Goal: Use online tool/utility: Utilize a website feature to perform a specific function

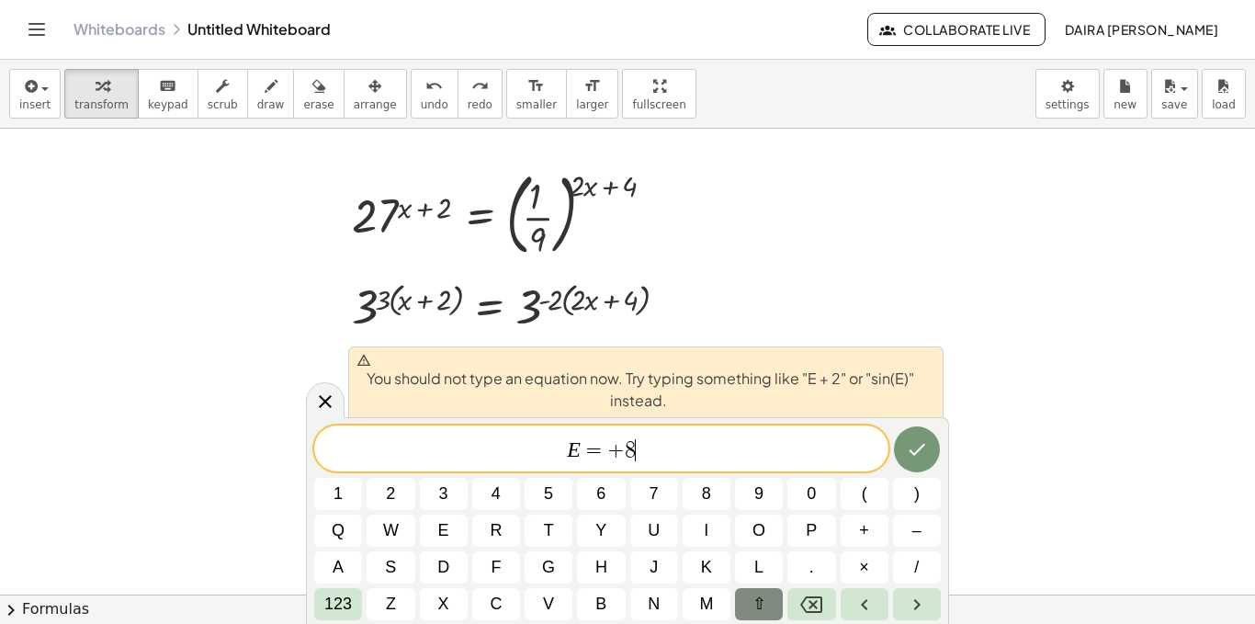
scroll to position [1733, 0]
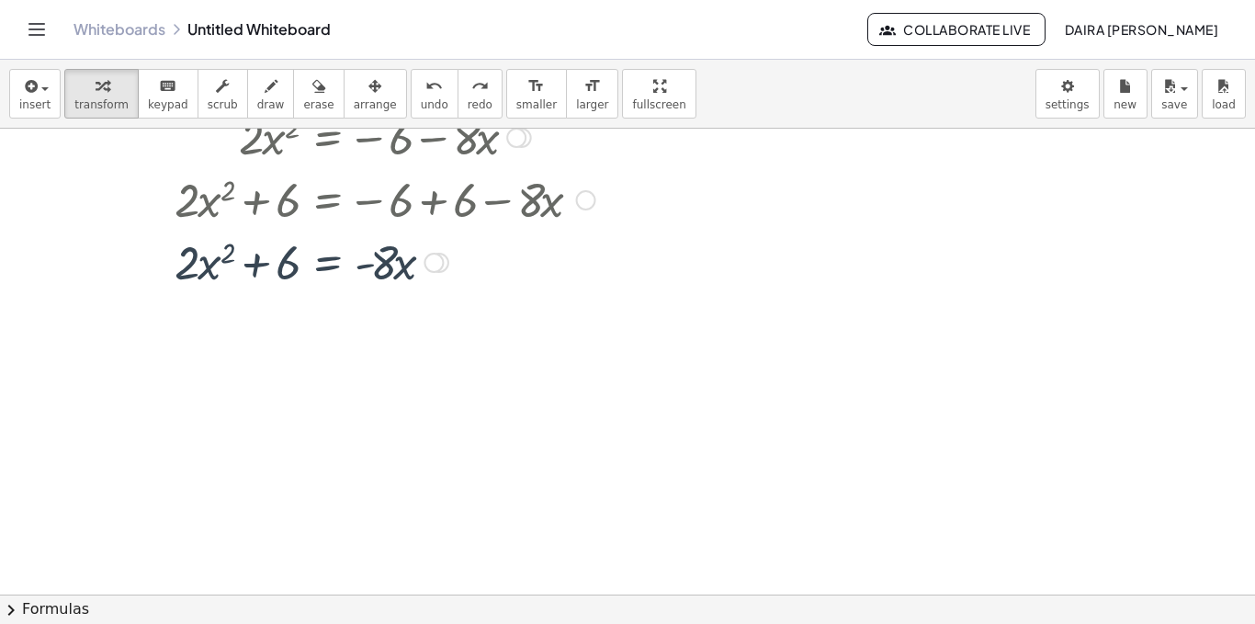
scroll to position [1821, 0]
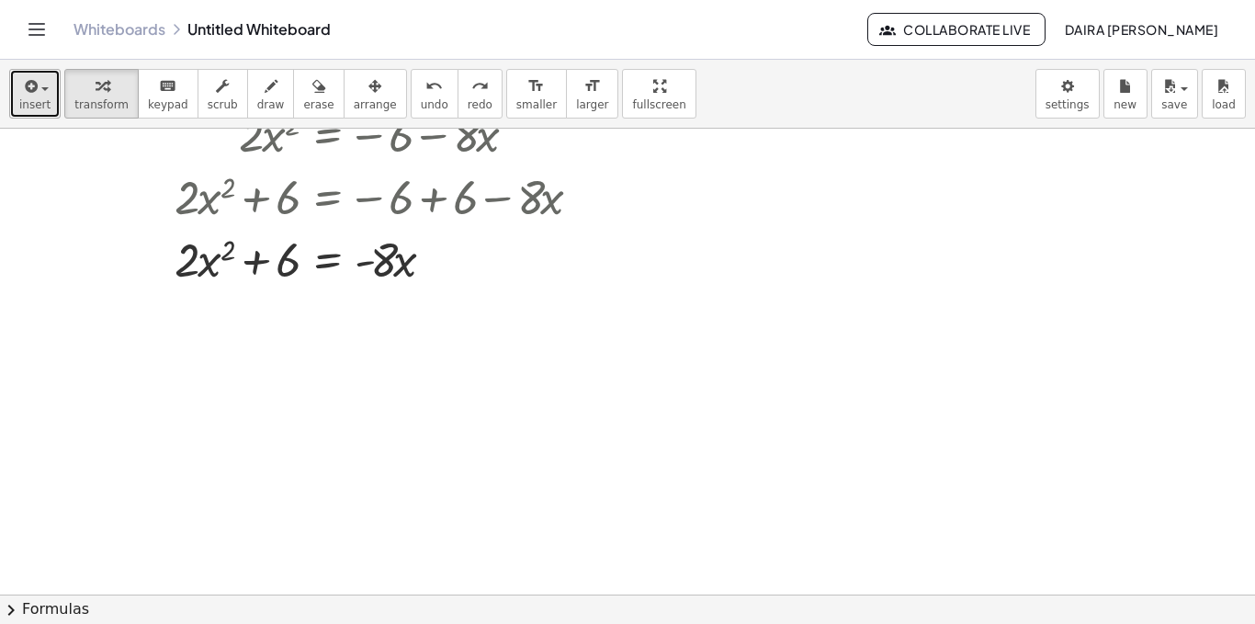
click at [27, 96] on icon "button" at bounding box center [29, 86] width 17 height 22
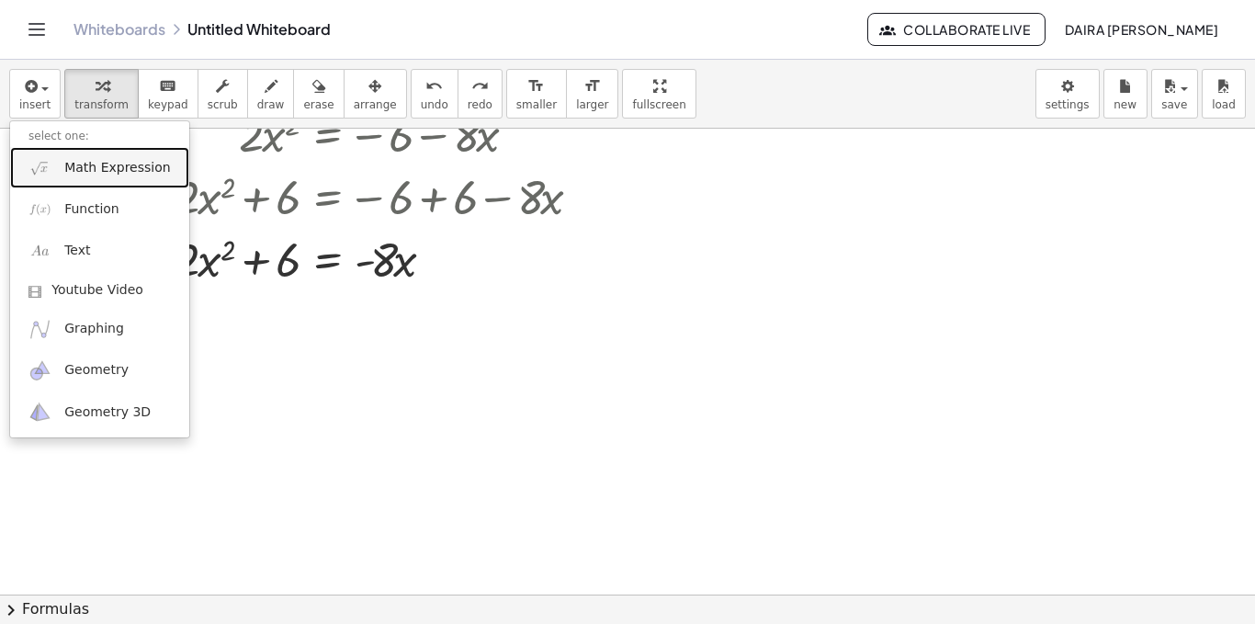
click at [57, 166] on link "Math Expression" at bounding box center [99, 167] width 179 height 41
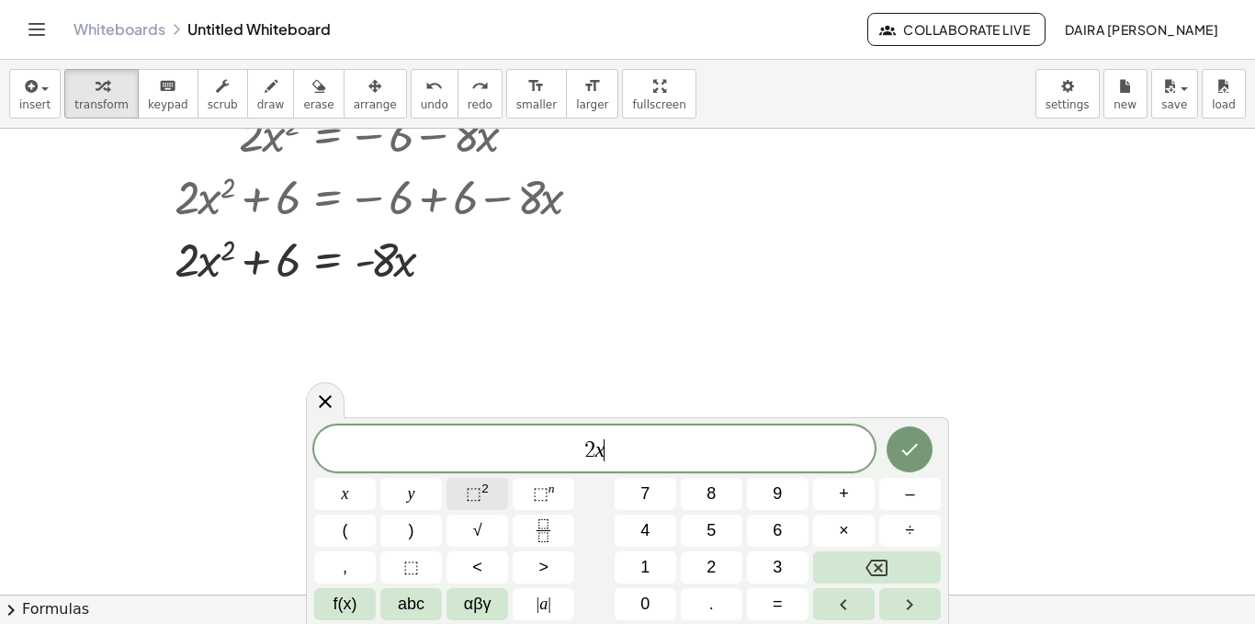
click at [476, 488] on span "⬚" at bounding box center [474, 493] width 16 height 18
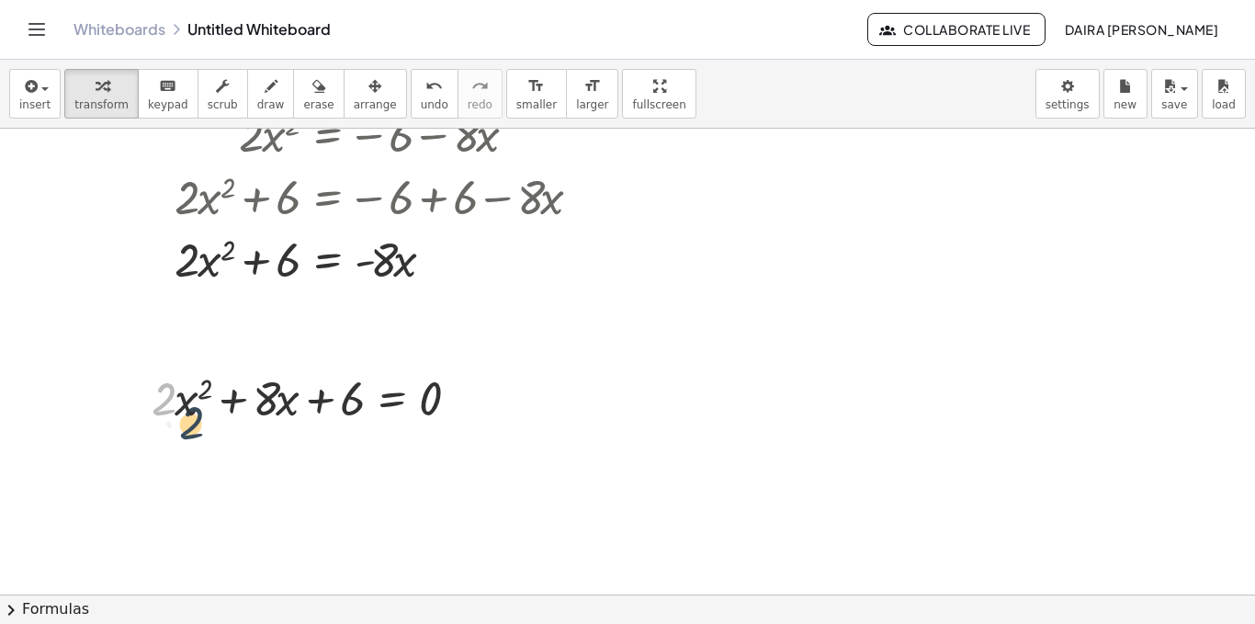
drag, startPoint x: 158, startPoint y: 402, endPoint x: 193, endPoint y: 431, distance: 45.7
drag, startPoint x: 158, startPoint y: 408, endPoint x: 444, endPoint y: 441, distance: 287.7
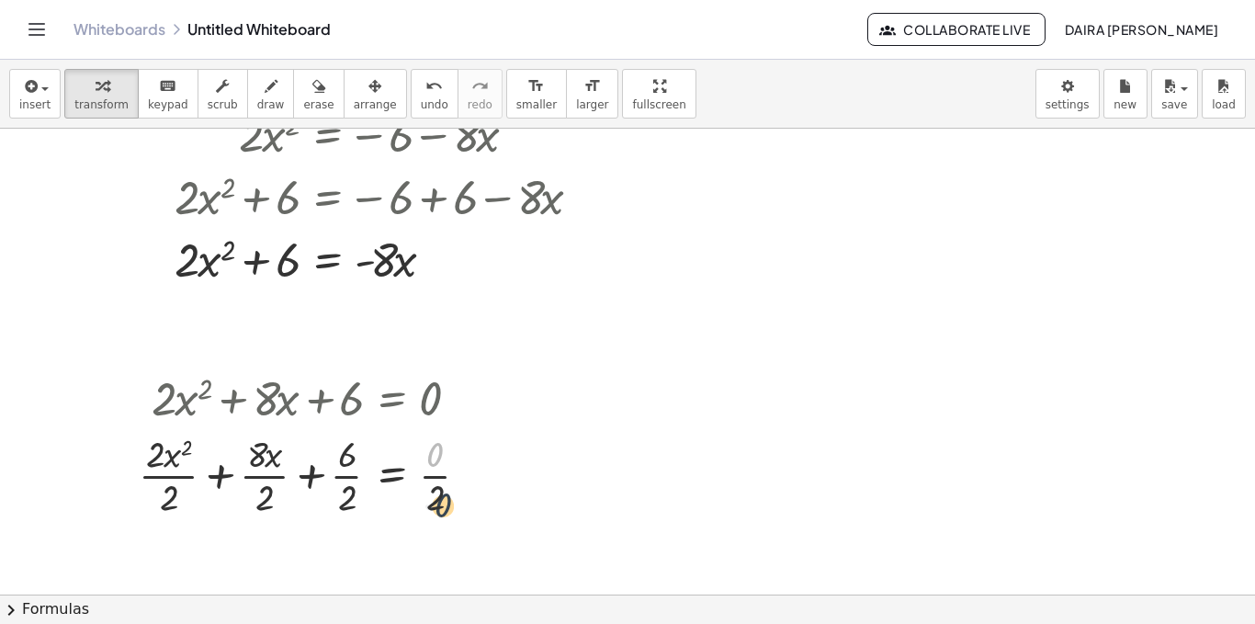
drag, startPoint x: 437, startPoint y: 457, endPoint x: 446, endPoint y: 509, distance: 53.0
click at [446, 509] on div at bounding box center [311, 474] width 363 height 92
drag, startPoint x: 437, startPoint y: 465, endPoint x: 440, endPoint y: 518, distance: 53.4
click at [440, 518] on div at bounding box center [311, 474] width 363 height 92
drag, startPoint x: 348, startPoint y: 465, endPoint x: 352, endPoint y: 504, distance: 38.8
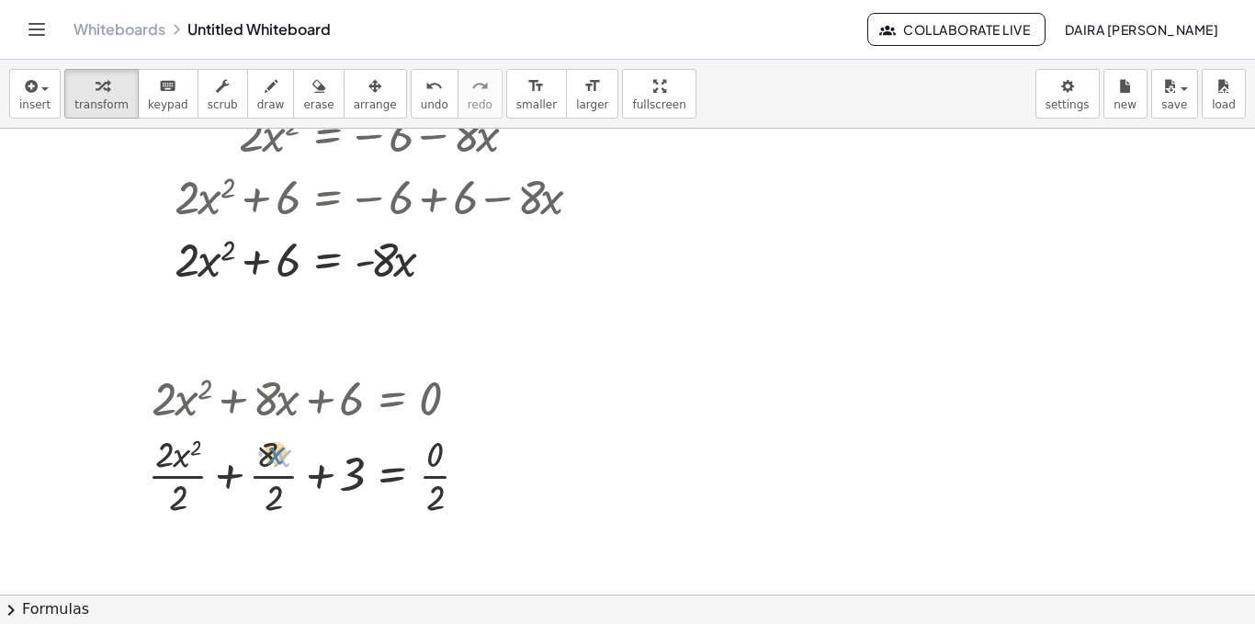
click at [278, 451] on div at bounding box center [316, 474] width 354 height 92
click at [267, 462] on div at bounding box center [316, 474] width 354 height 92
drag, startPoint x: 274, startPoint y: 503, endPoint x: 269, endPoint y: 453, distance: 49.8
drag, startPoint x: 187, startPoint y: 490, endPoint x: 177, endPoint y: 453, distance: 38.1
click at [177, 453] on div at bounding box center [317, 474] width 350 height 92
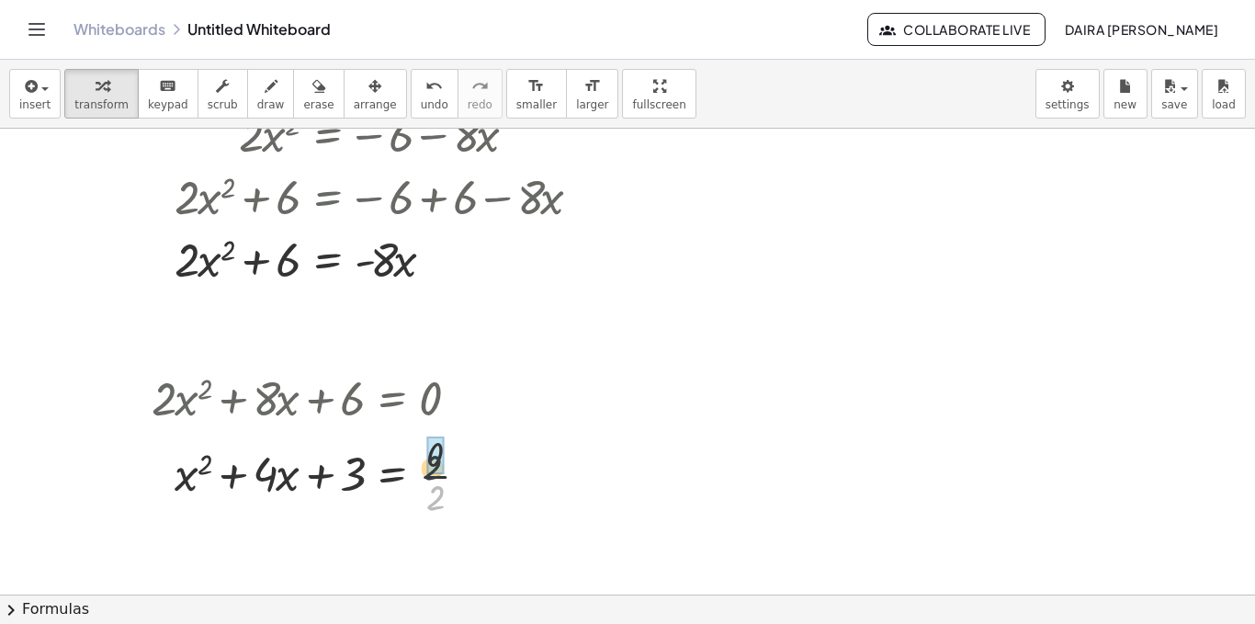
drag, startPoint x: 440, startPoint y: 498, endPoint x: 437, endPoint y: 462, distance: 36.0
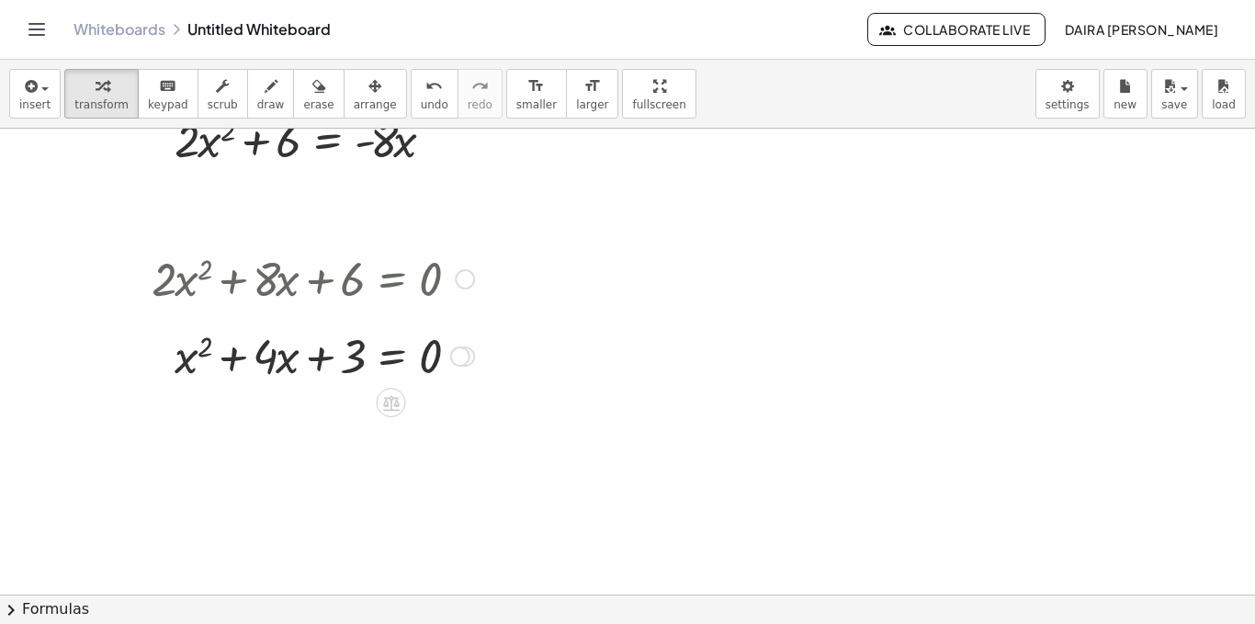
scroll to position [1950, 0]
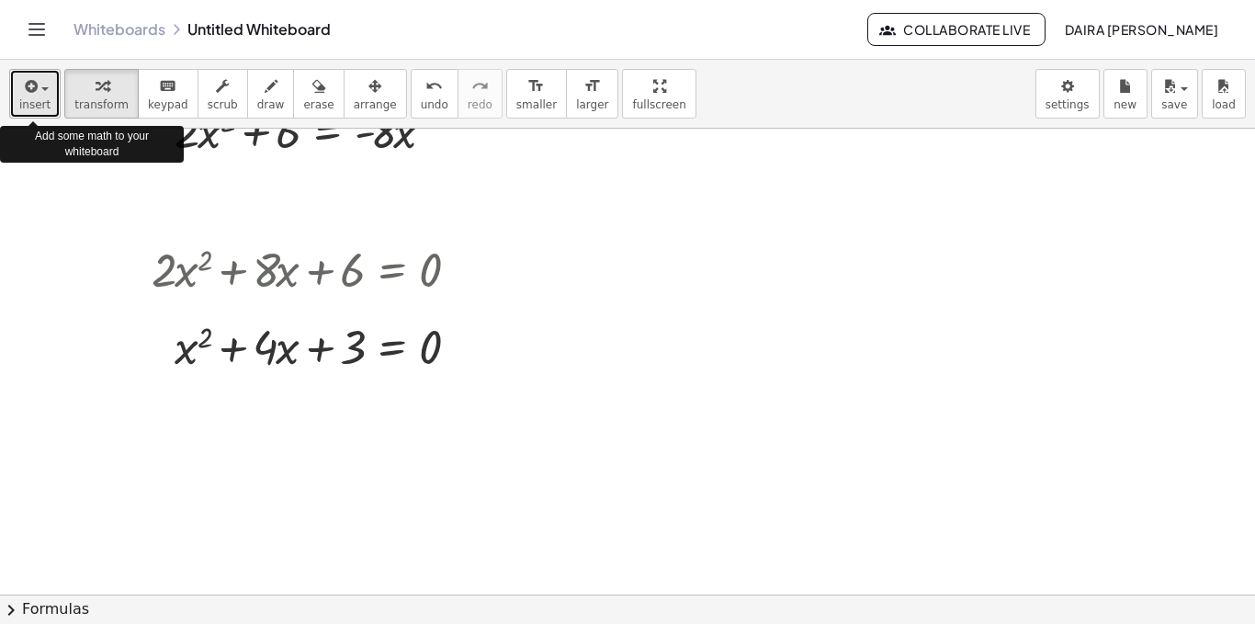
click at [38, 90] on span "button" at bounding box center [40, 88] width 4 height 13
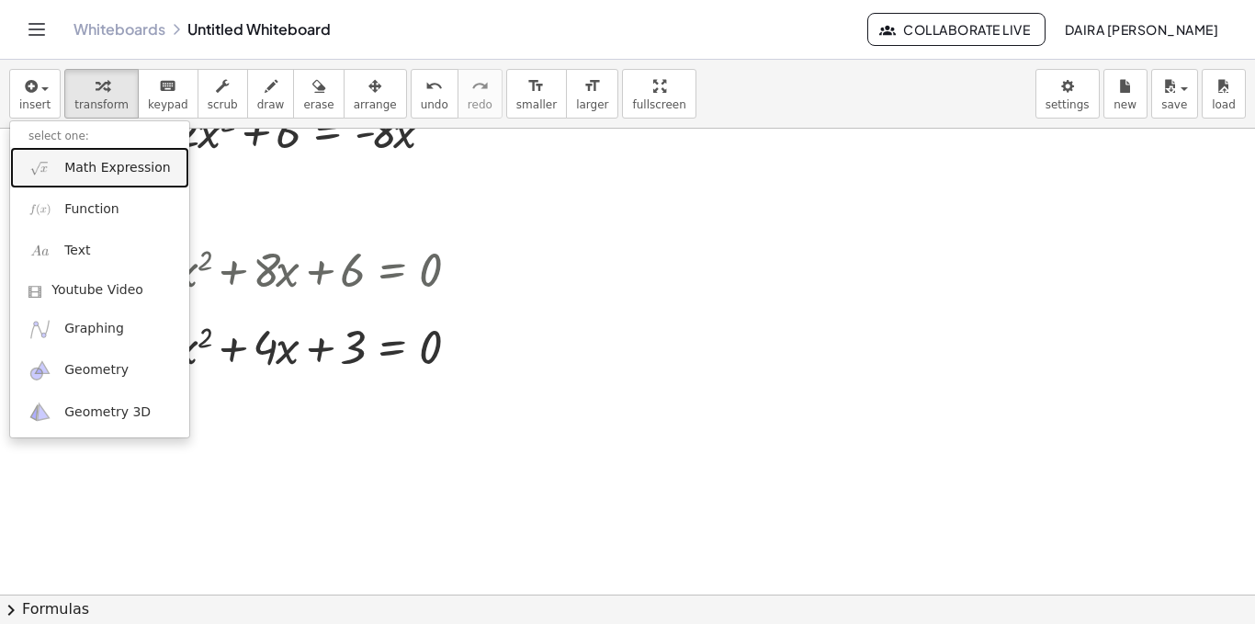
click at [90, 175] on span "Math Expression" at bounding box center [117, 168] width 106 height 18
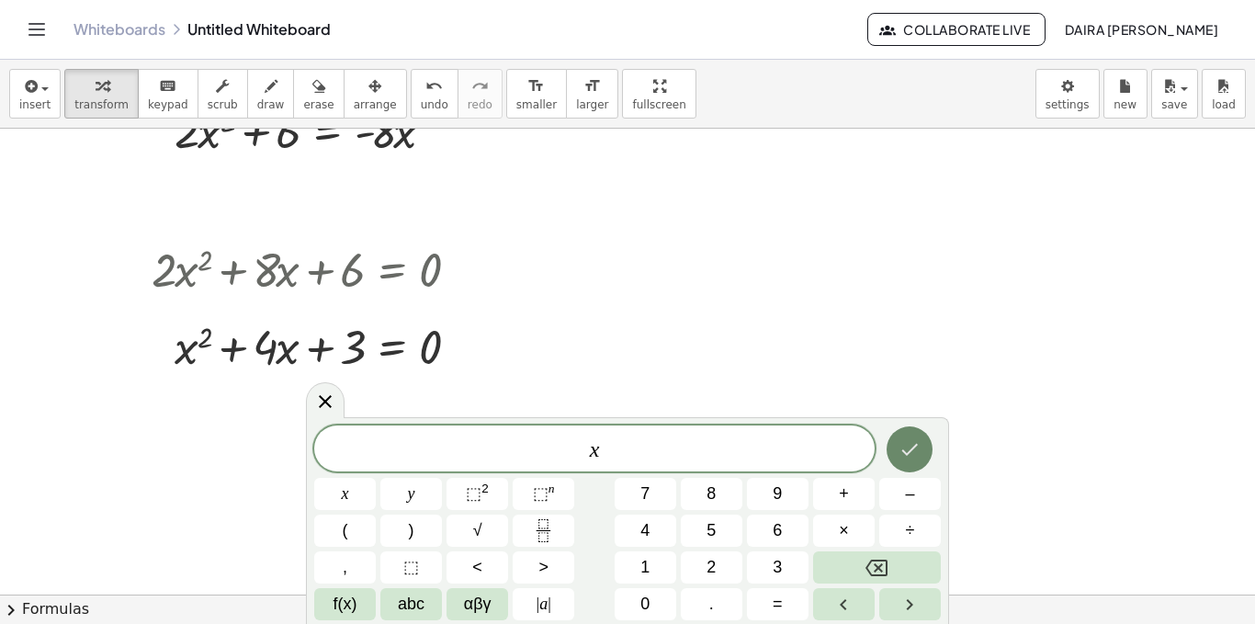
click at [913, 445] on icon "Done" at bounding box center [910, 449] width 22 height 22
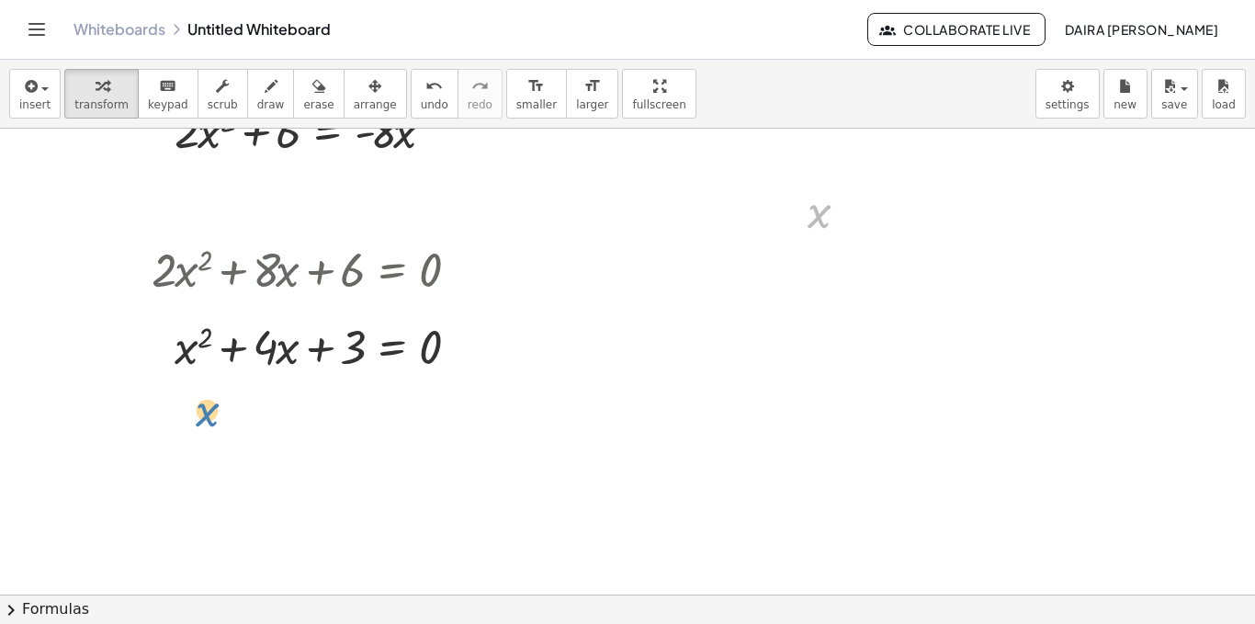
drag, startPoint x: 826, startPoint y: 222, endPoint x: 173, endPoint y: 418, distance: 682.1
click at [369, 85] on icon "button" at bounding box center [375, 86] width 13 height 22
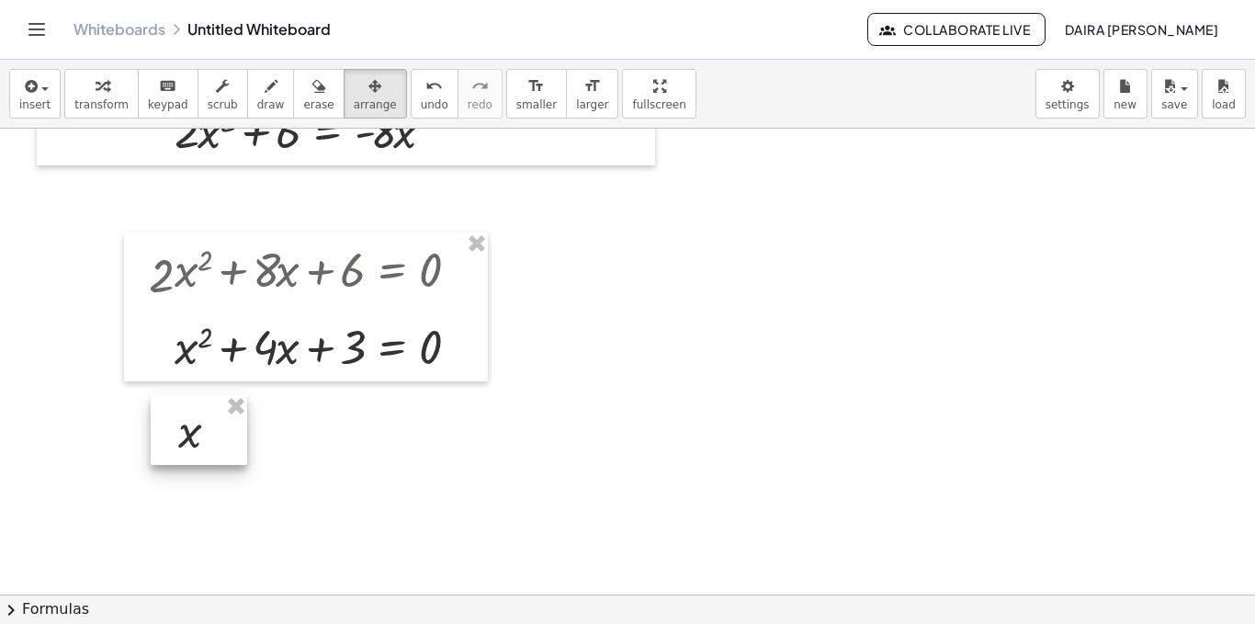
drag, startPoint x: 821, startPoint y: 224, endPoint x: 191, endPoint y: 445, distance: 667.0
click at [191, 445] on div at bounding box center [199, 430] width 96 height 70
drag, startPoint x: 191, startPoint y: 445, endPoint x: 176, endPoint y: 437, distance: 16.9
click at [176, 437] on div at bounding box center [184, 423] width 96 height 70
click at [224, 439] on div at bounding box center [184, 423] width 96 height 70
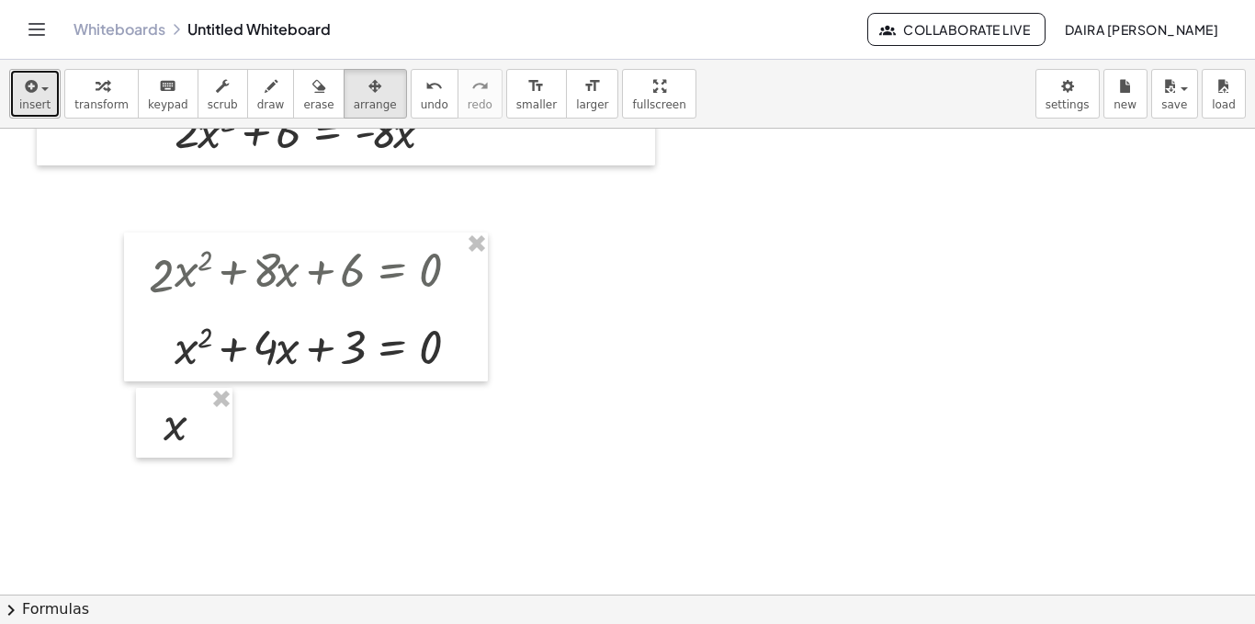
click at [33, 85] on icon "button" at bounding box center [29, 86] width 17 height 22
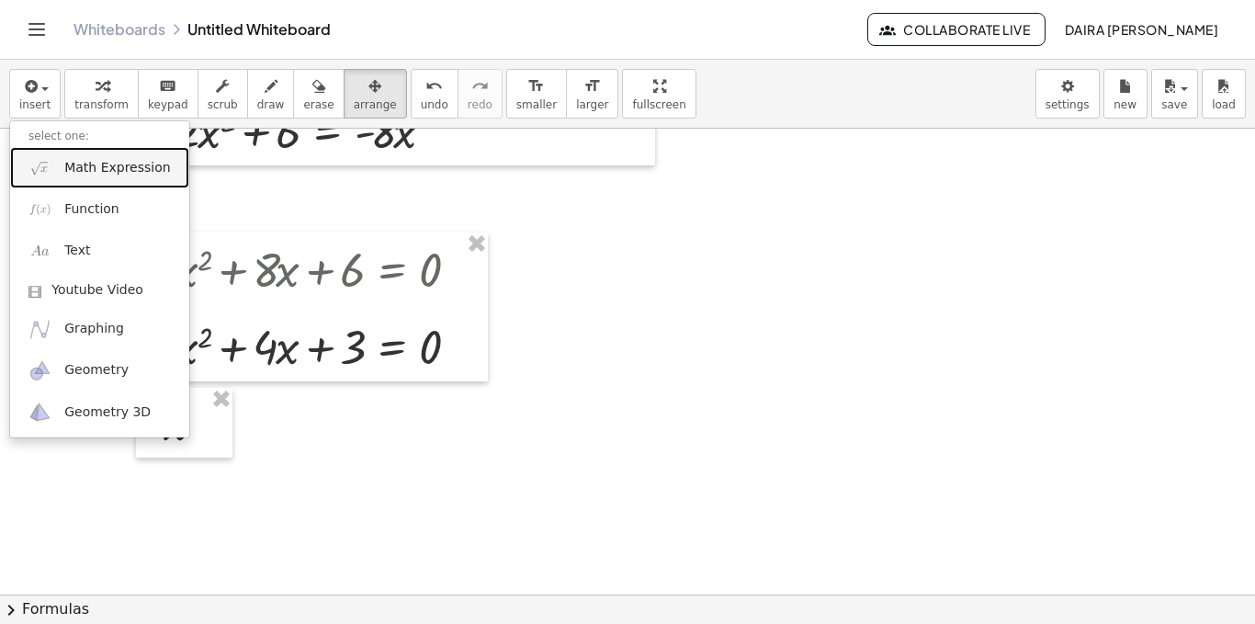
click at [102, 162] on span "Math Expression" at bounding box center [117, 168] width 106 height 18
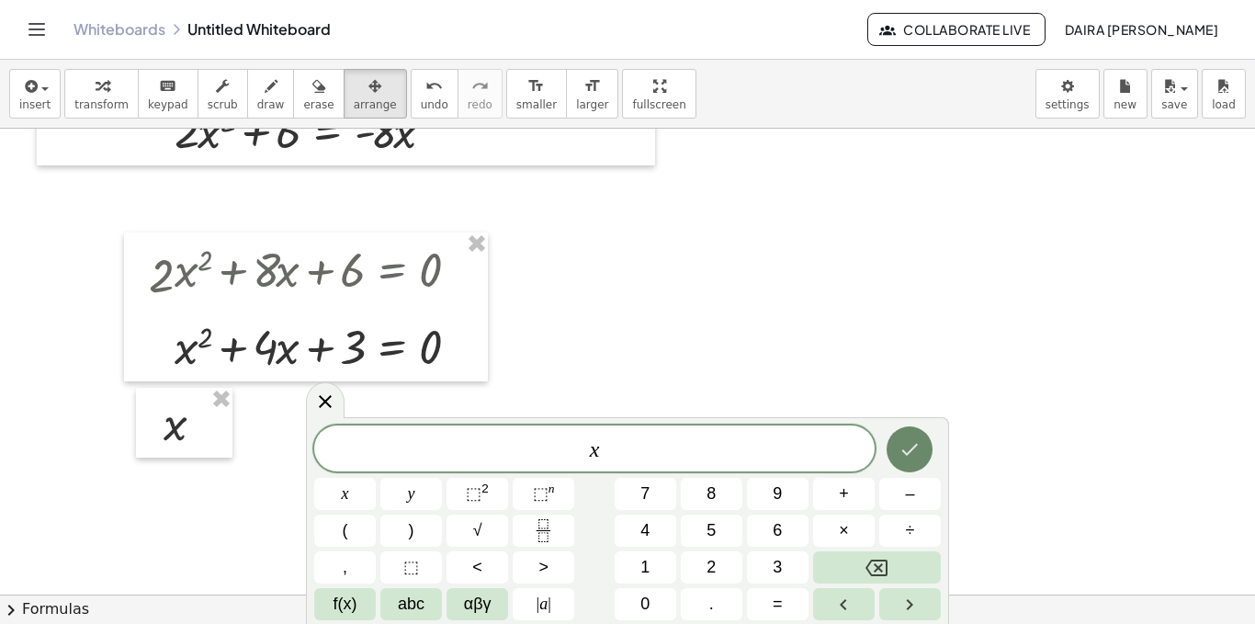
click at [916, 448] on icon "Done" at bounding box center [910, 449] width 22 height 22
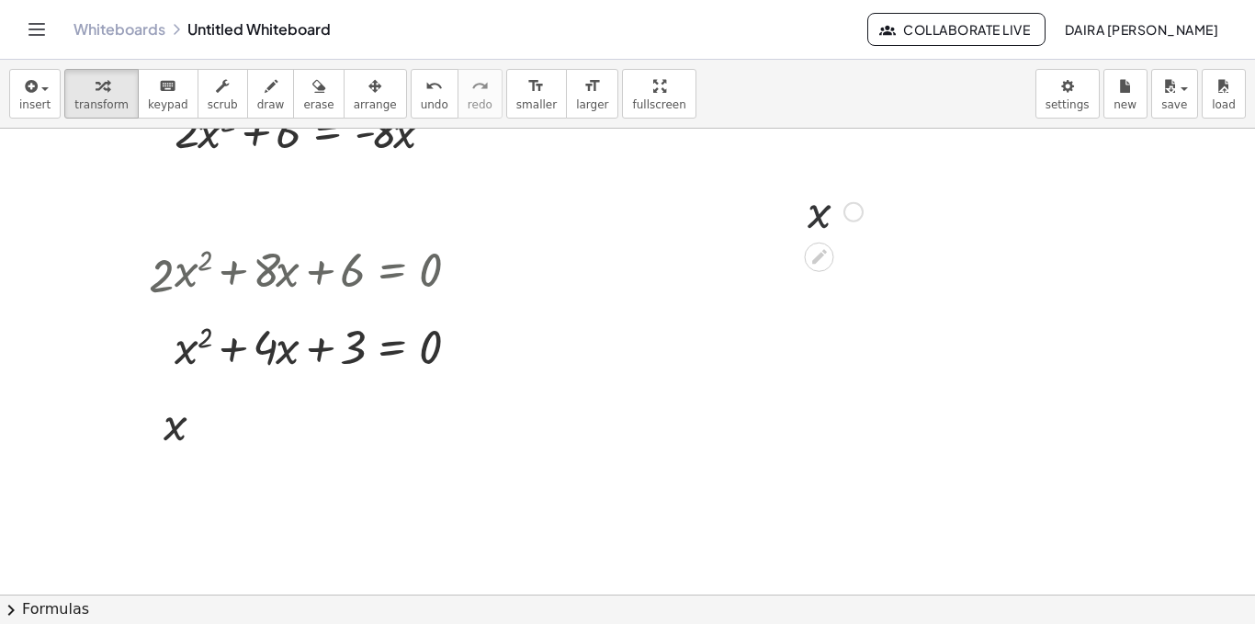
click at [841, 224] on div at bounding box center [836, 210] width 74 height 61
click at [807, 223] on div at bounding box center [794, 211] width 28 height 70
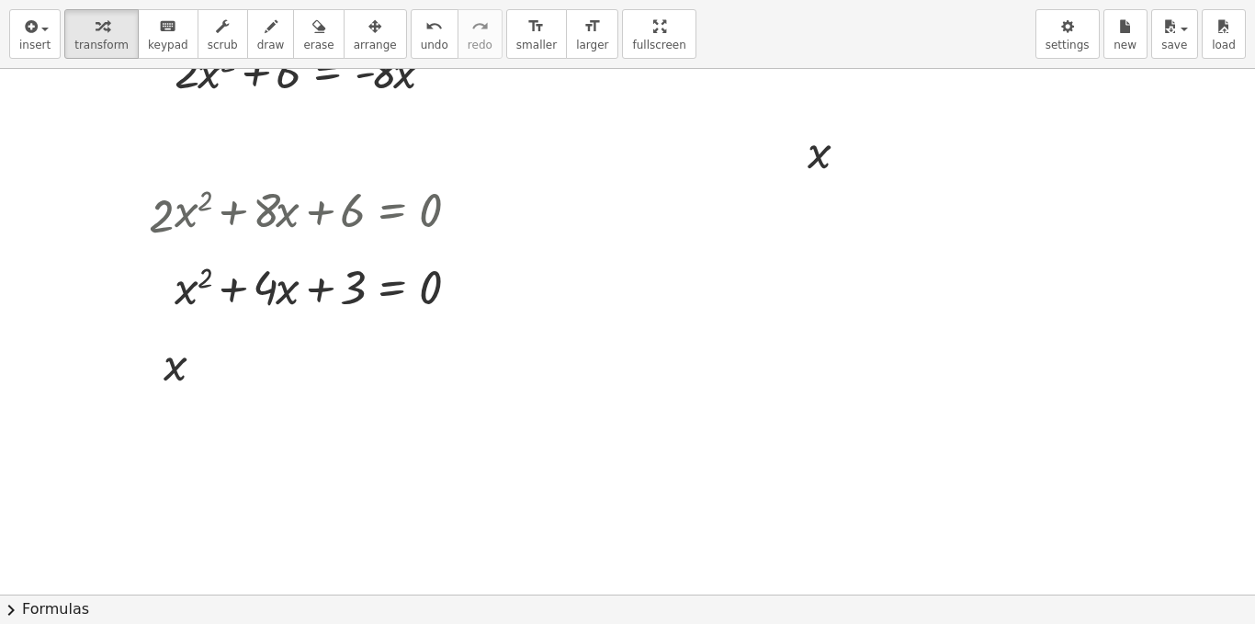
click at [617, 178] on div "insert select one: Math Expression Function Text Youtube Video Graphing Geometr…" at bounding box center [627, 312] width 1255 height 624
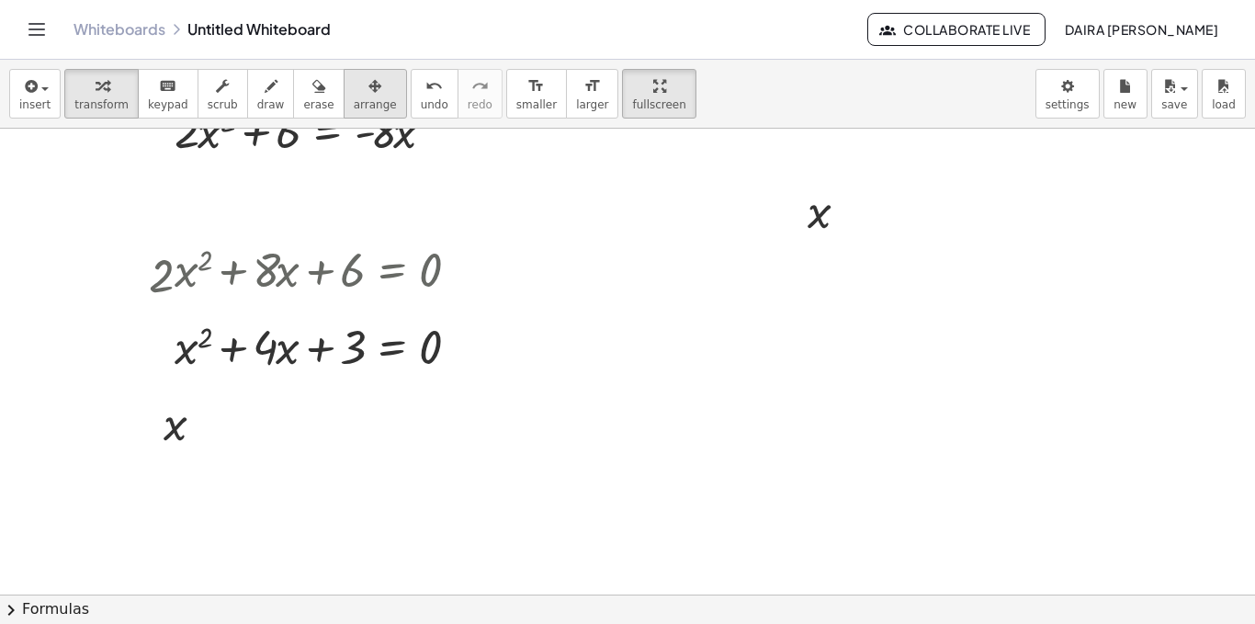
click at [369, 92] on icon "button" at bounding box center [375, 86] width 13 height 22
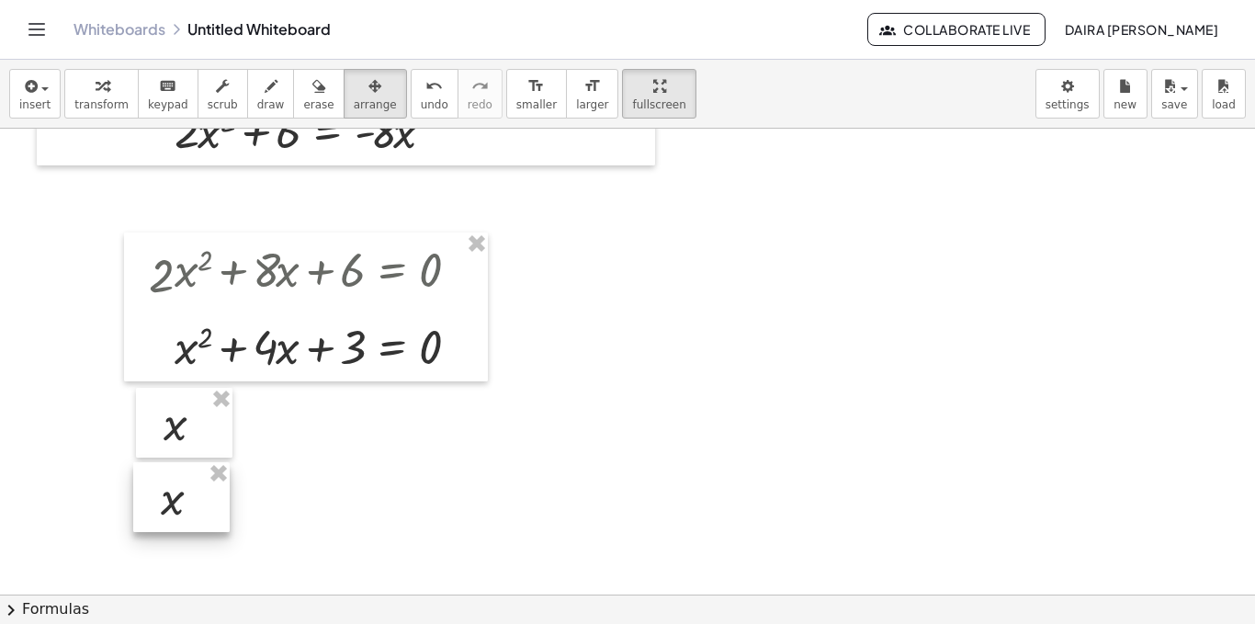
drag, startPoint x: 821, startPoint y: 217, endPoint x: 174, endPoint y: 505, distance: 708.0
click at [174, 505] on div at bounding box center [181, 497] width 96 height 70
click at [28, 92] on icon "button" at bounding box center [29, 86] width 17 height 22
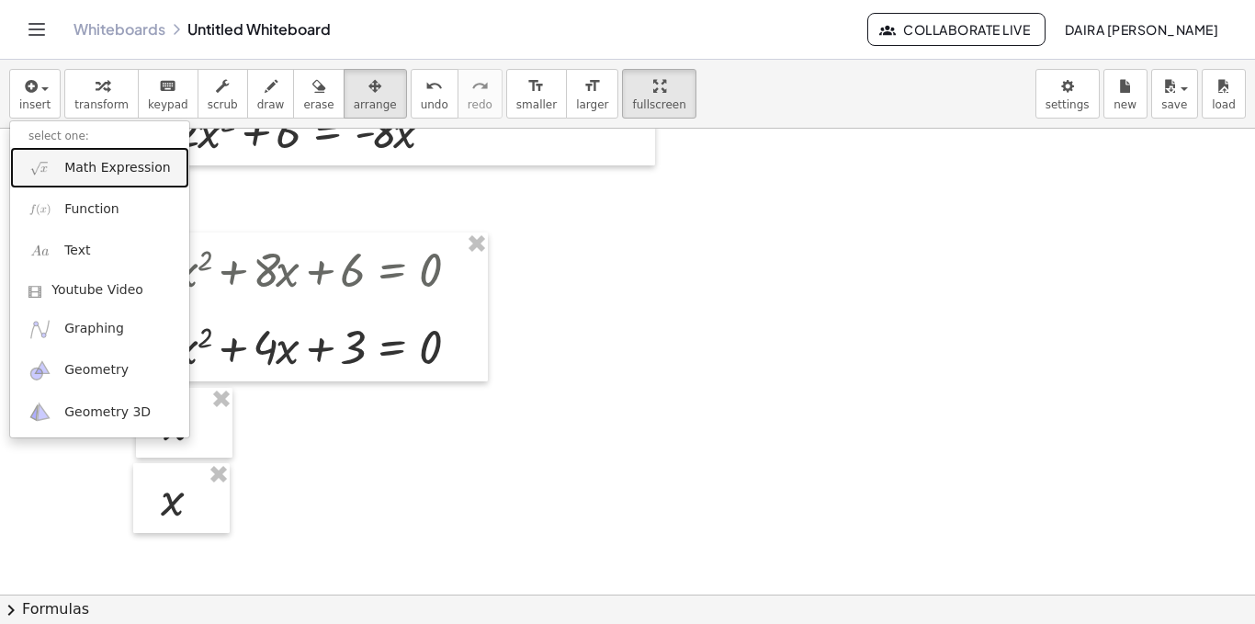
click at [98, 159] on span "Math Expression" at bounding box center [117, 168] width 106 height 18
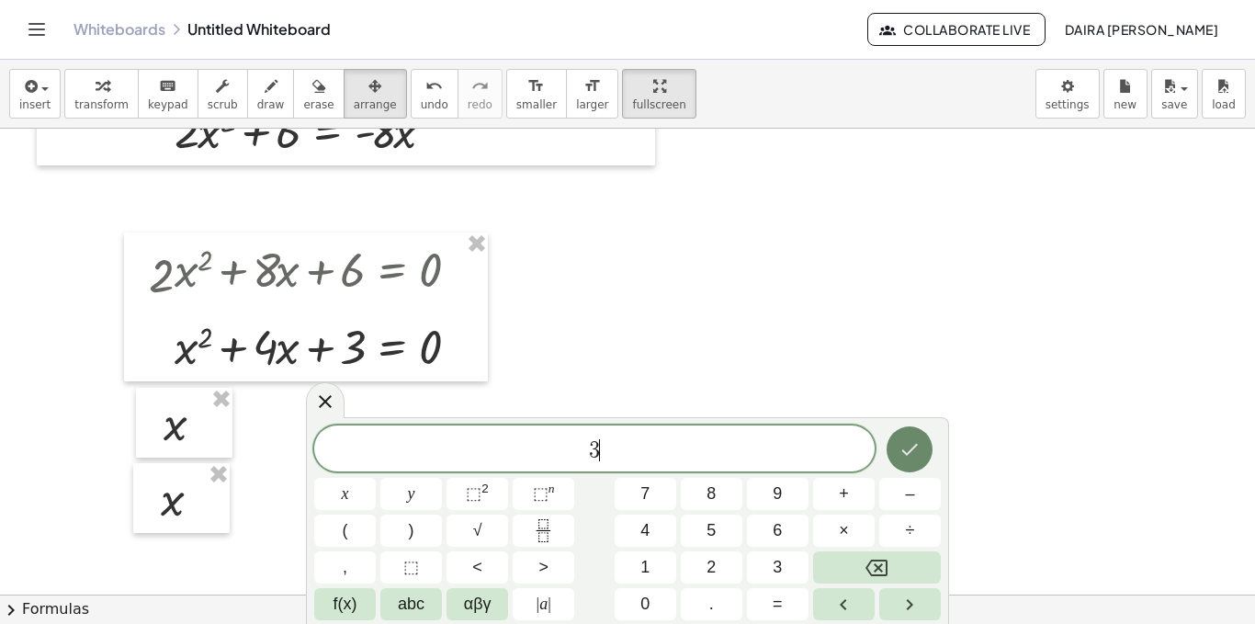
click at [921, 452] on icon "Done" at bounding box center [910, 449] width 22 height 22
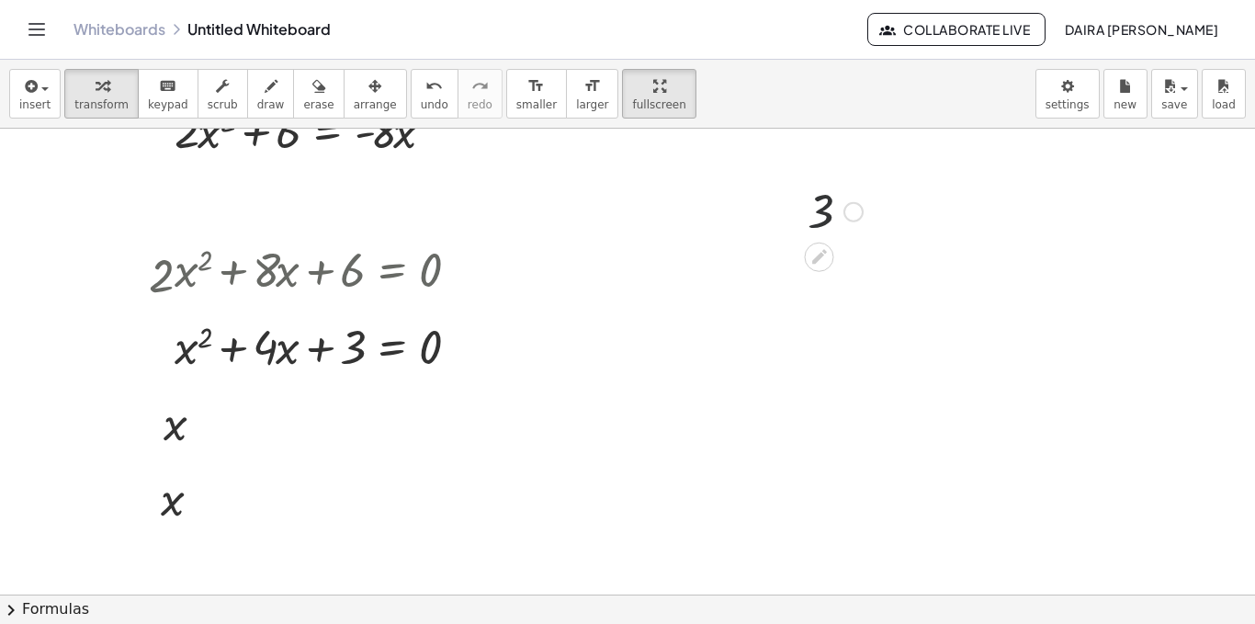
click at [821, 212] on div at bounding box center [836, 210] width 74 height 61
click at [369, 89] on icon "button" at bounding box center [375, 86] width 13 height 22
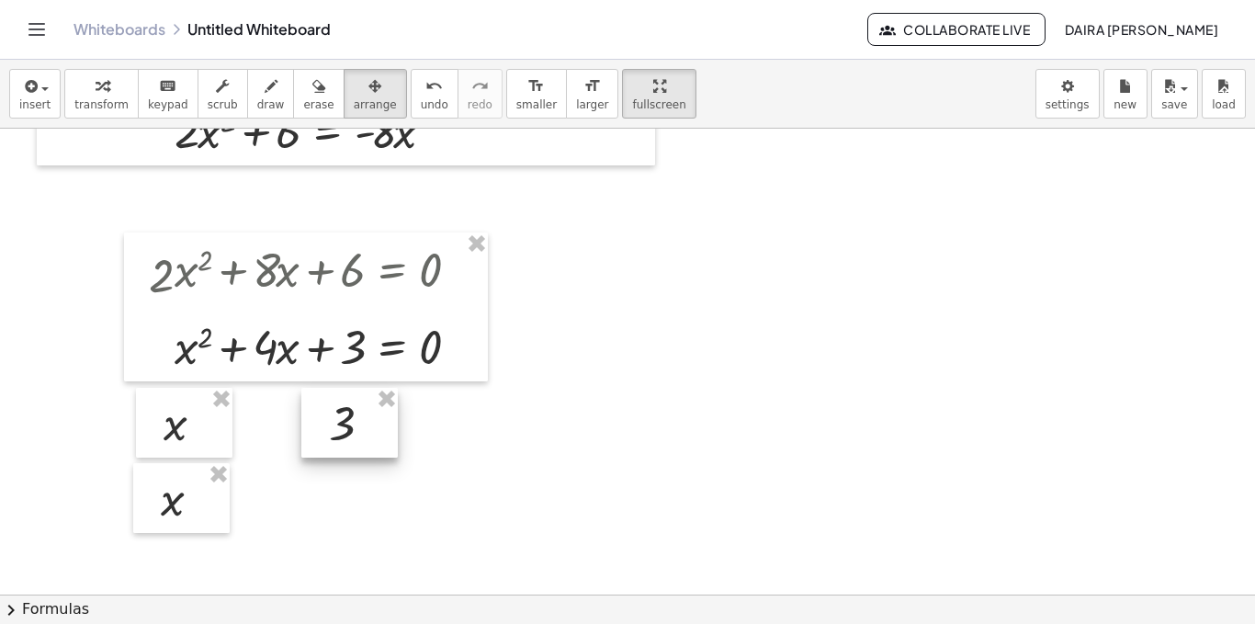
drag, startPoint x: 812, startPoint y: 229, endPoint x: 338, endPoint y: 440, distance: 519.2
click at [338, 440] on div at bounding box center [349, 423] width 96 height 70
click at [36, 104] on span "insert" at bounding box center [34, 104] width 31 height 13
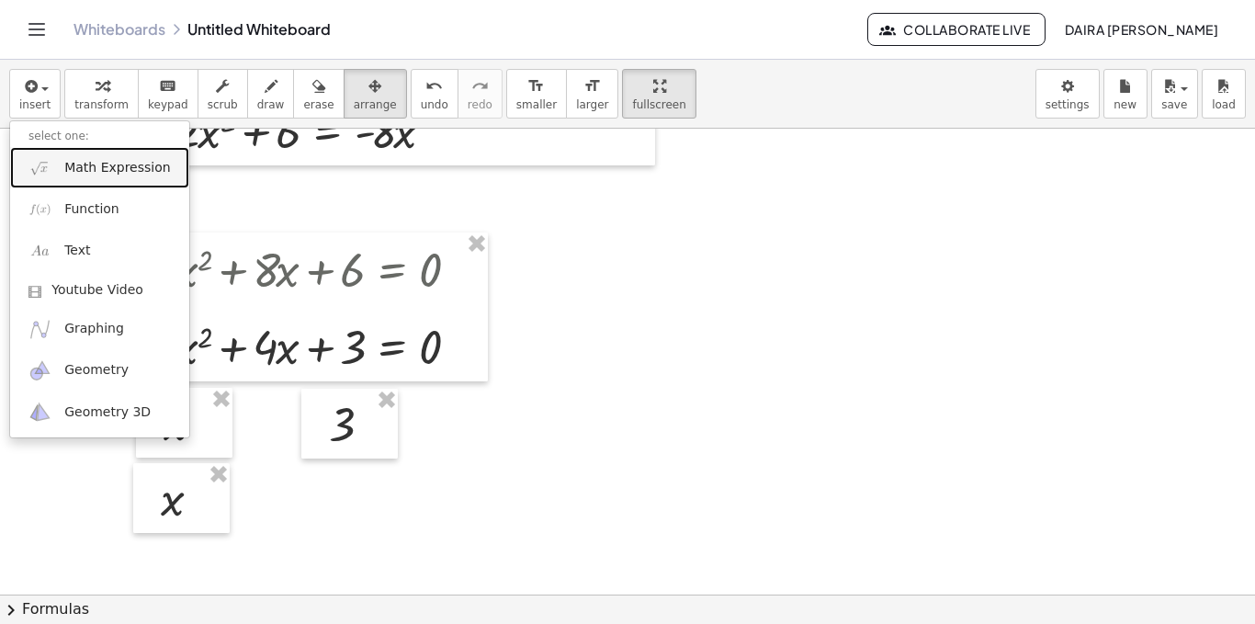
click at [130, 179] on link "Math Expression" at bounding box center [99, 167] width 179 height 41
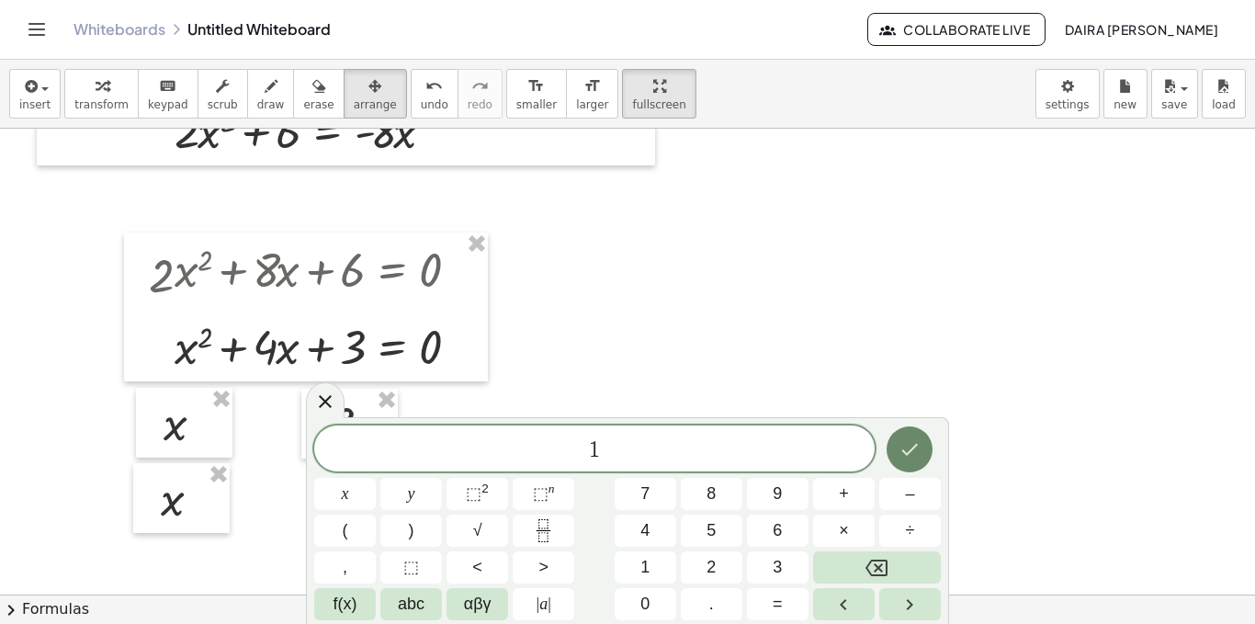
click at [905, 454] on icon "Done" at bounding box center [910, 449] width 22 height 22
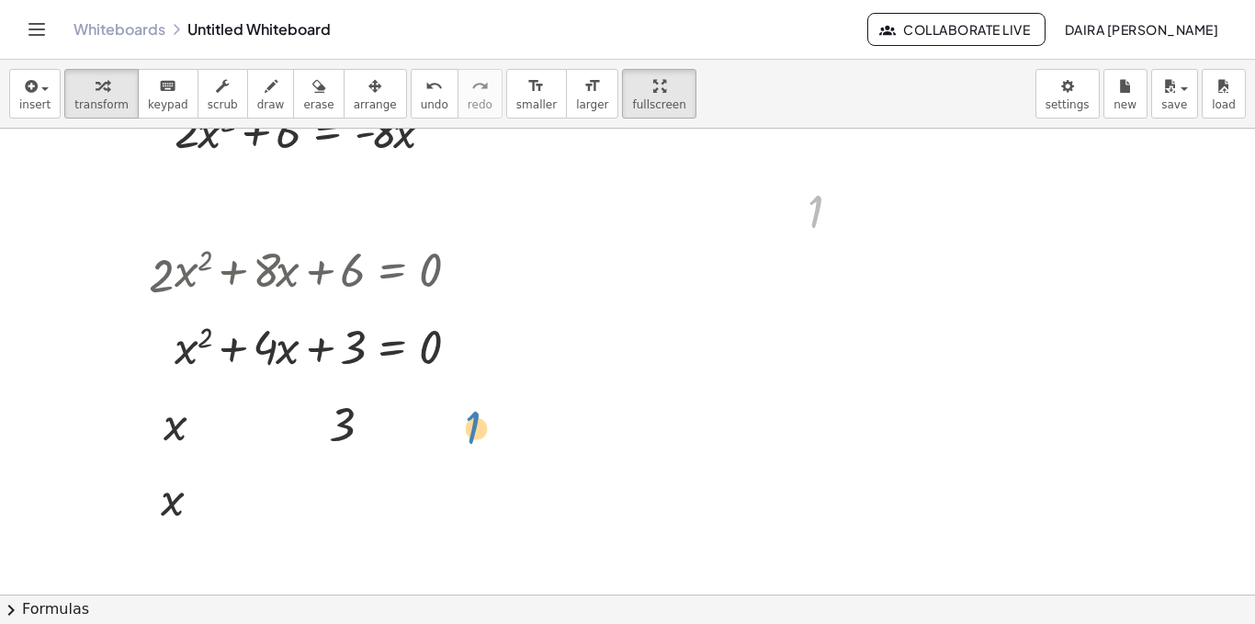
drag, startPoint x: 816, startPoint y: 216, endPoint x: 794, endPoint y: 296, distance: 82.9
click at [174, 98] on button "keyboard keypad" at bounding box center [168, 94] width 61 height 50
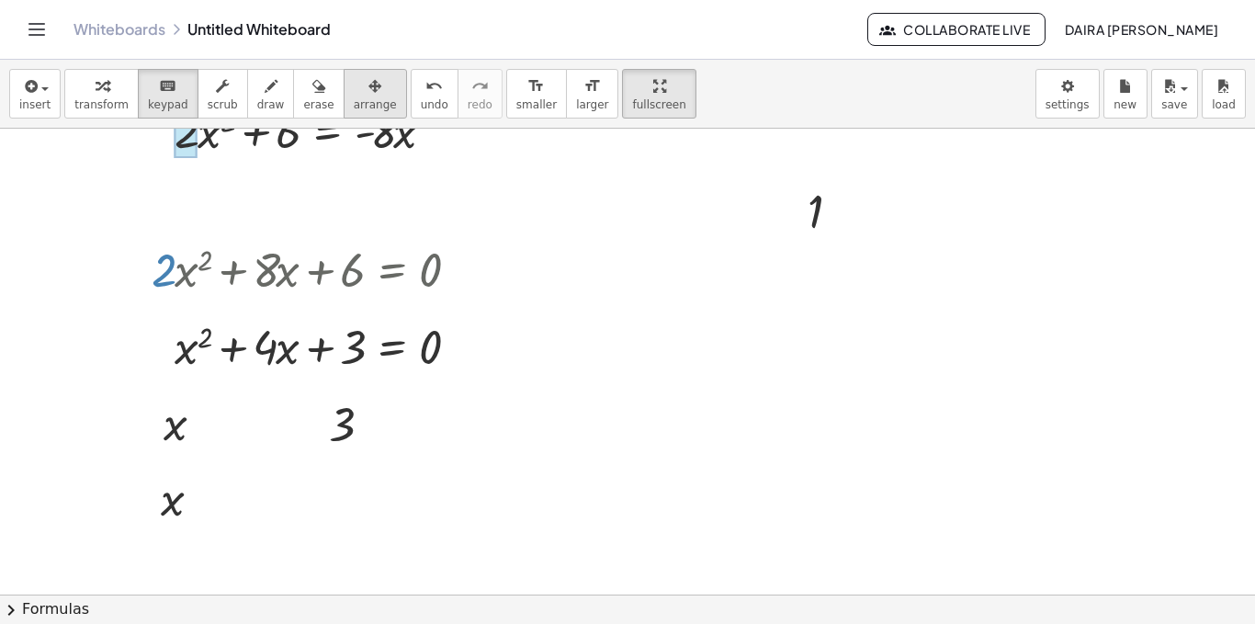
click at [354, 98] on span "arrange" at bounding box center [375, 104] width 43 height 13
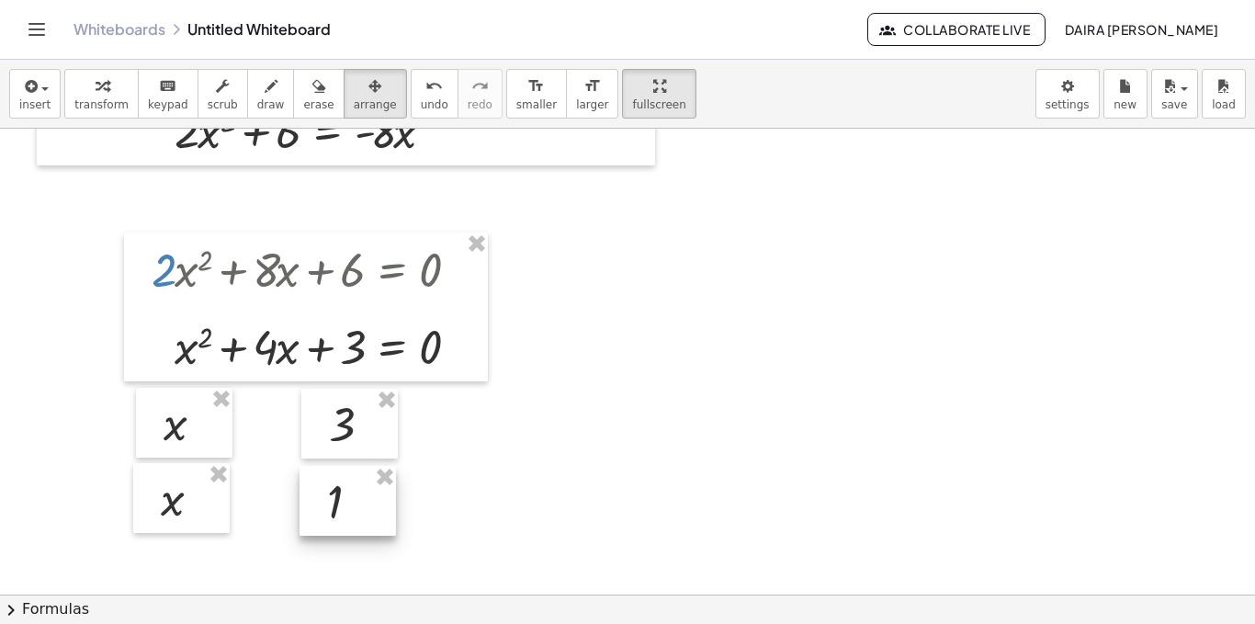
drag, startPoint x: 806, startPoint y: 210, endPoint x: 325, endPoint y: 501, distance: 561.5
click at [325, 501] on div at bounding box center [348, 501] width 96 height 70
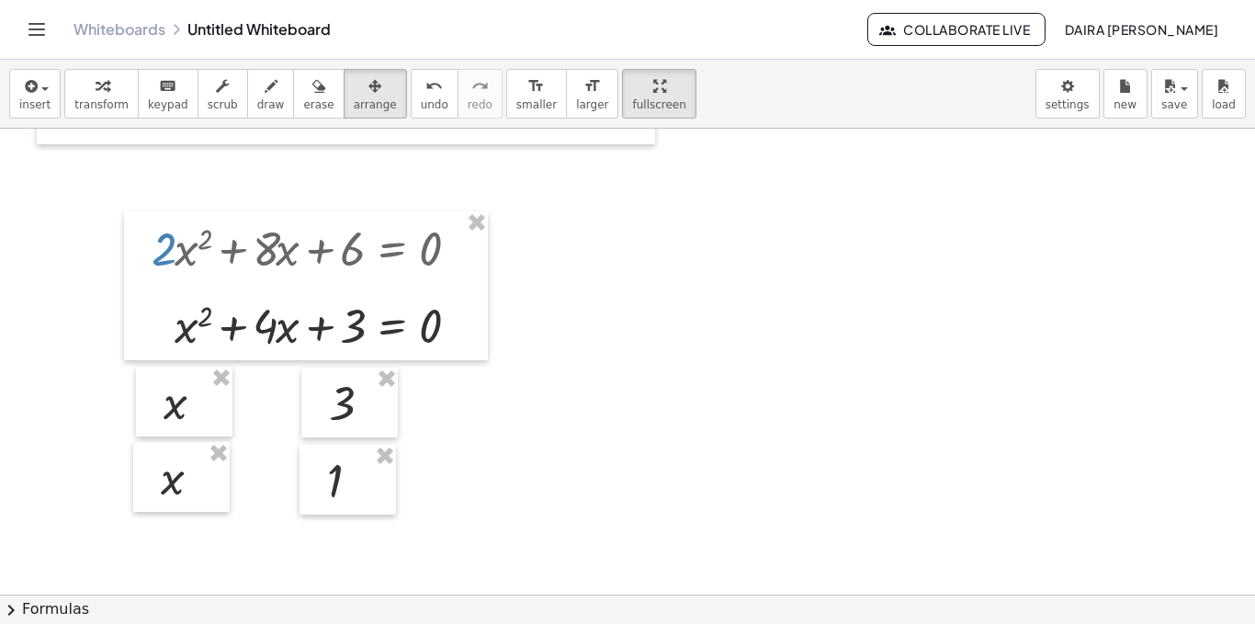
scroll to position [1971, 0]
click at [165, 259] on div at bounding box center [306, 285] width 364 height 149
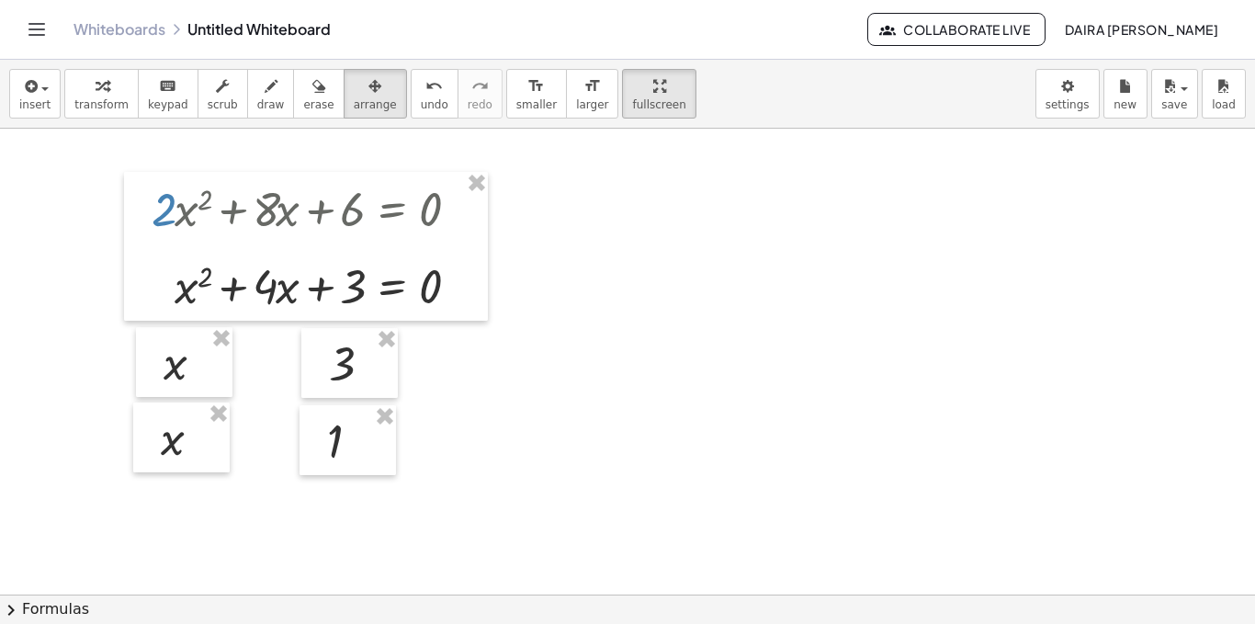
scroll to position [2012, 0]
click at [257, 85] on div "button" at bounding box center [271, 85] width 28 height 22
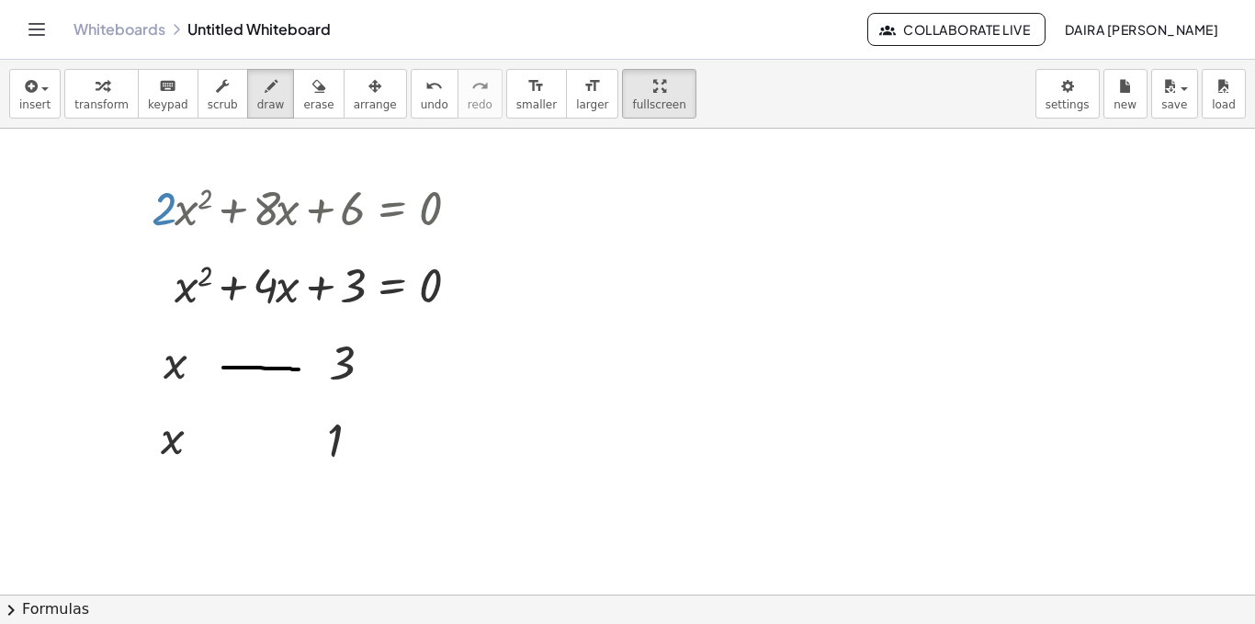
drag, startPoint x: 223, startPoint y: 368, endPoint x: 299, endPoint y: 370, distance: 75.4
drag, startPoint x: 217, startPoint y: 440, endPoint x: 300, endPoint y: 445, distance: 82.8
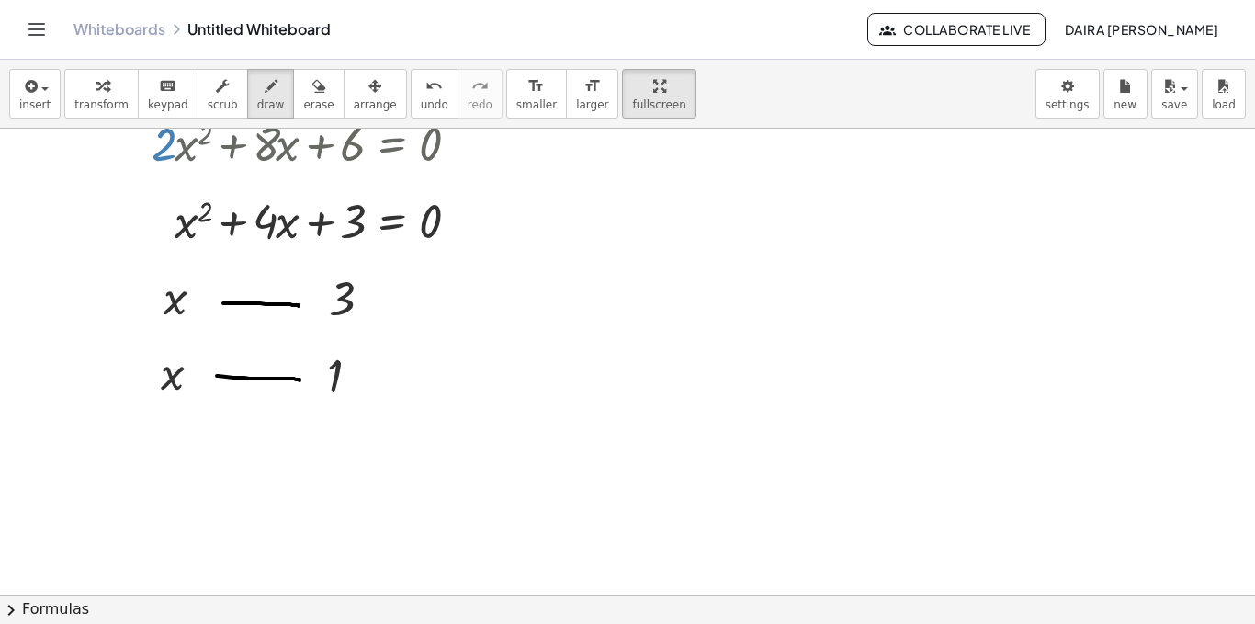
scroll to position [2080, 0]
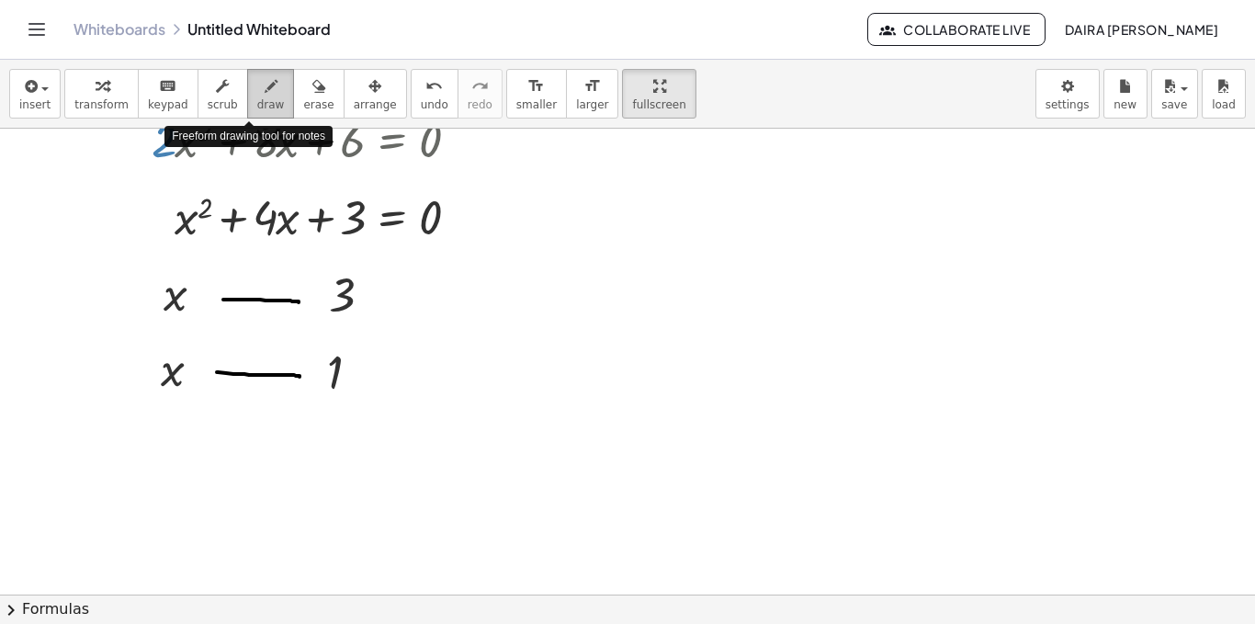
click at [257, 105] on span "draw" at bounding box center [271, 104] width 28 height 13
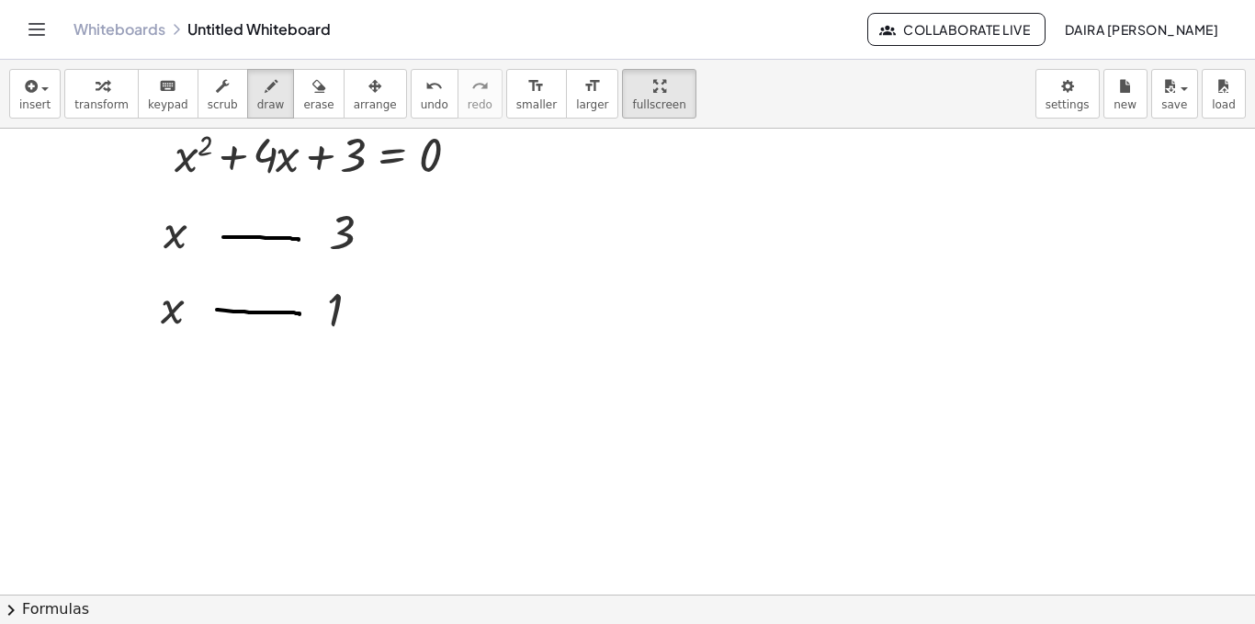
scroll to position [2143, 0]
click at [42, 90] on span "button" at bounding box center [44, 89] width 7 height 4
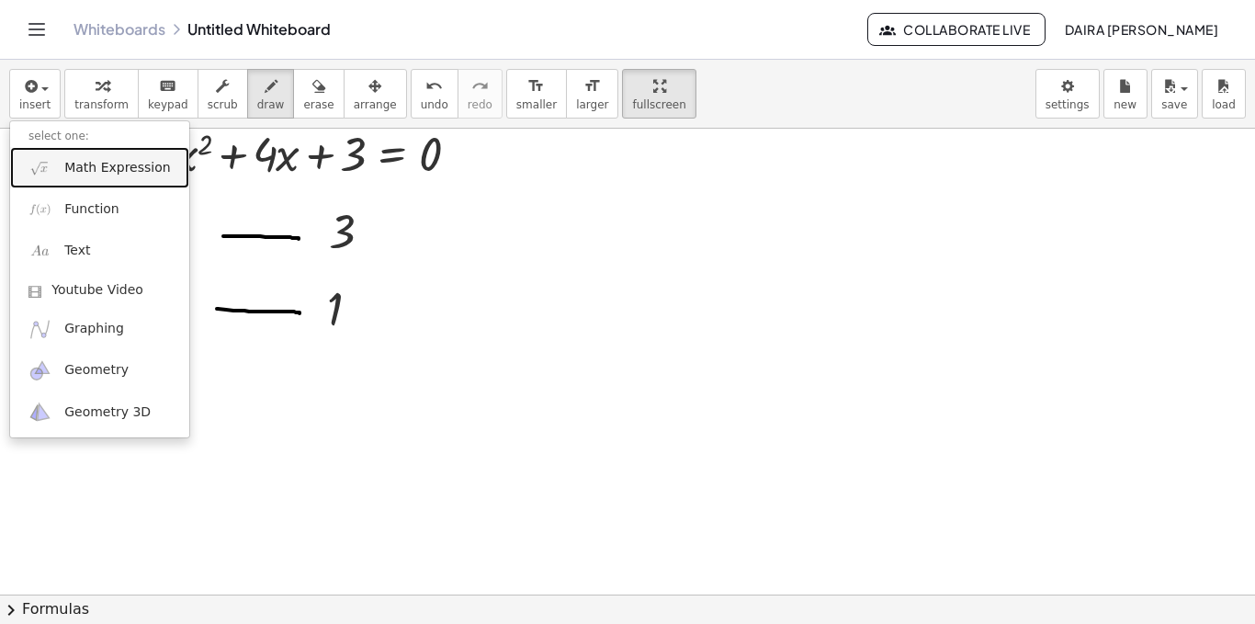
click at [132, 165] on span "Math Expression" at bounding box center [117, 168] width 106 height 18
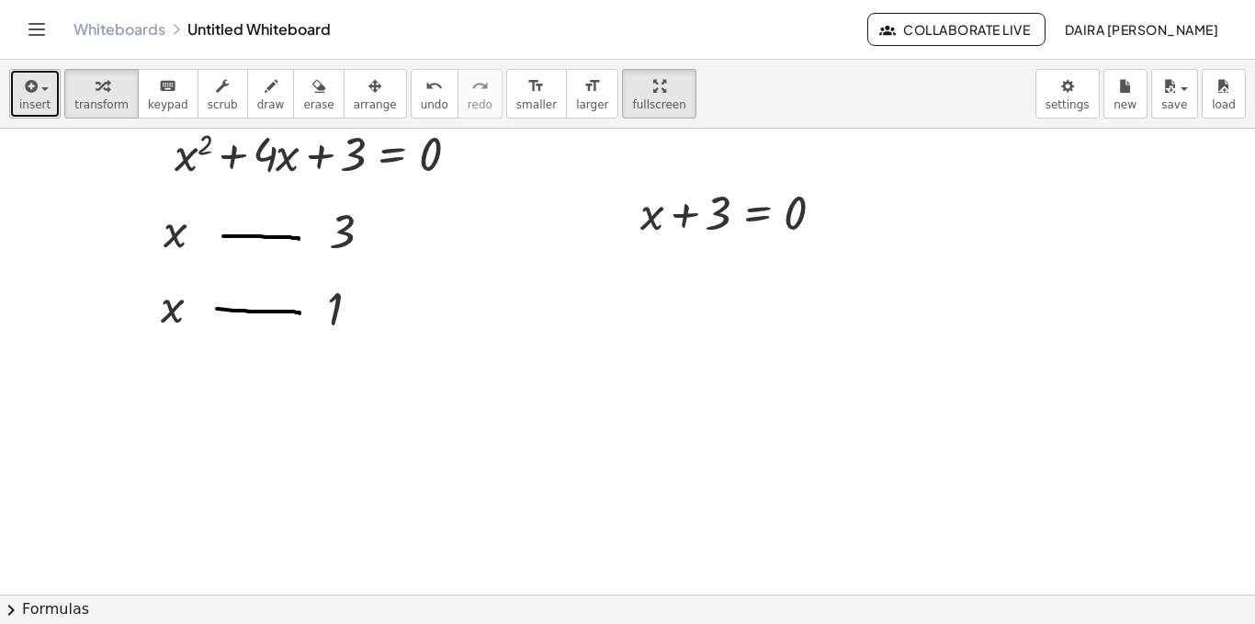
click at [50, 108] on button "insert" at bounding box center [34, 94] width 51 height 50
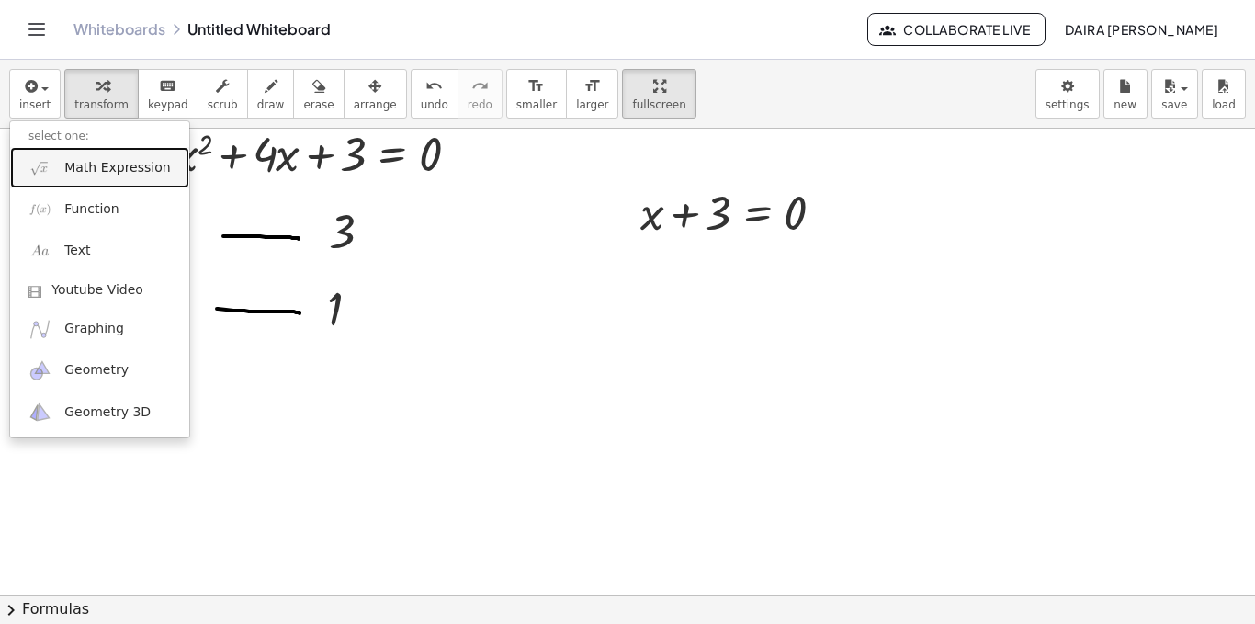
click at [93, 160] on span "Math Expression" at bounding box center [117, 168] width 106 height 18
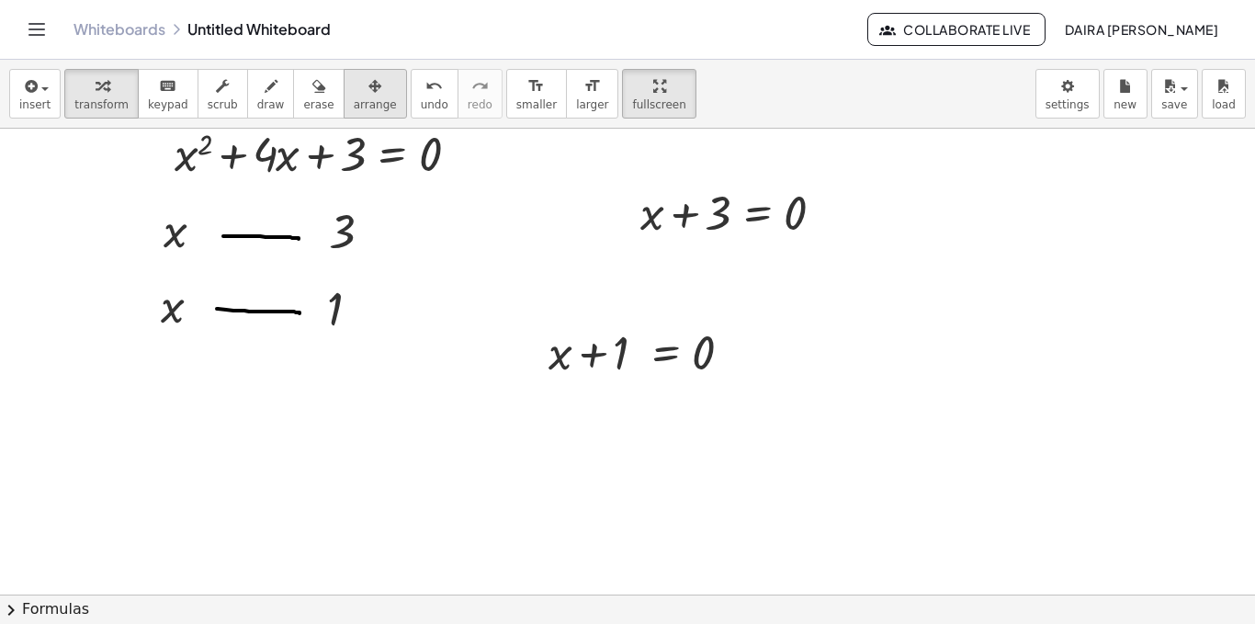
click at [354, 77] on div "button" at bounding box center [375, 85] width 43 height 22
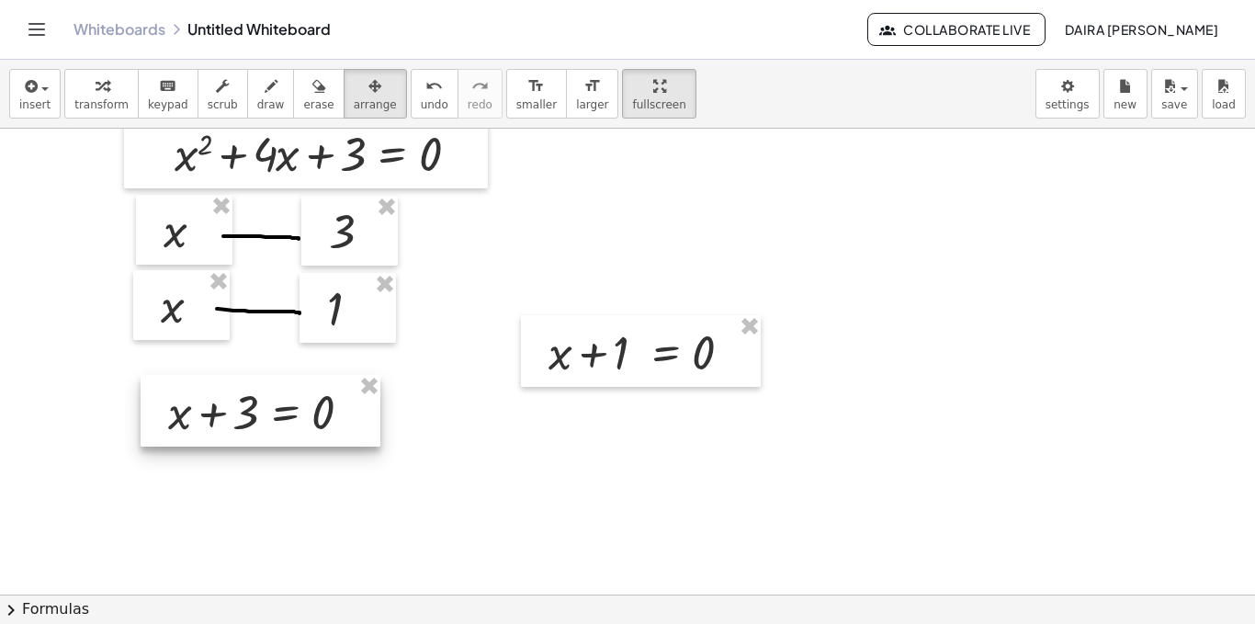
drag, startPoint x: 659, startPoint y: 210, endPoint x: 191, endPoint y: 409, distance: 508.1
click at [191, 409] on div at bounding box center [261, 411] width 240 height 72
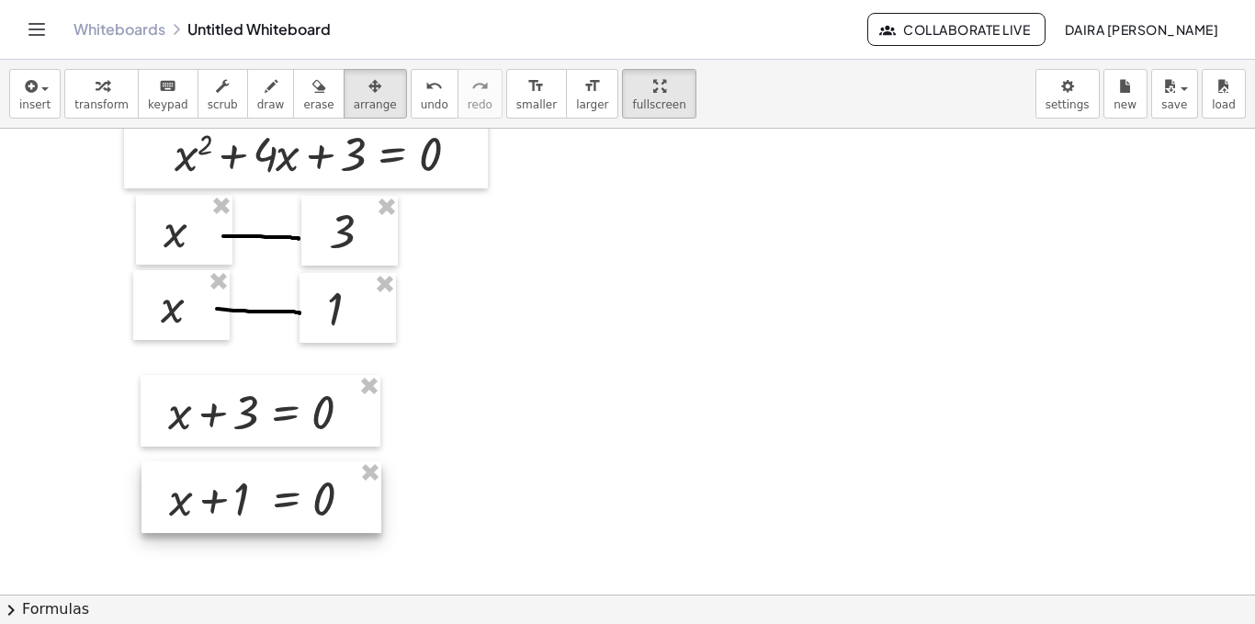
drag, startPoint x: 607, startPoint y: 358, endPoint x: 226, endPoint y: 505, distance: 408.4
click at [226, 505] on div at bounding box center [262, 497] width 240 height 72
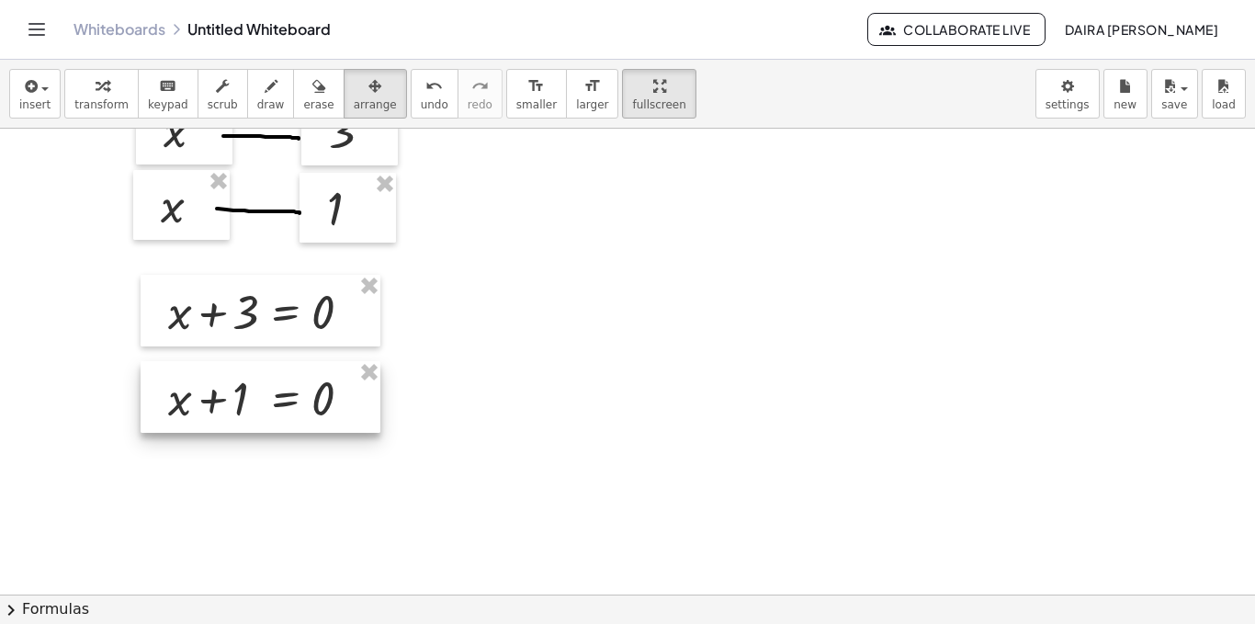
scroll to position [2244, 0]
click at [30, 85] on icon "button" at bounding box center [29, 86] width 17 height 22
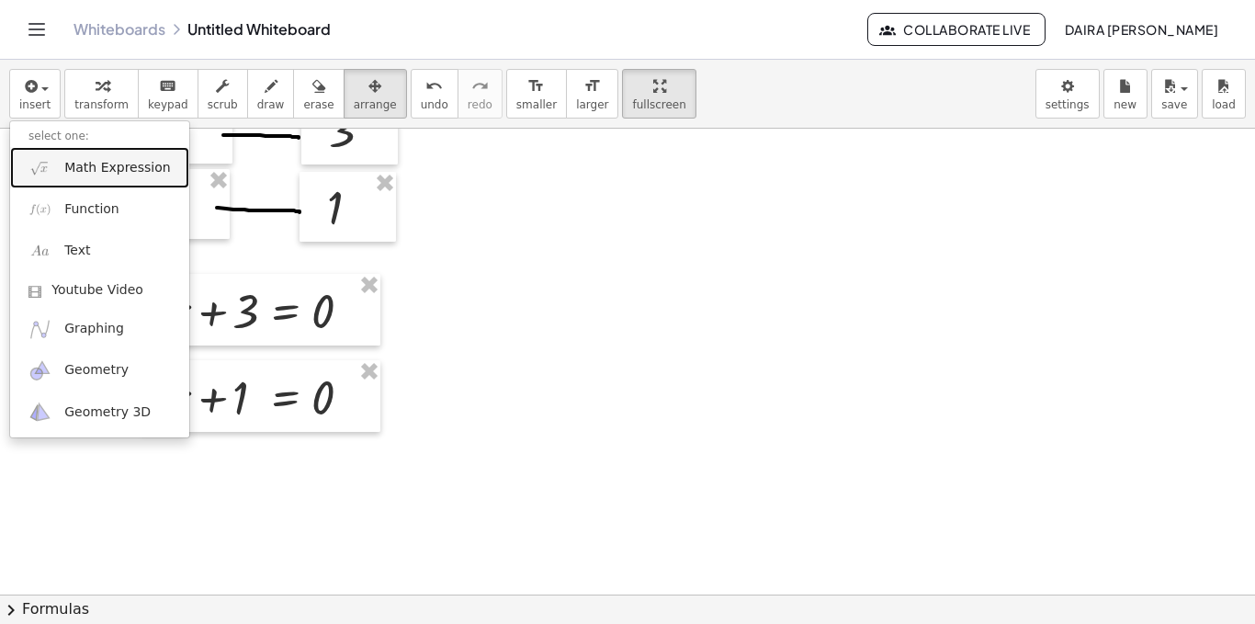
click at [112, 173] on span "Math Expression" at bounding box center [117, 168] width 106 height 18
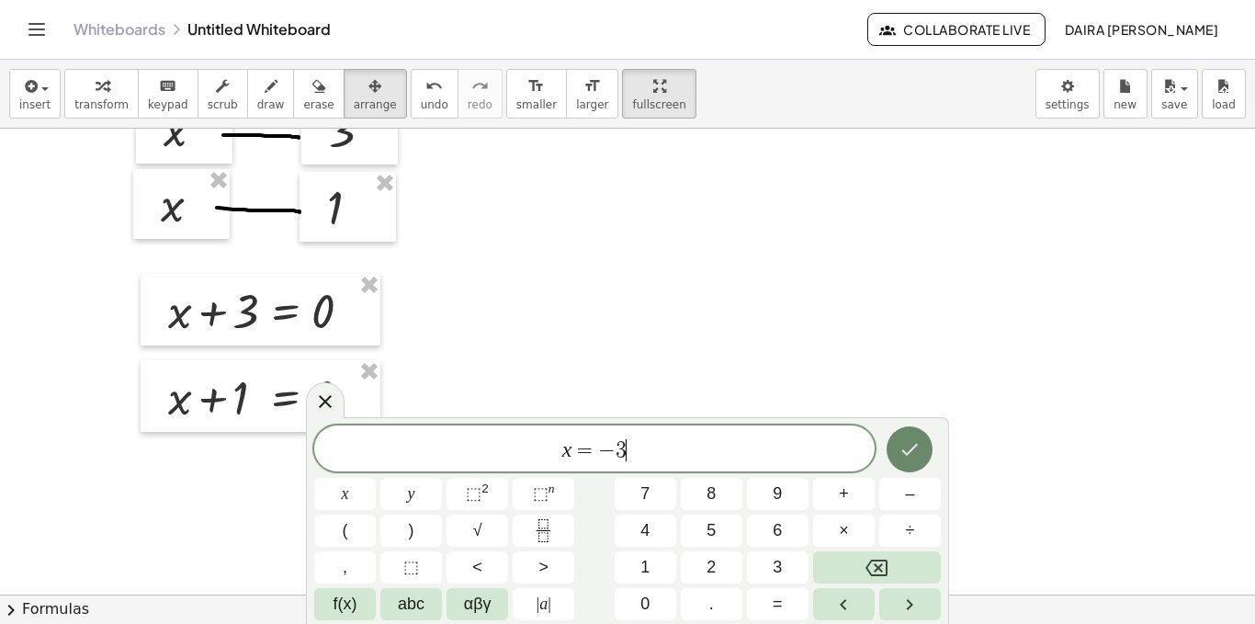
click at [905, 448] on icon "Done" at bounding box center [910, 449] width 22 height 22
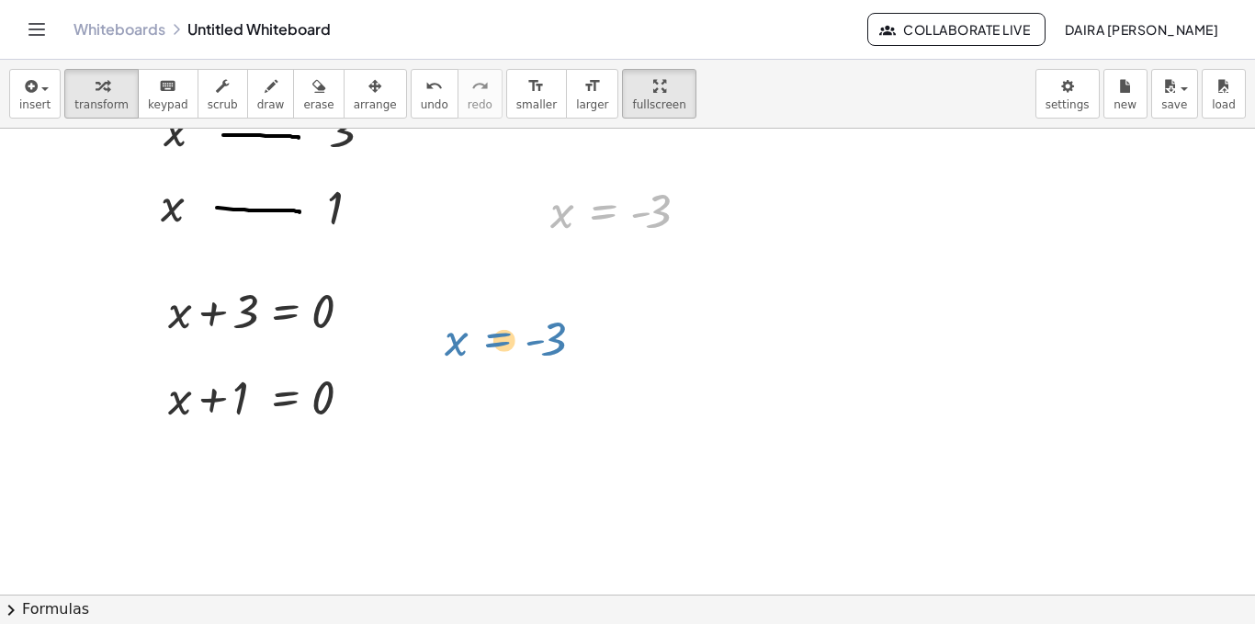
drag, startPoint x: 593, startPoint y: 236, endPoint x: 482, endPoint y: 351, distance: 159.9
click at [354, 93] on div "button" at bounding box center [375, 85] width 43 height 22
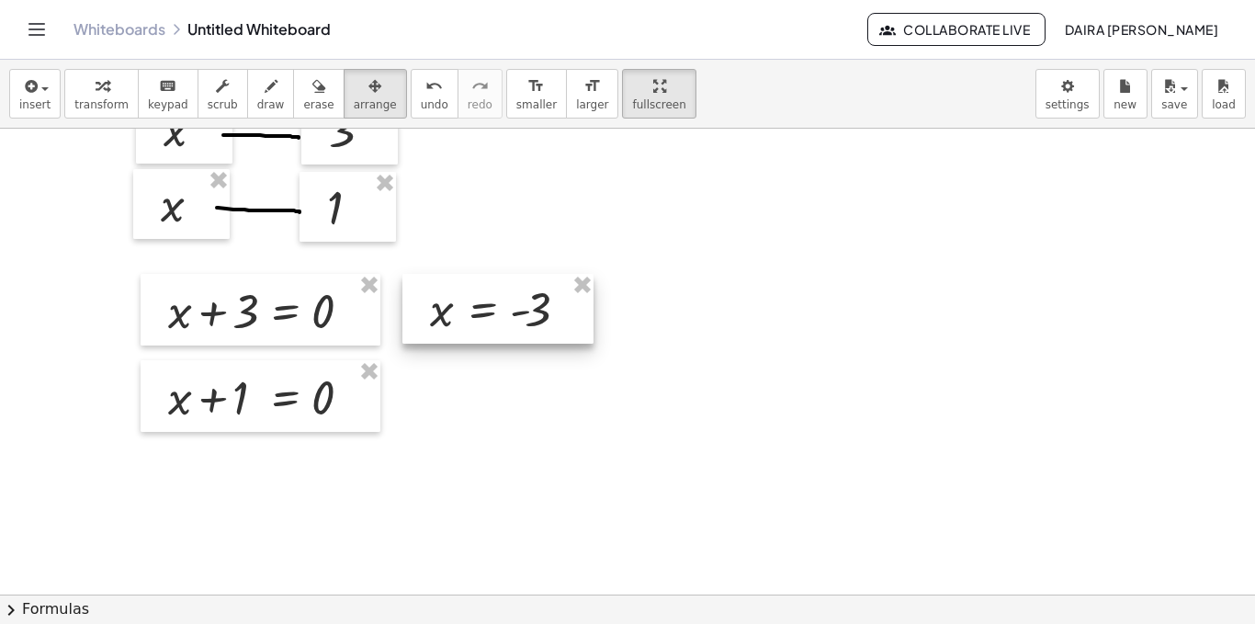
drag, startPoint x: 558, startPoint y: 230, endPoint x: 465, endPoint y: 324, distance: 132.6
click at [465, 324] on div at bounding box center [498, 309] width 191 height 70
click at [45, 99] on span "insert" at bounding box center [34, 104] width 31 height 13
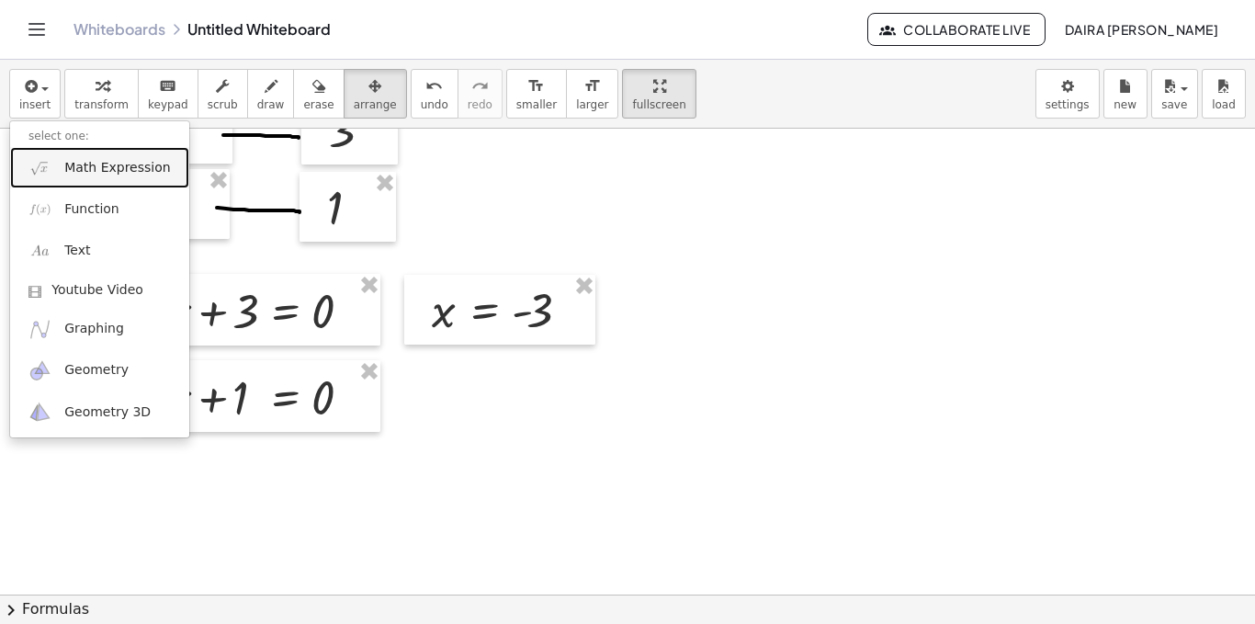
click at [100, 179] on link "Math Expression" at bounding box center [99, 167] width 179 height 41
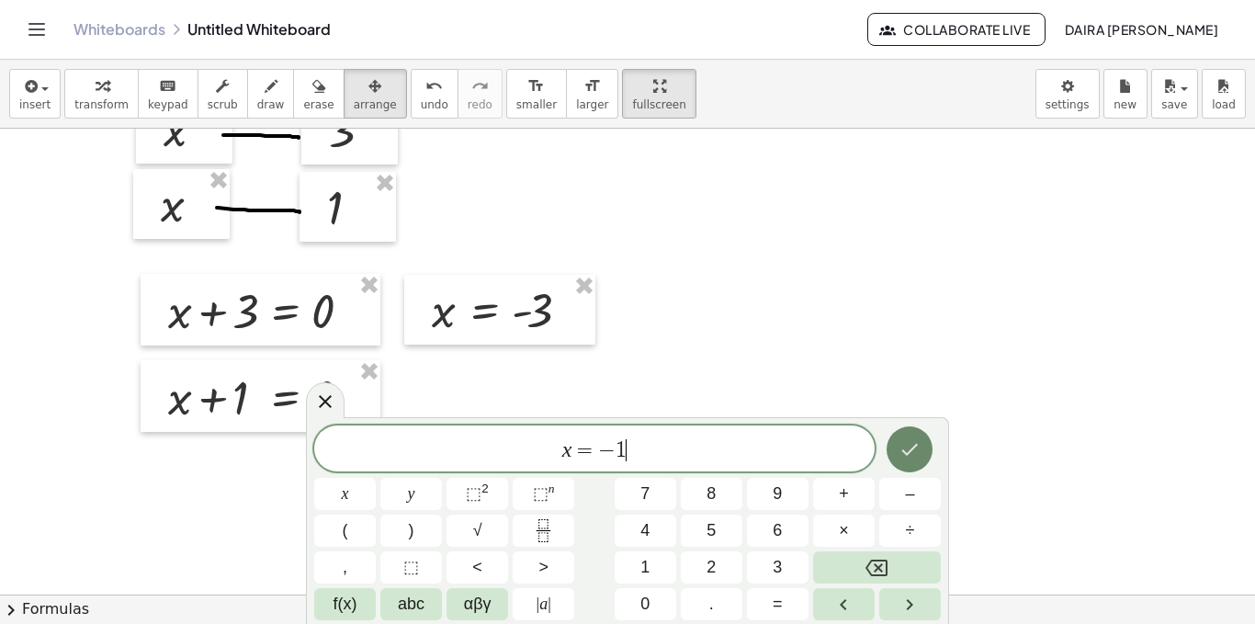
click at [919, 441] on icon "Done" at bounding box center [910, 449] width 22 height 22
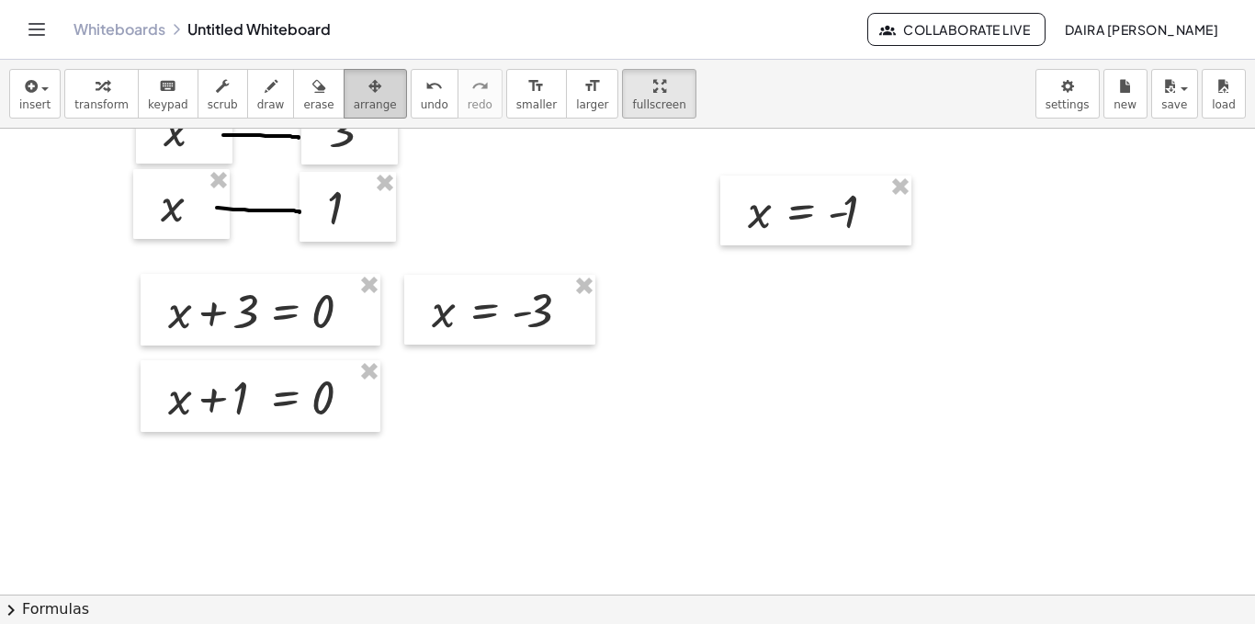
click at [354, 107] on span "arrange" at bounding box center [375, 104] width 43 height 13
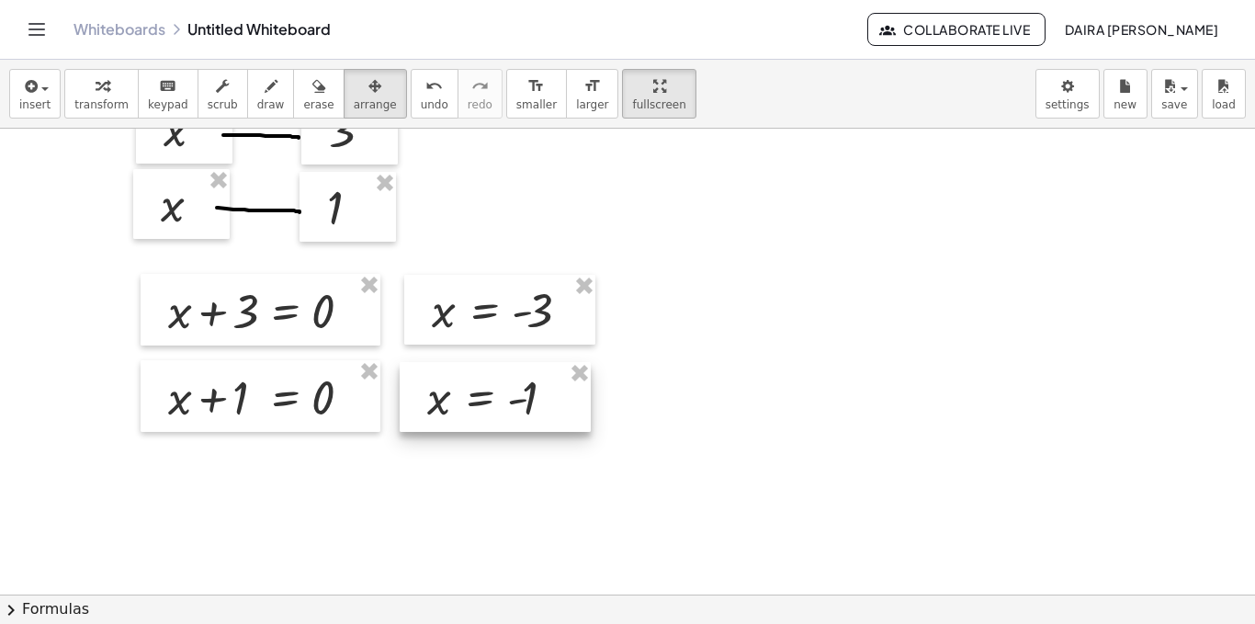
drag, startPoint x: 796, startPoint y: 236, endPoint x: 475, endPoint y: 423, distance: 371.0
click at [475, 423] on div at bounding box center [495, 397] width 191 height 70
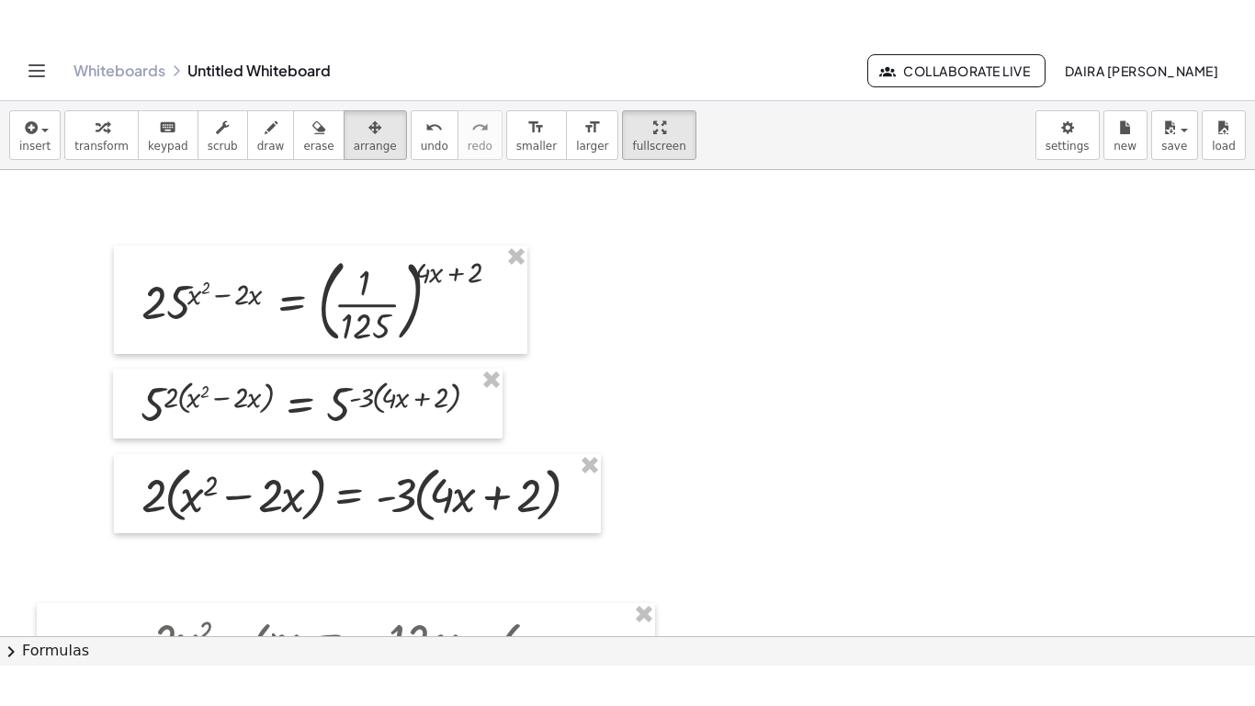
scroll to position [1169, 0]
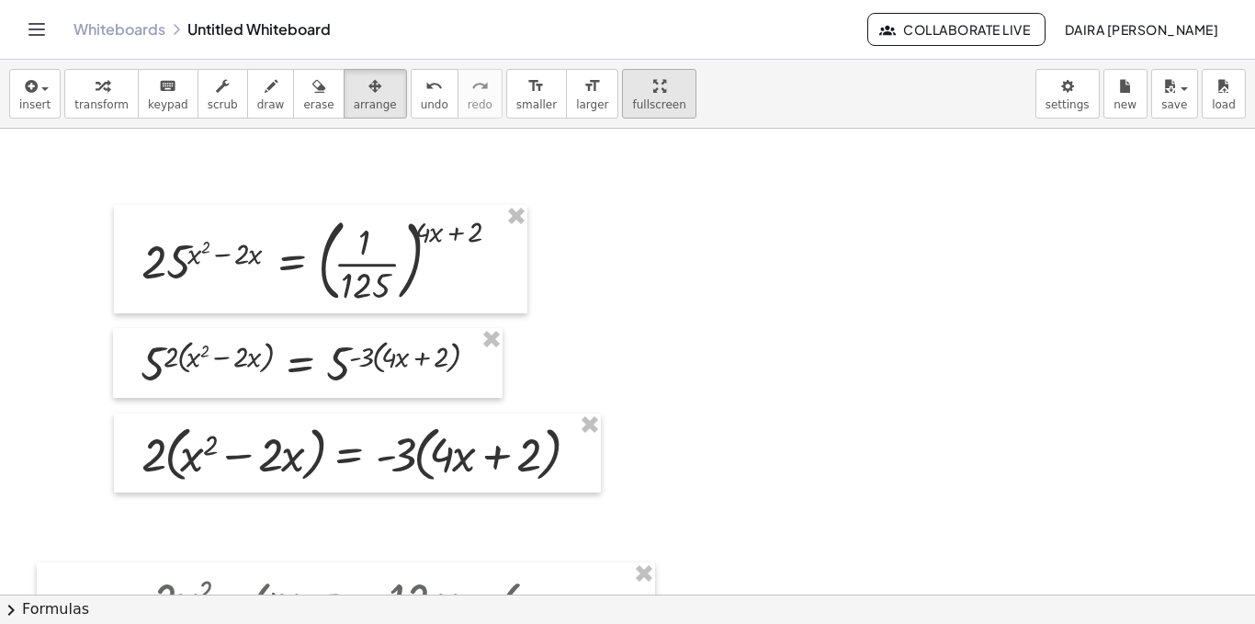
click at [632, 99] on span "fullscreen" at bounding box center [658, 104] width 53 height 13
drag, startPoint x: 619, startPoint y: 96, endPoint x: 619, endPoint y: 176, distance: 80.0
click at [619, 176] on div "insert select one: Math Expression Function Text Youtube Video Graphing Geometr…" at bounding box center [627, 342] width 1255 height 564
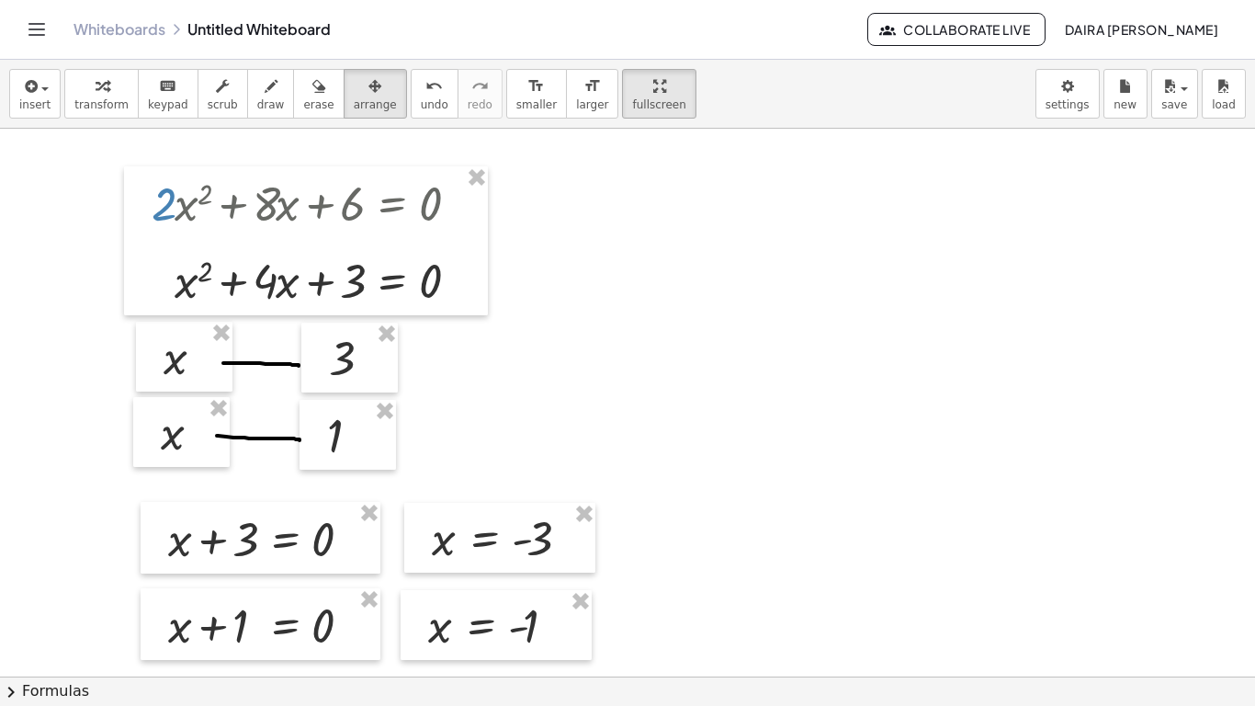
scroll to position [2087, 0]
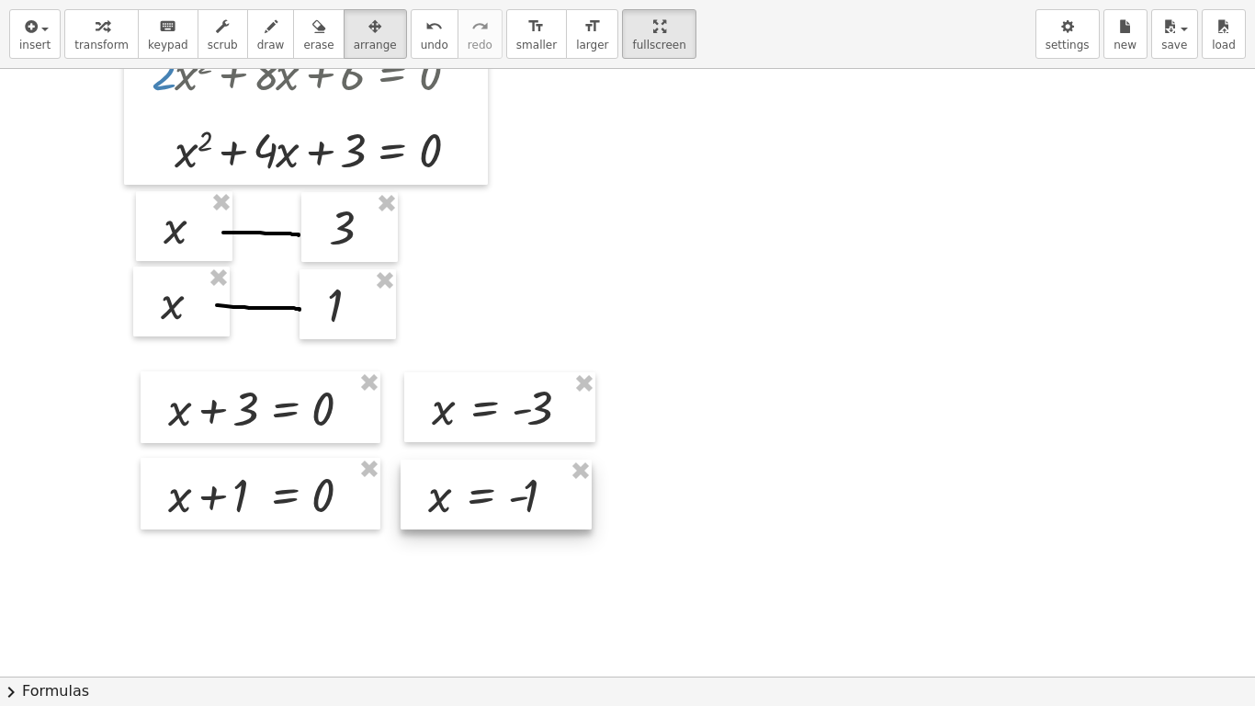
click at [533, 513] on div at bounding box center [496, 494] width 191 height 70
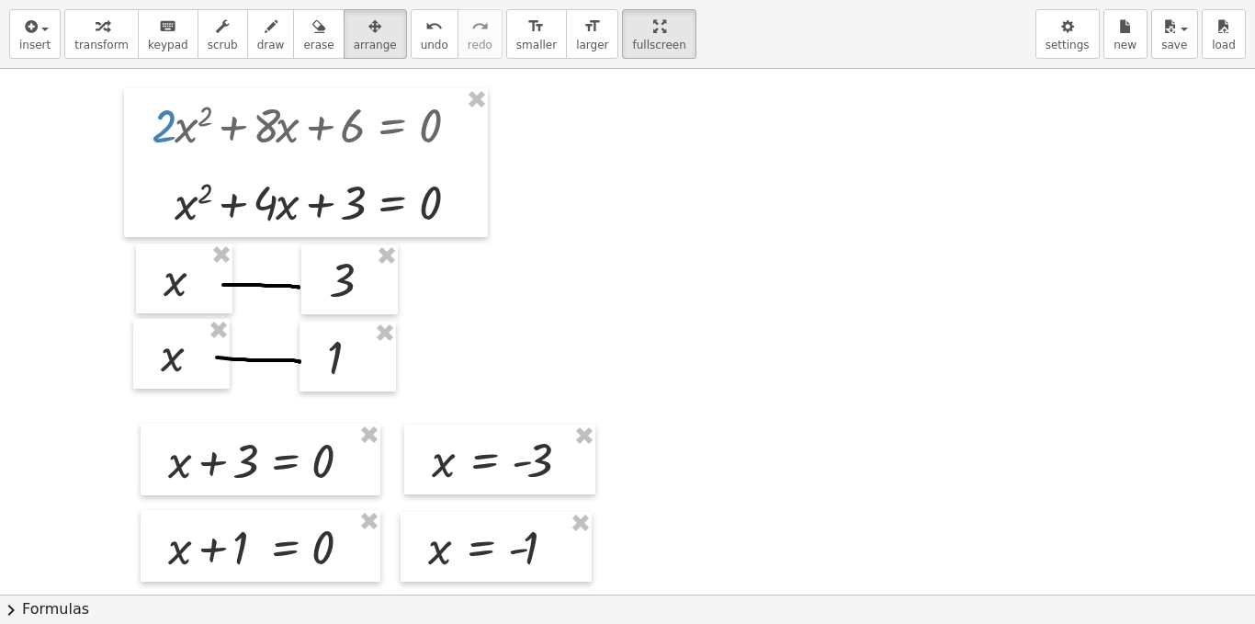
scroll to position [2034, 0]
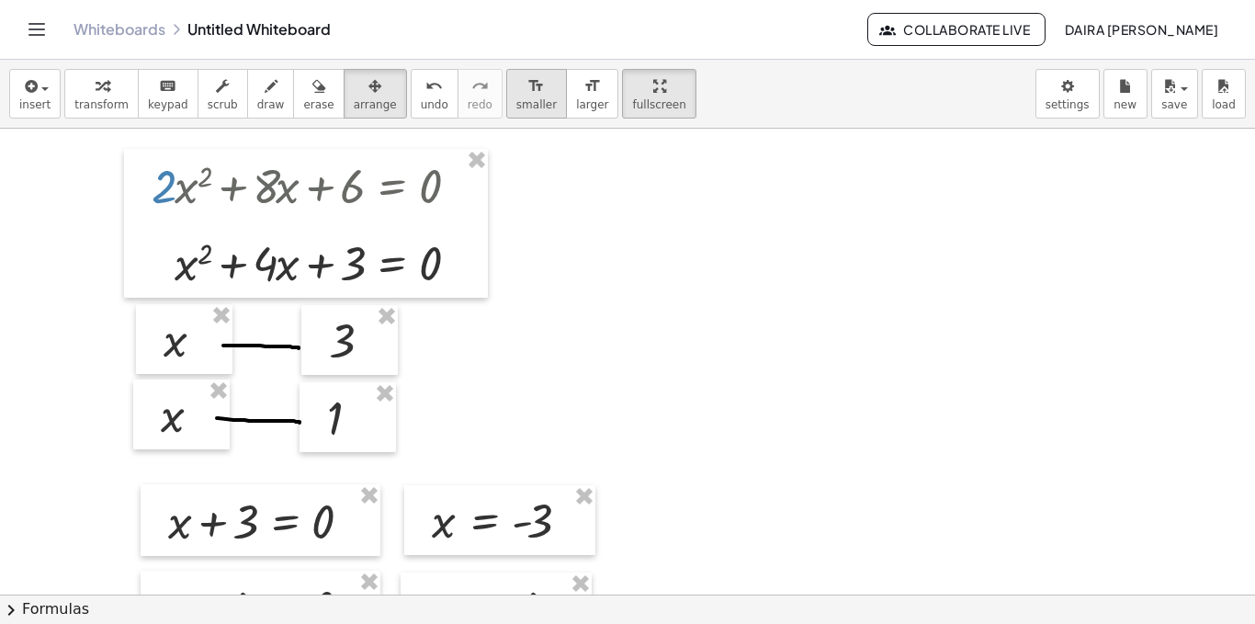
click at [516, 108] on span "smaller" at bounding box center [536, 104] width 40 height 13
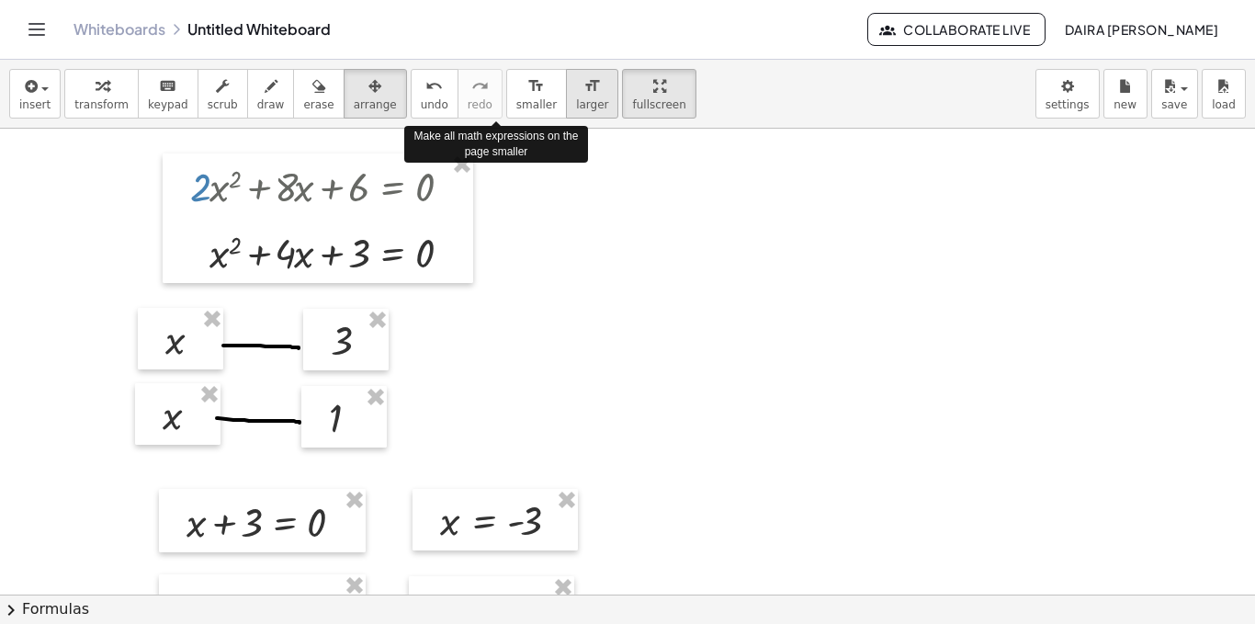
click at [576, 99] on span "larger" at bounding box center [592, 104] width 32 height 13
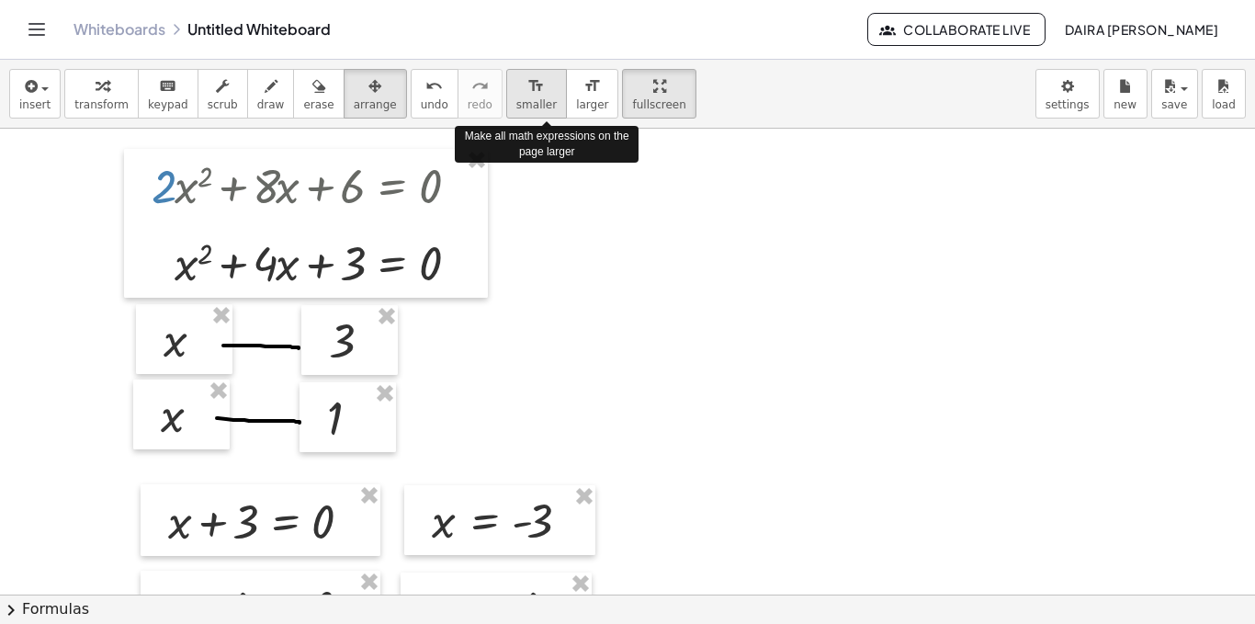
click at [516, 102] on span "smaller" at bounding box center [536, 104] width 40 height 13
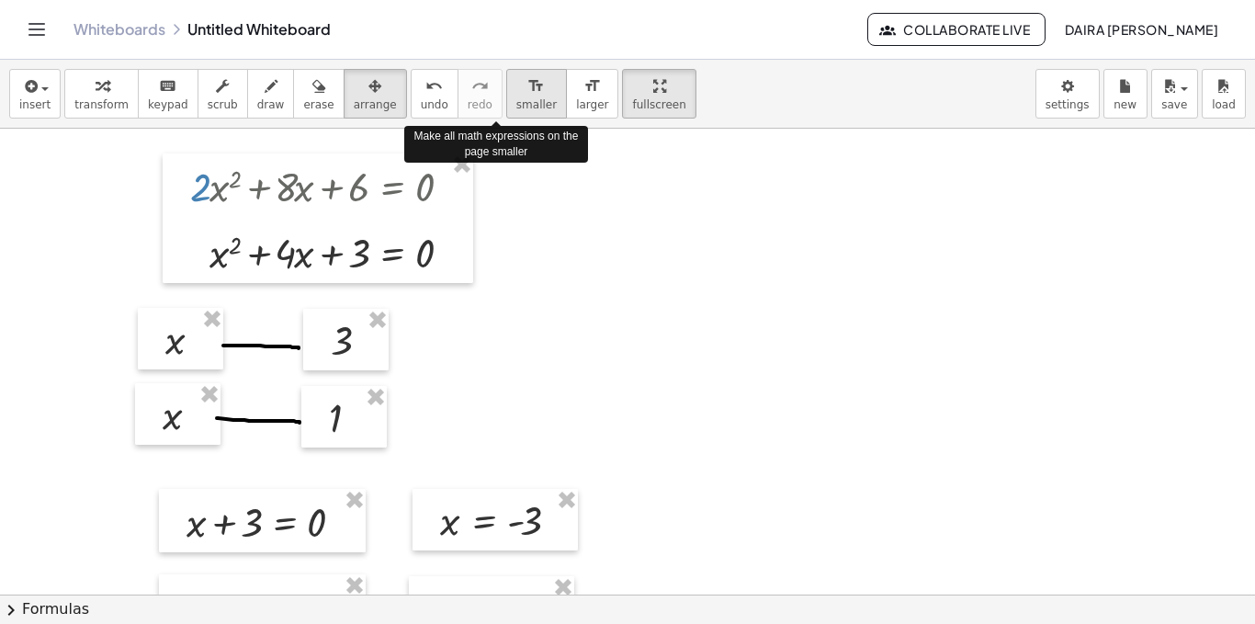
click at [516, 102] on span "smaller" at bounding box center [536, 104] width 40 height 13
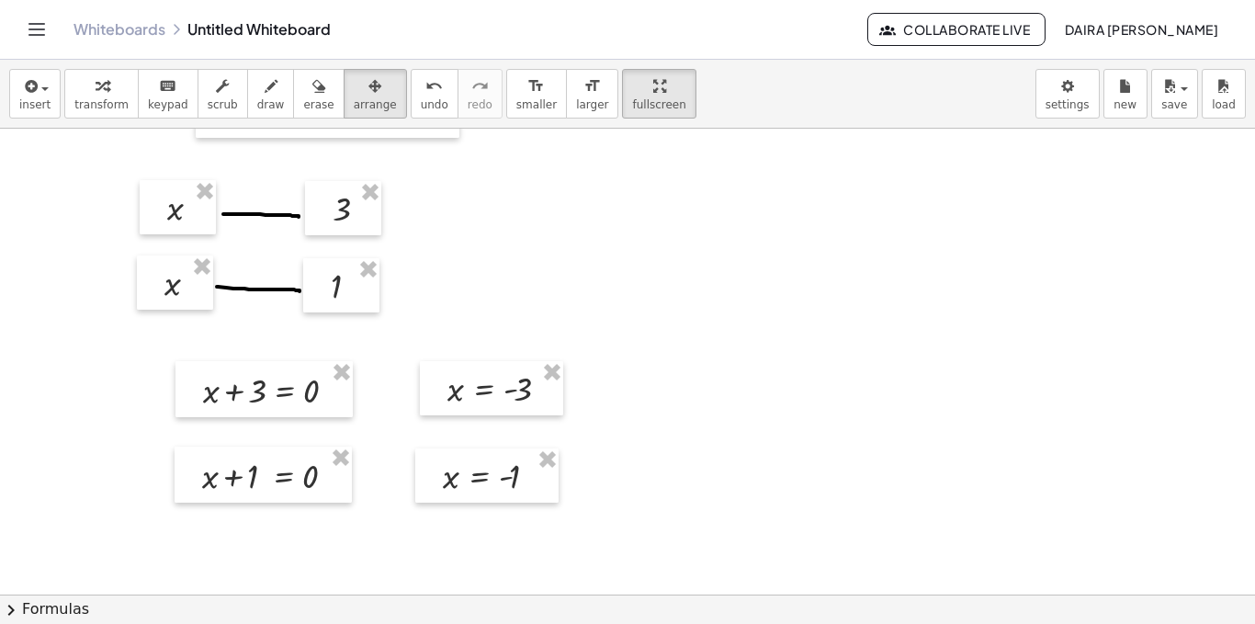
scroll to position [2066, 0]
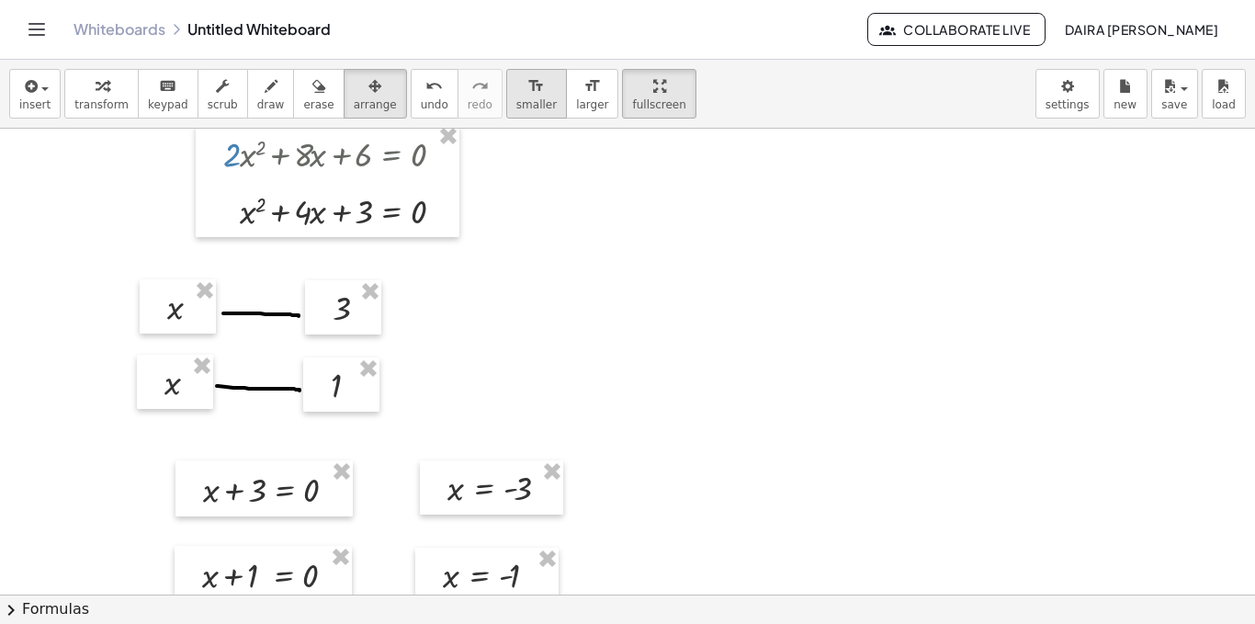
click at [516, 99] on span "smaller" at bounding box center [536, 104] width 40 height 13
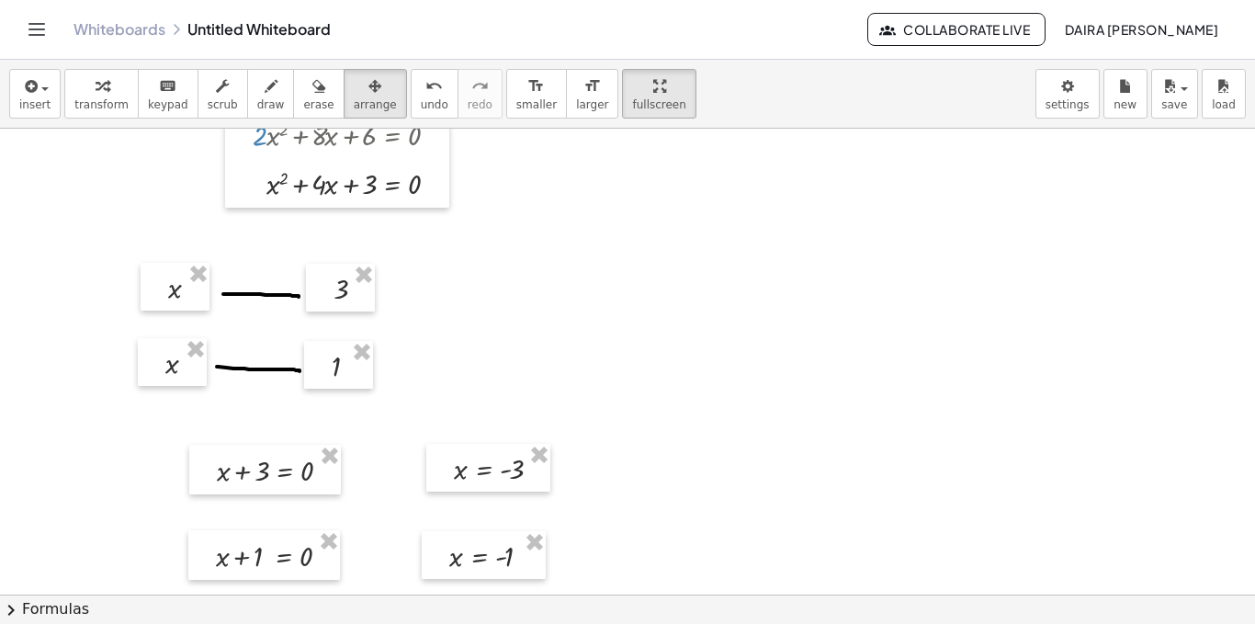
scroll to position [2230, 0]
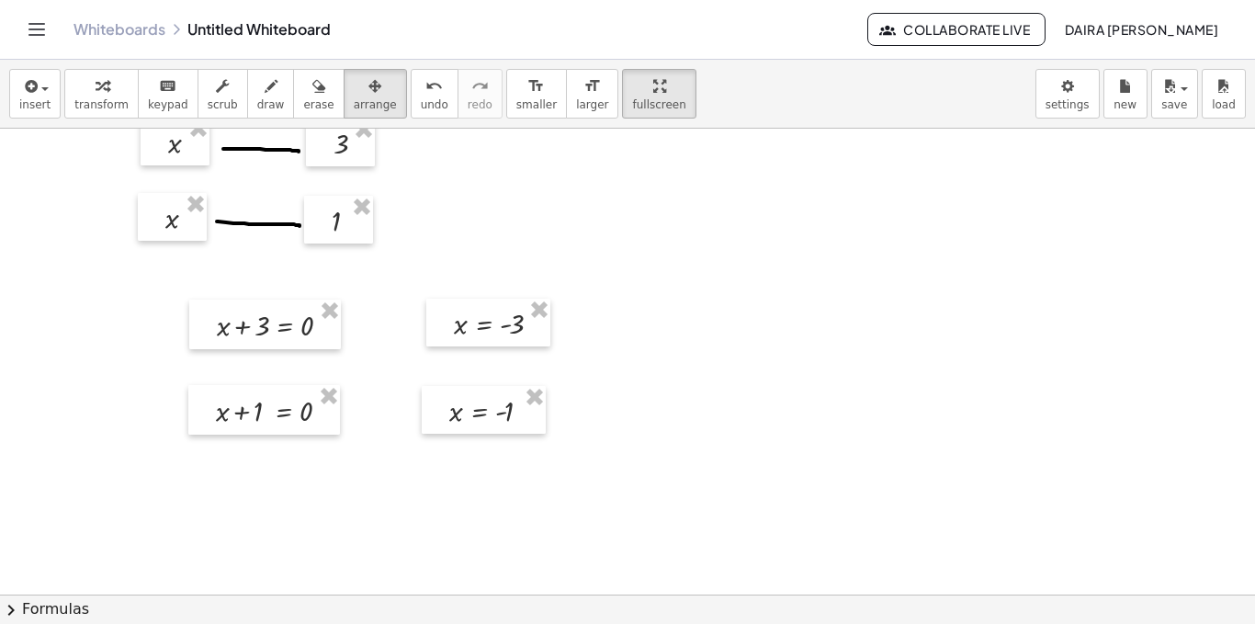
drag, startPoint x: 551, startPoint y: 437, endPoint x: 250, endPoint y: 214, distance: 374.6
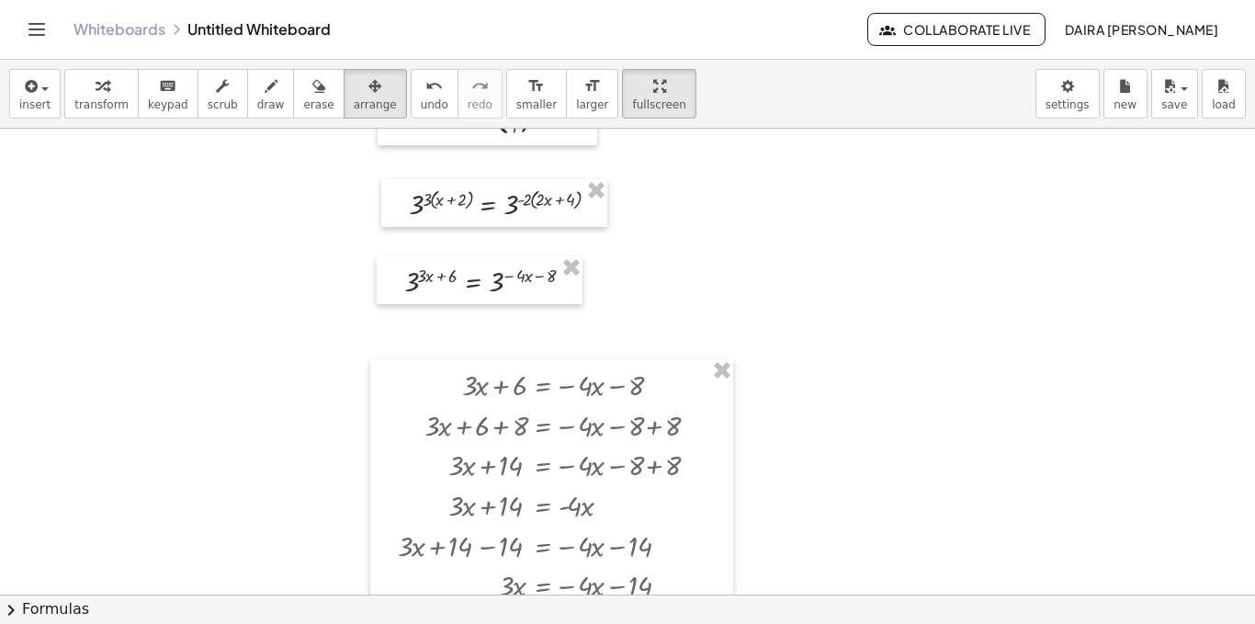
scroll to position [0, 0]
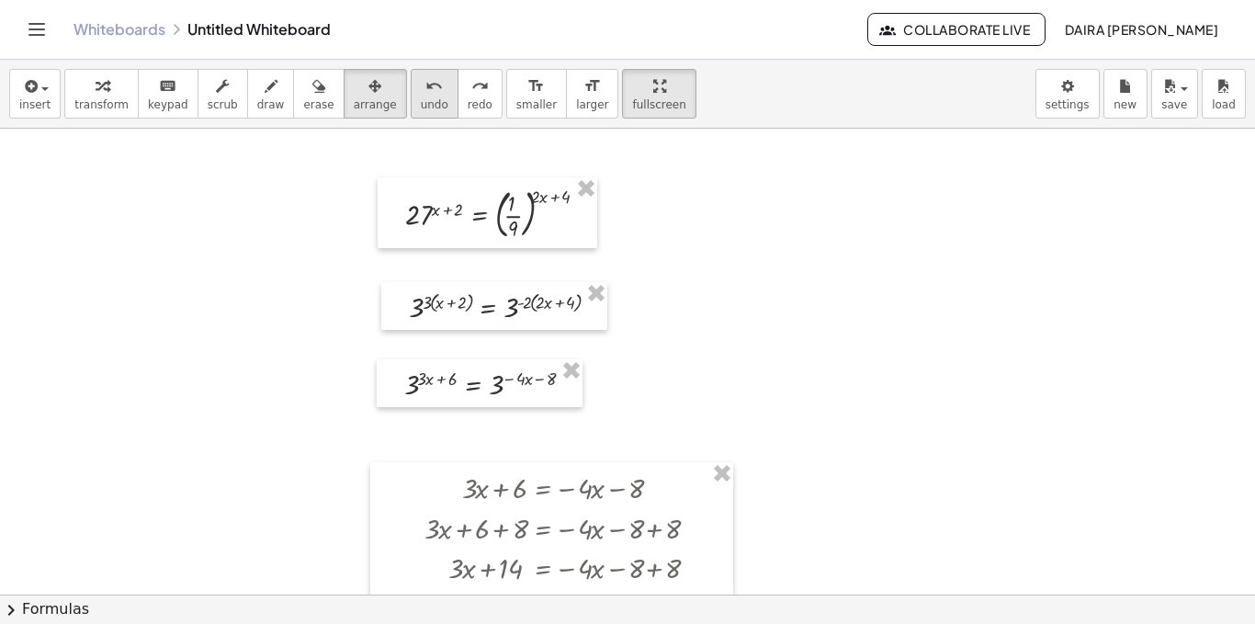
click at [418, 115] on button "undo undo" at bounding box center [435, 94] width 48 height 50
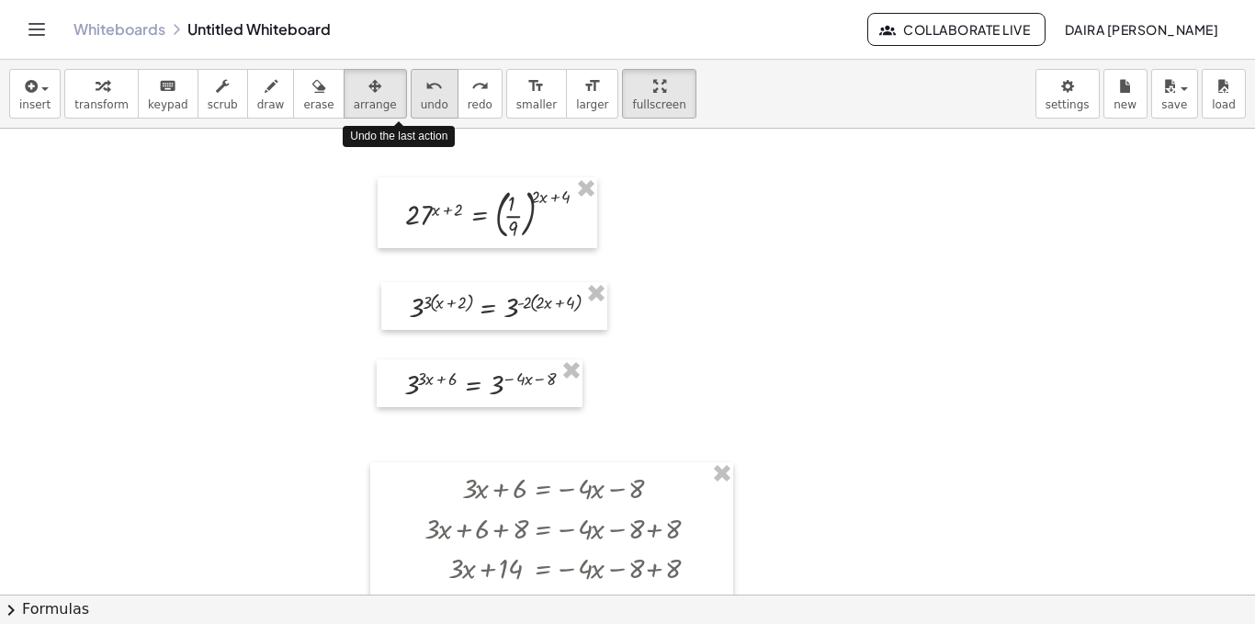
click at [418, 115] on button "undo undo" at bounding box center [435, 94] width 48 height 50
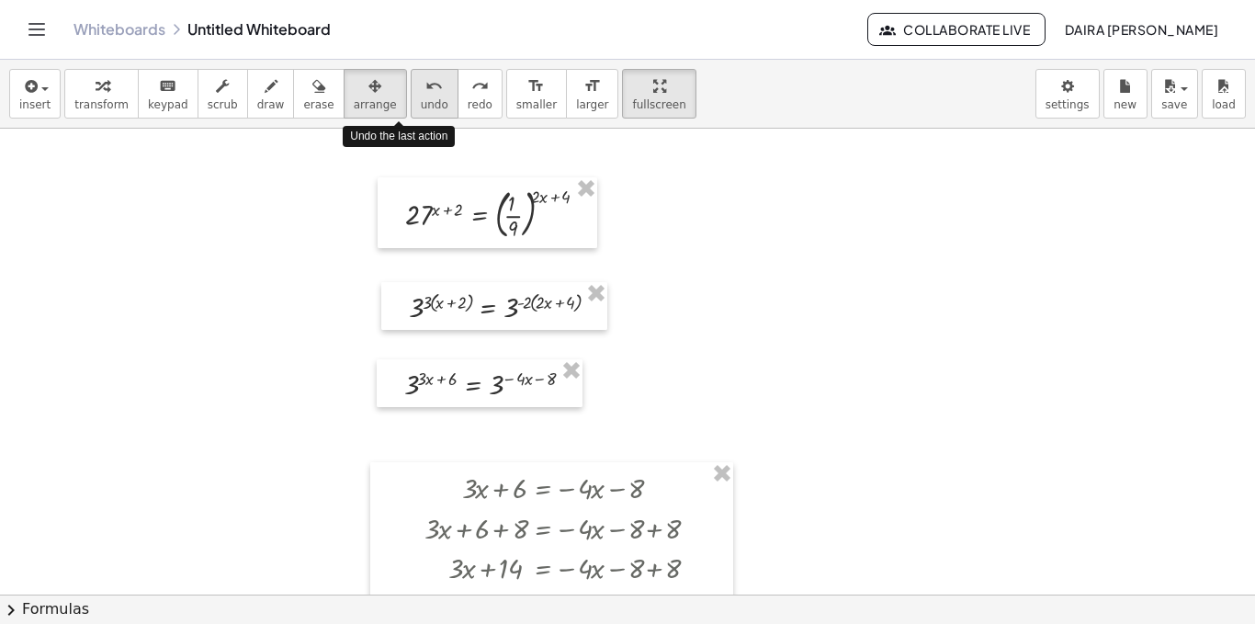
click at [418, 115] on button "undo undo" at bounding box center [435, 94] width 48 height 50
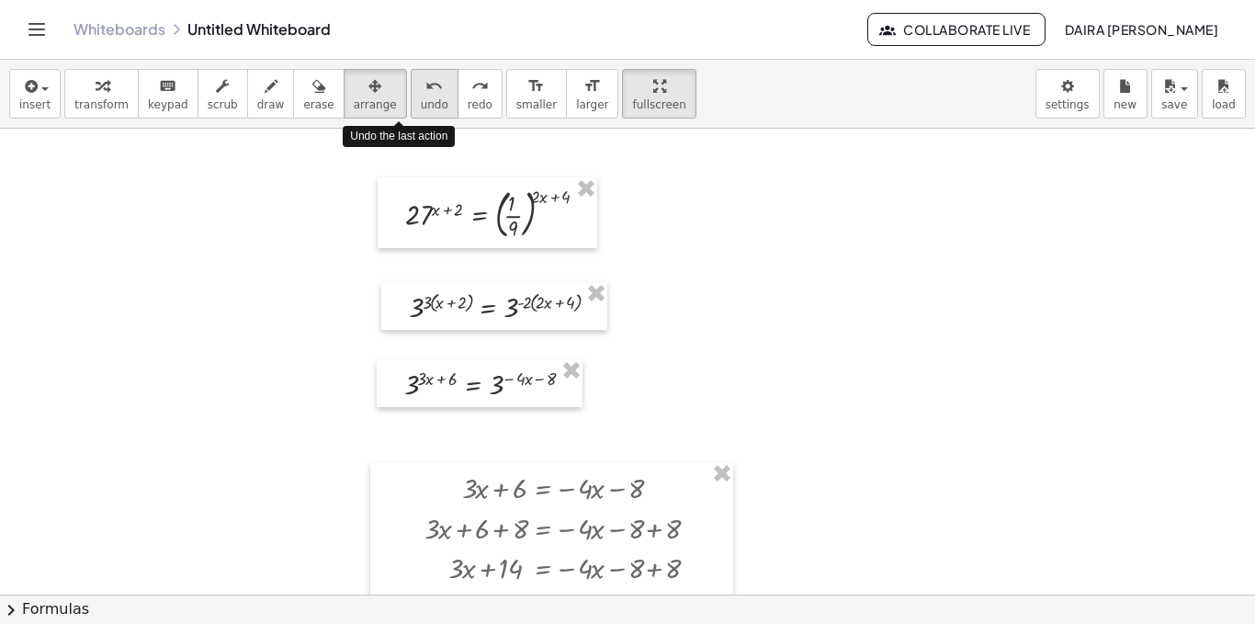
click at [418, 115] on button "undo undo" at bounding box center [435, 94] width 48 height 50
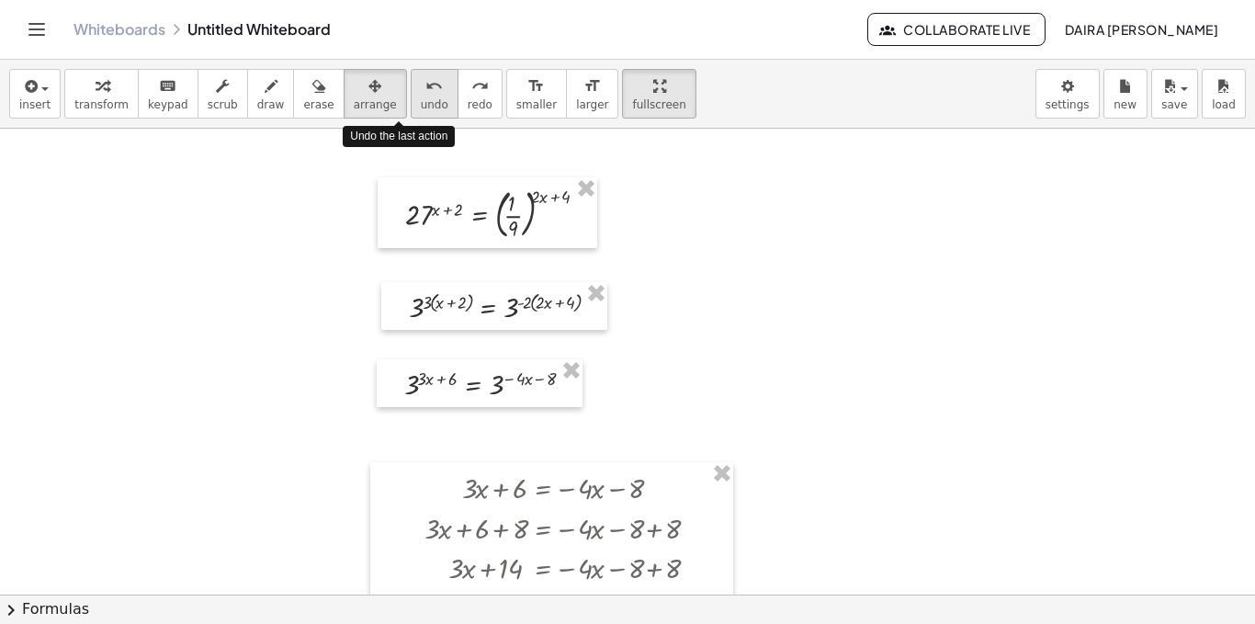
click at [418, 115] on button "undo undo" at bounding box center [435, 94] width 48 height 50
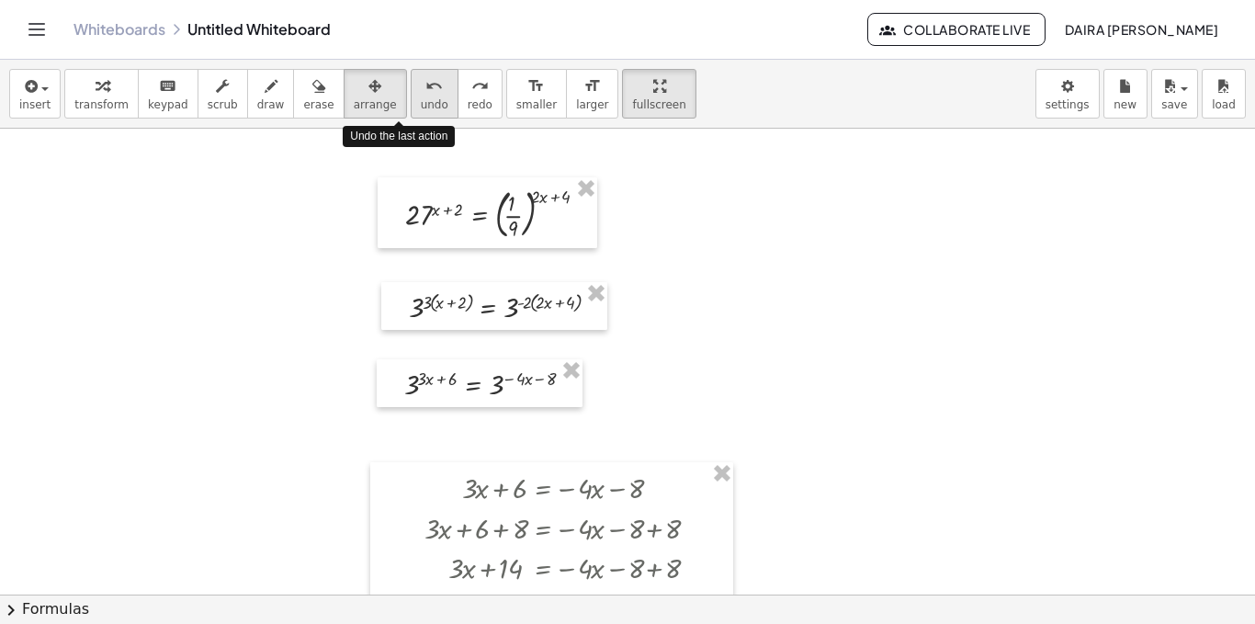
click at [416, 111] on button "undo undo" at bounding box center [435, 94] width 48 height 50
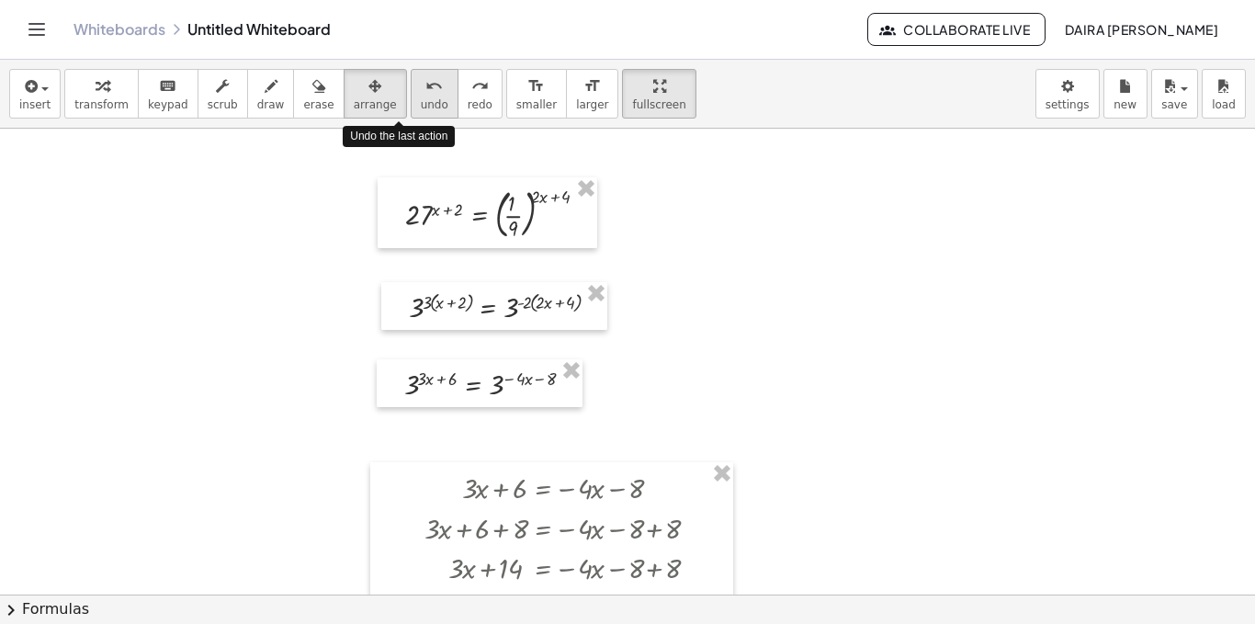
click at [416, 111] on button "undo undo" at bounding box center [435, 94] width 48 height 50
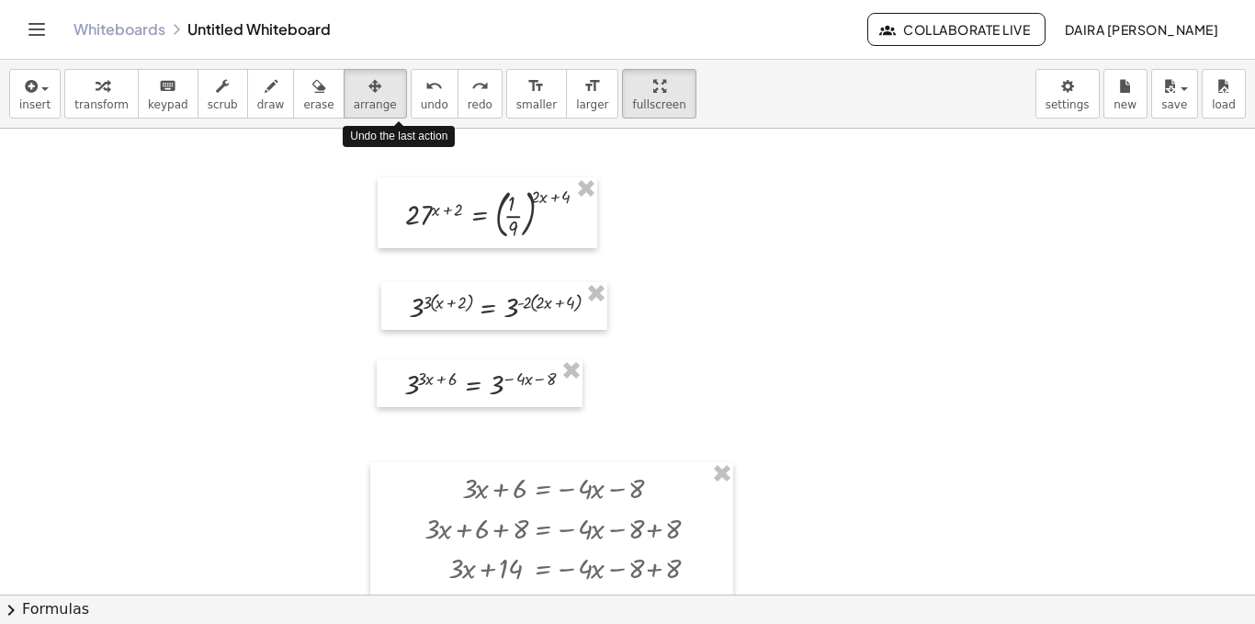
drag, startPoint x: 416, startPoint y: 111, endPoint x: 762, endPoint y: 625, distance: 619.1
click at [762, 623] on html "Graspable Math Activities Whiteboards Classes Account v1.28.4 | Privacy policy …" at bounding box center [627, 312] width 1255 height 624
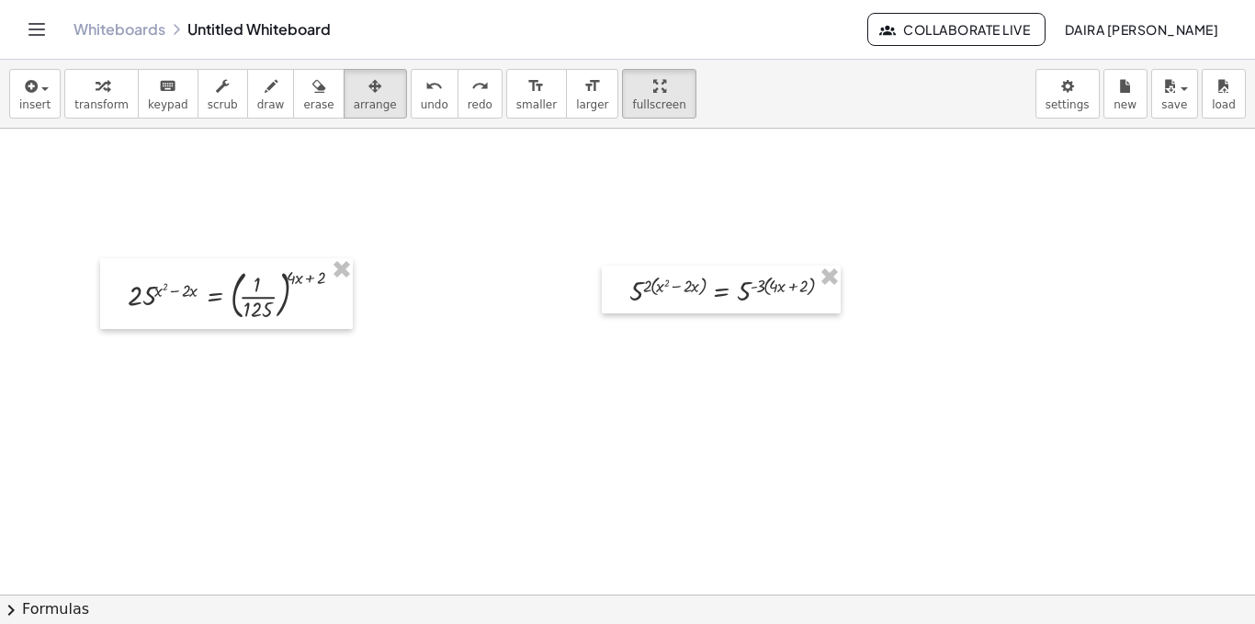
scroll to position [1104, 0]
click at [421, 81] on div "undo" at bounding box center [435, 85] width 28 height 22
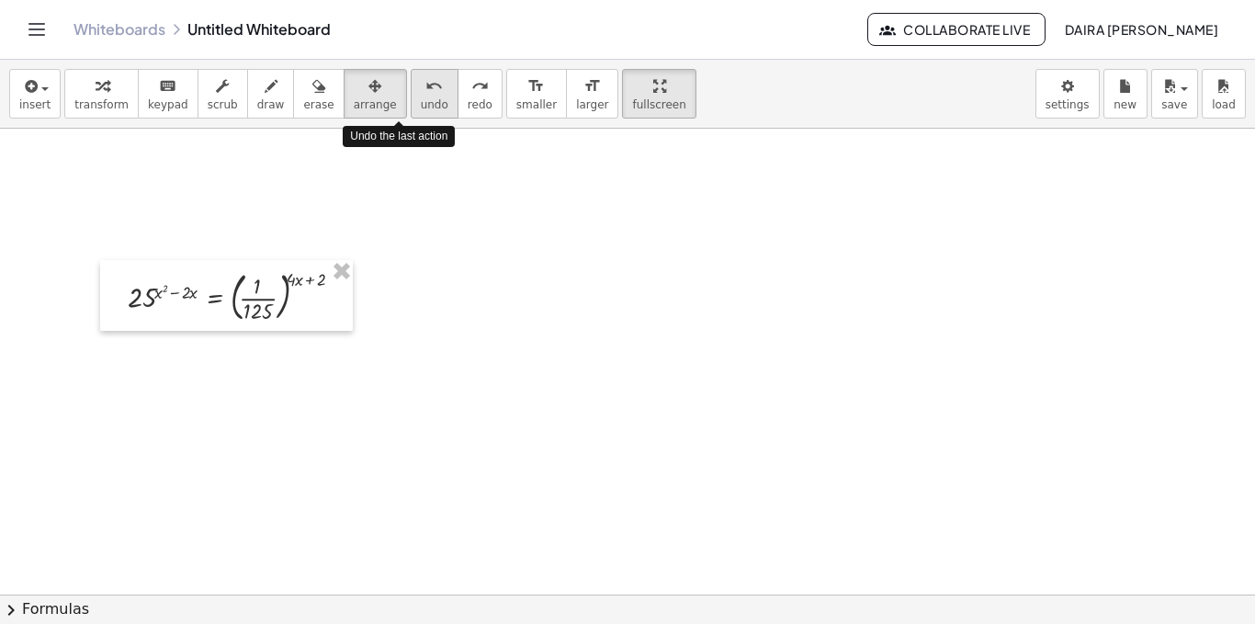
click at [421, 81] on div "undo" at bounding box center [435, 85] width 28 height 22
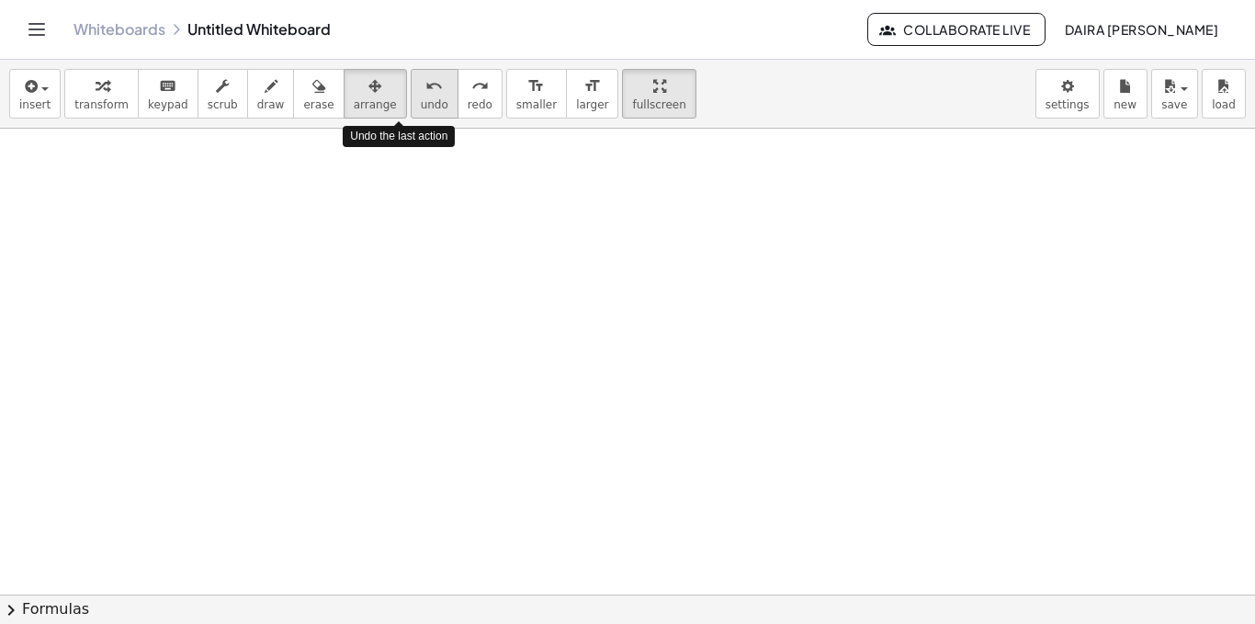
click at [421, 81] on div "undo" at bounding box center [435, 85] width 28 height 22
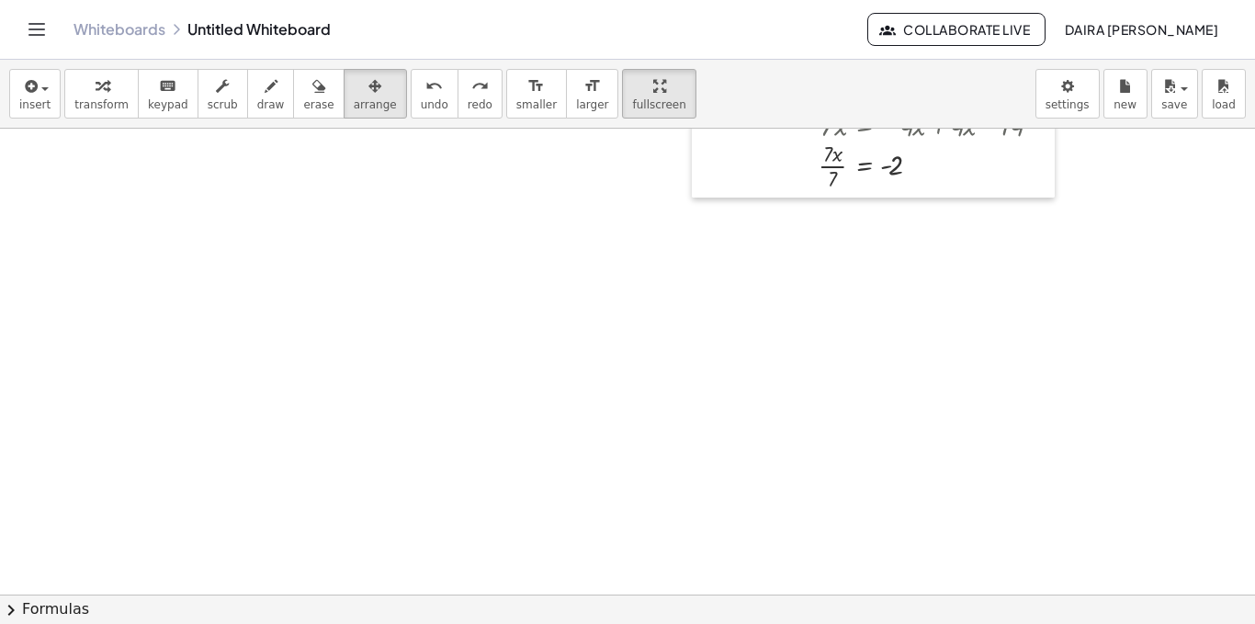
scroll to position [0, 0]
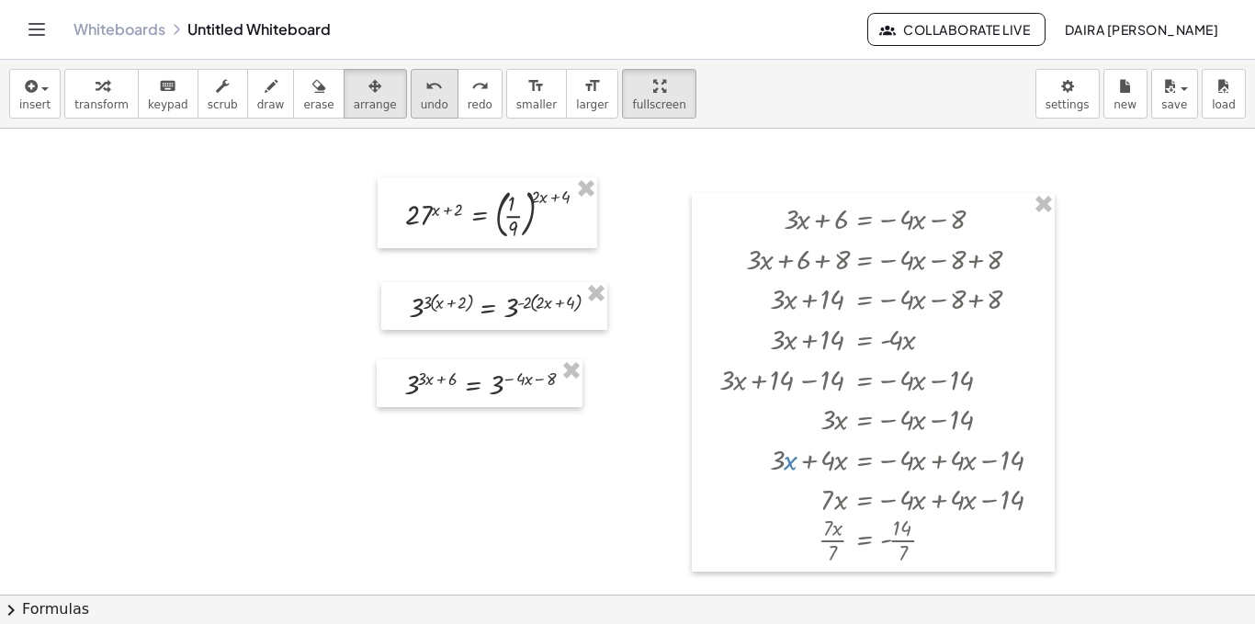
click at [421, 101] on span "undo" at bounding box center [435, 104] width 28 height 13
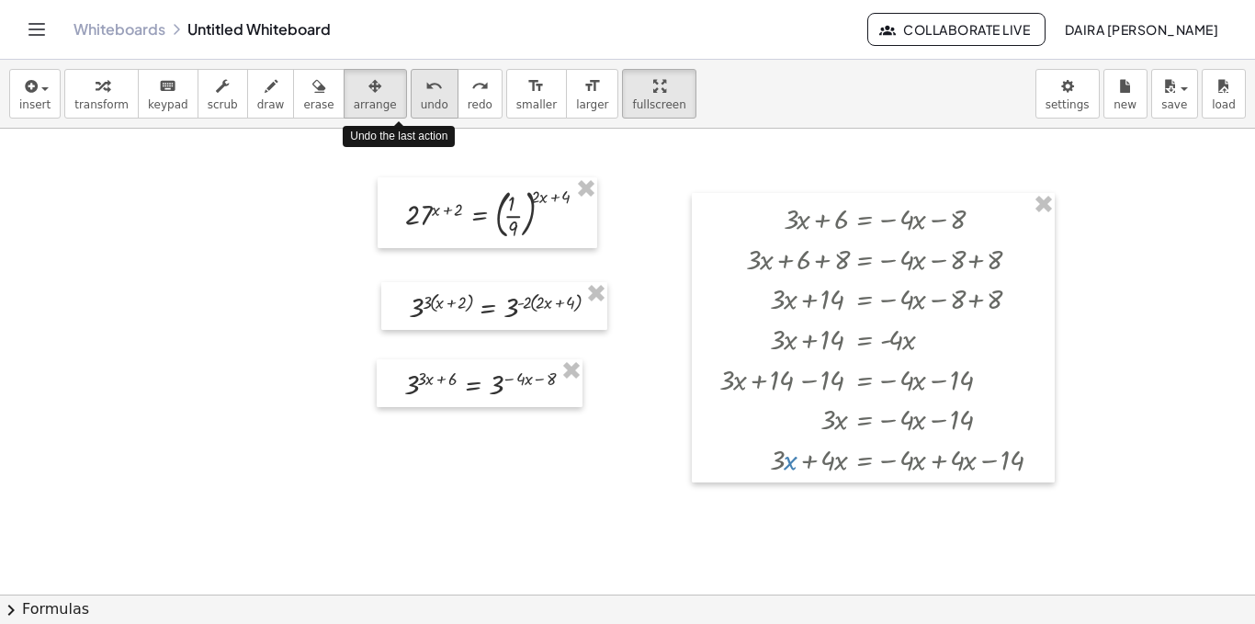
click at [421, 101] on span "undo" at bounding box center [435, 104] width 28 height 13
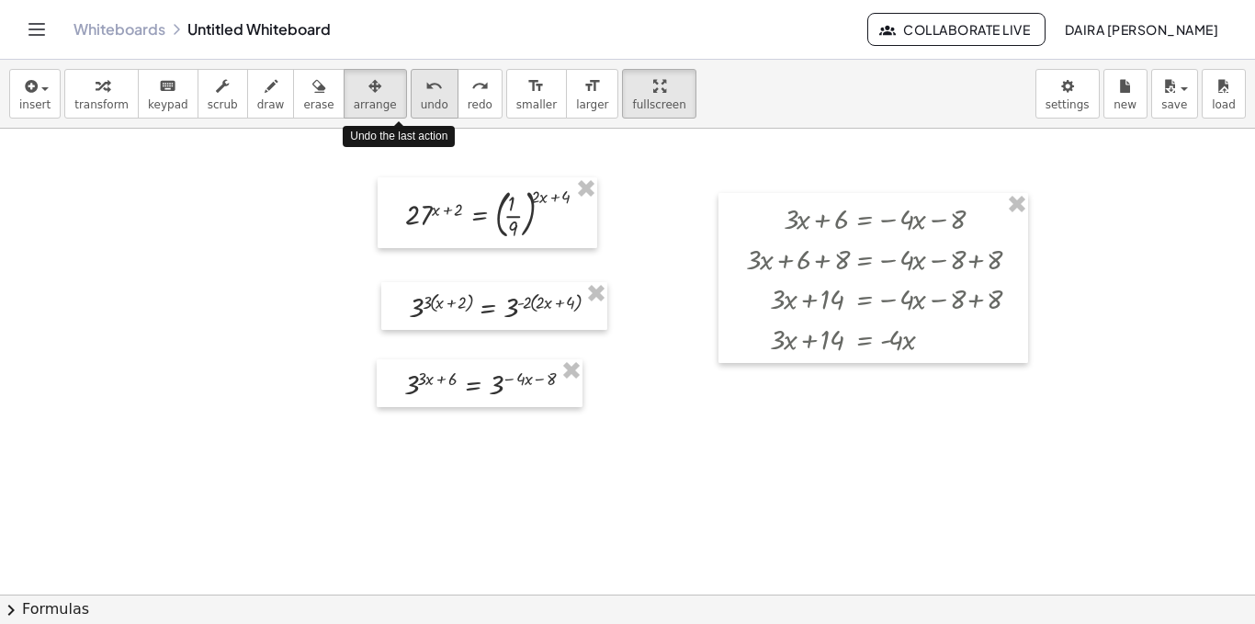
click at [421, 101] on span "undo" at bounding box center [435, 104] width 28 height 13
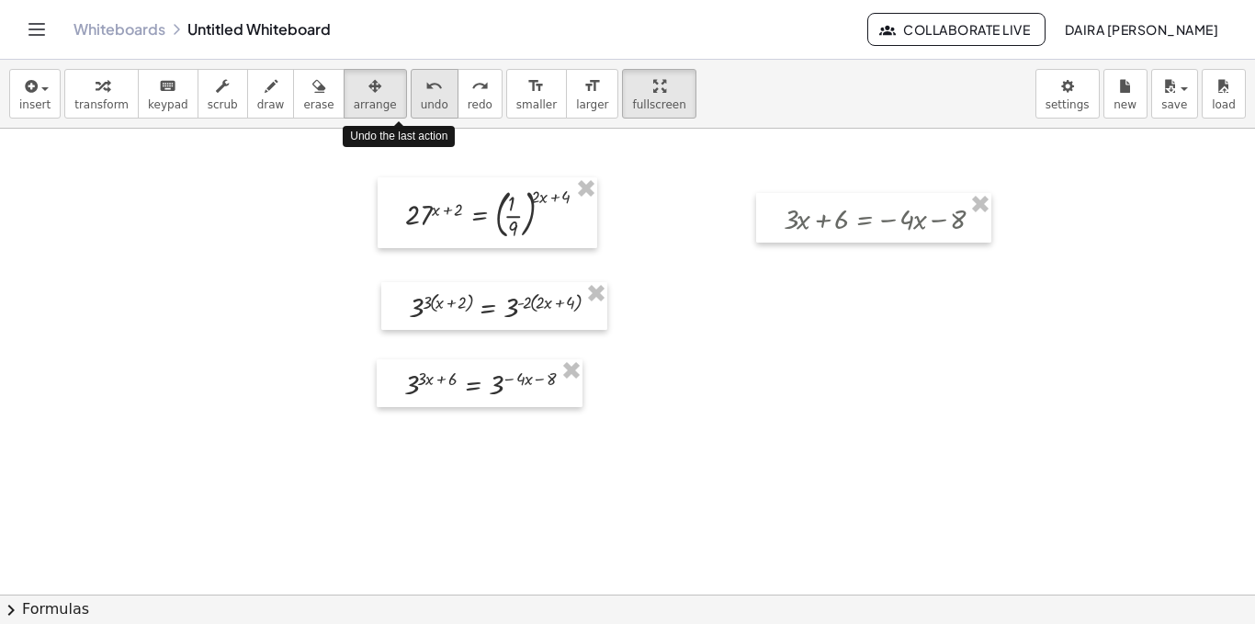
click at [421, 101] on span "undo" at bounding box center [435, 104] width 28 height 13
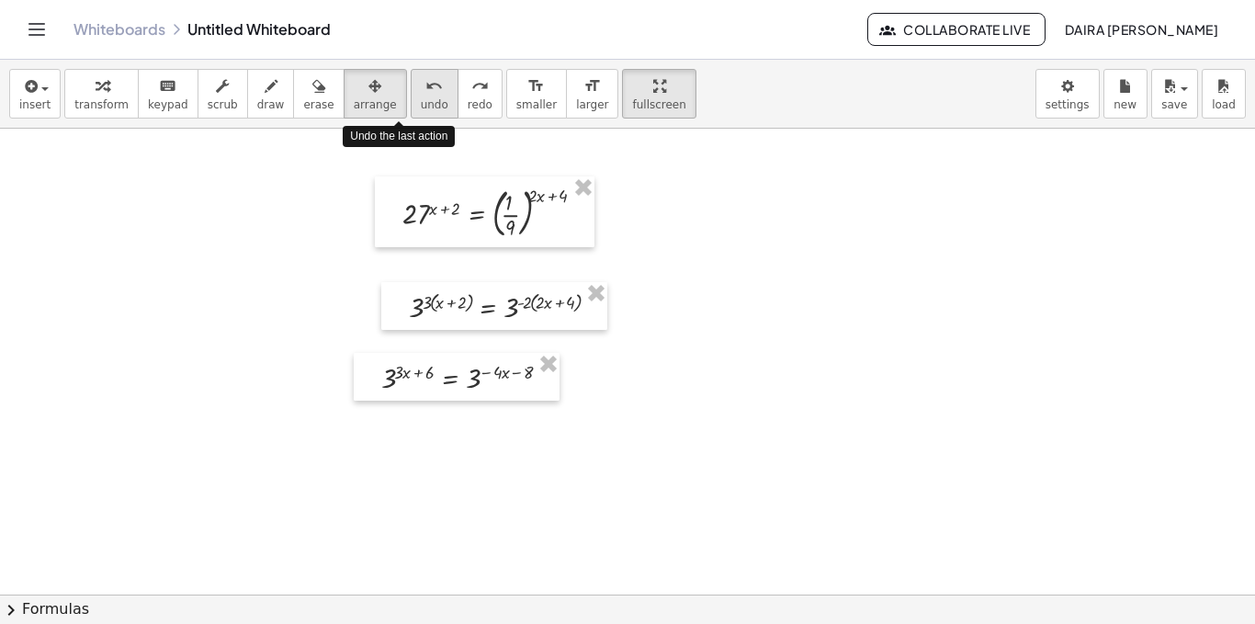
click at [421, 101] on span "undo" at bounding box center [435, 104] width 28 height 13
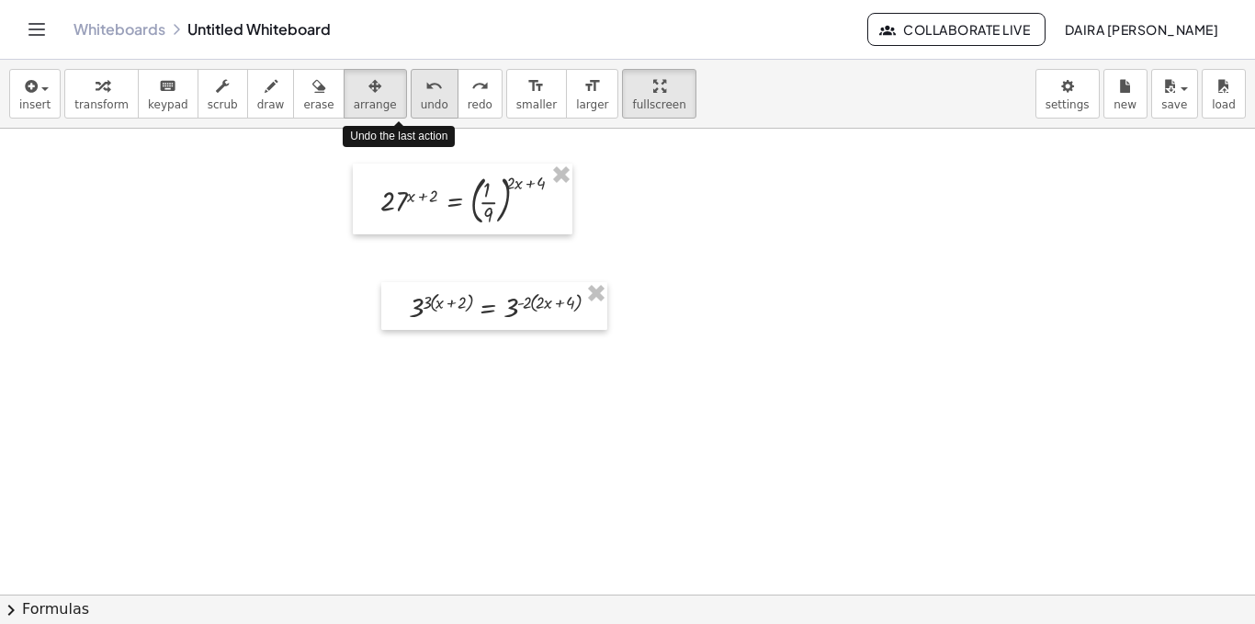
click at [421, 101] on span "undo" at bounding box center [435, 104] width 28 height 13
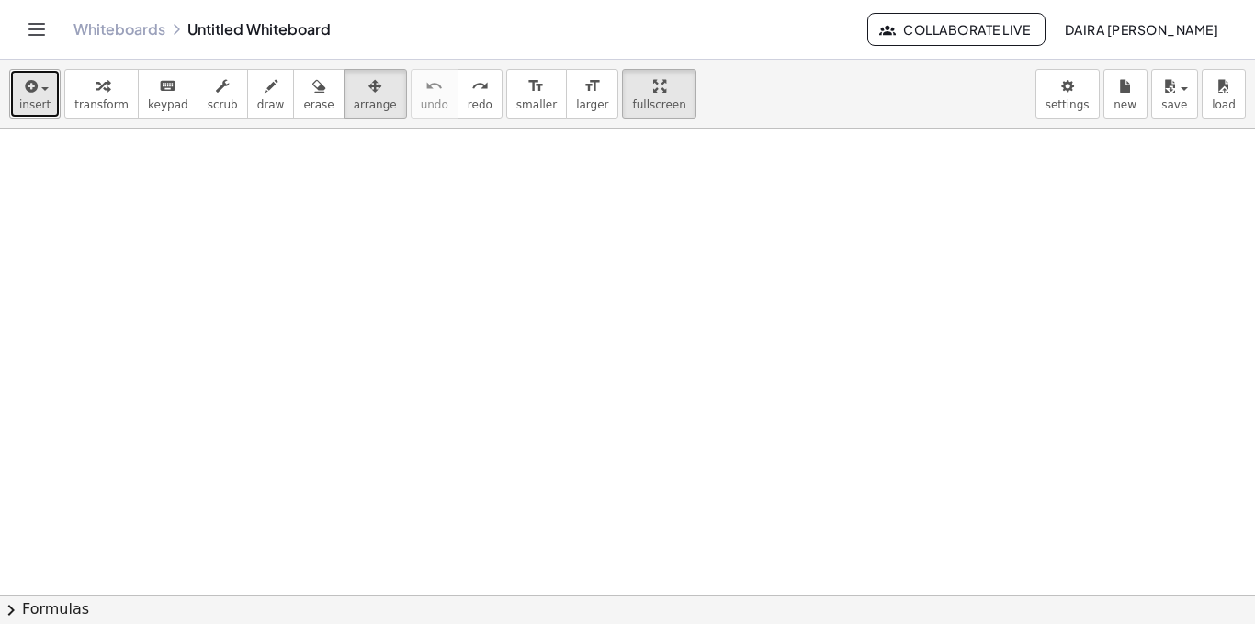
click at [28, 98] on span "insert" at bounding box center [34, 104] width 31 height 13
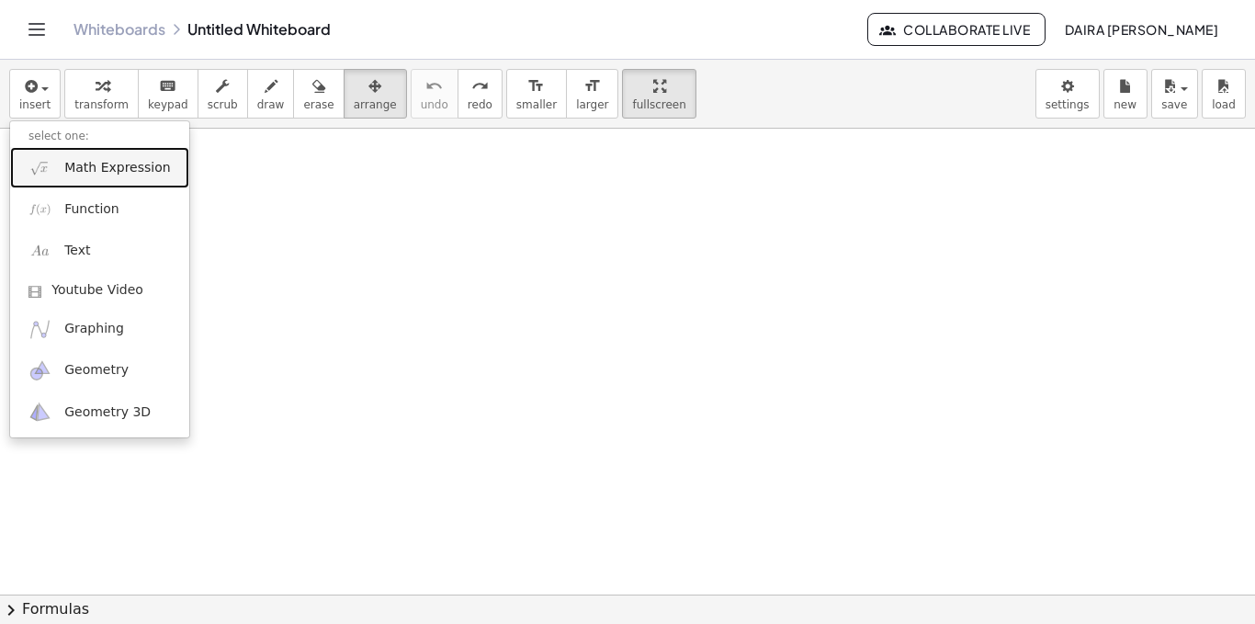
click at [98, 165] on span "Math Expression" at bounding box center [117, 168] width 106 height 18
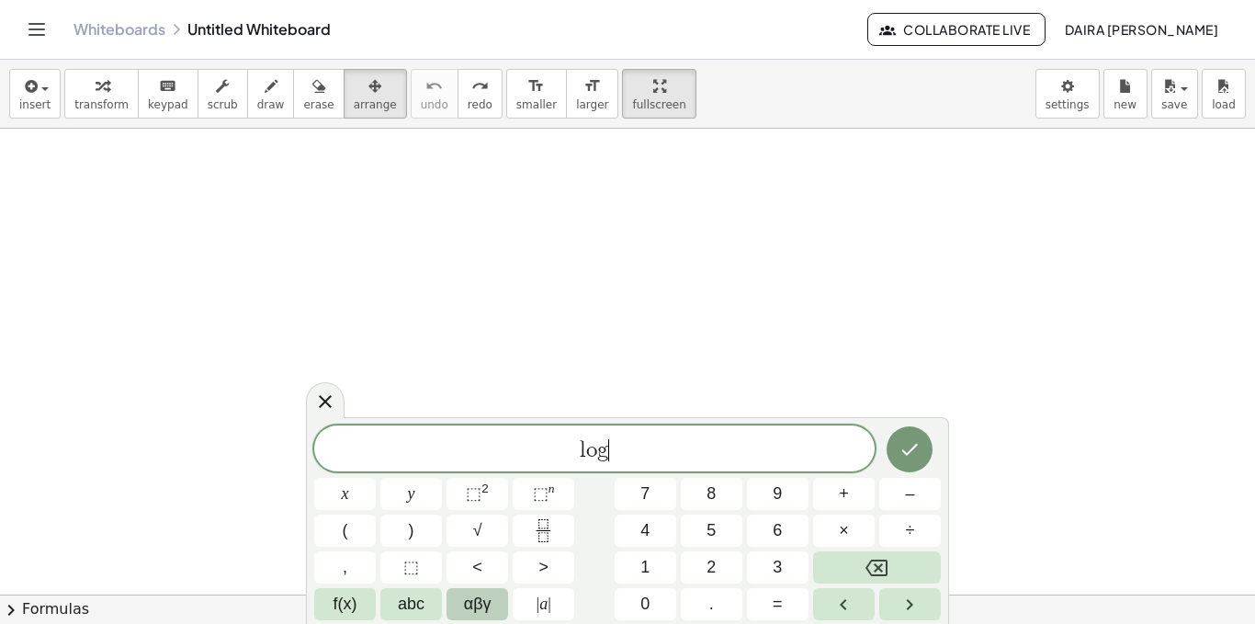
click at [493, 596] on button "αβγ" at bounding box center [478, 604] width 62 height 32
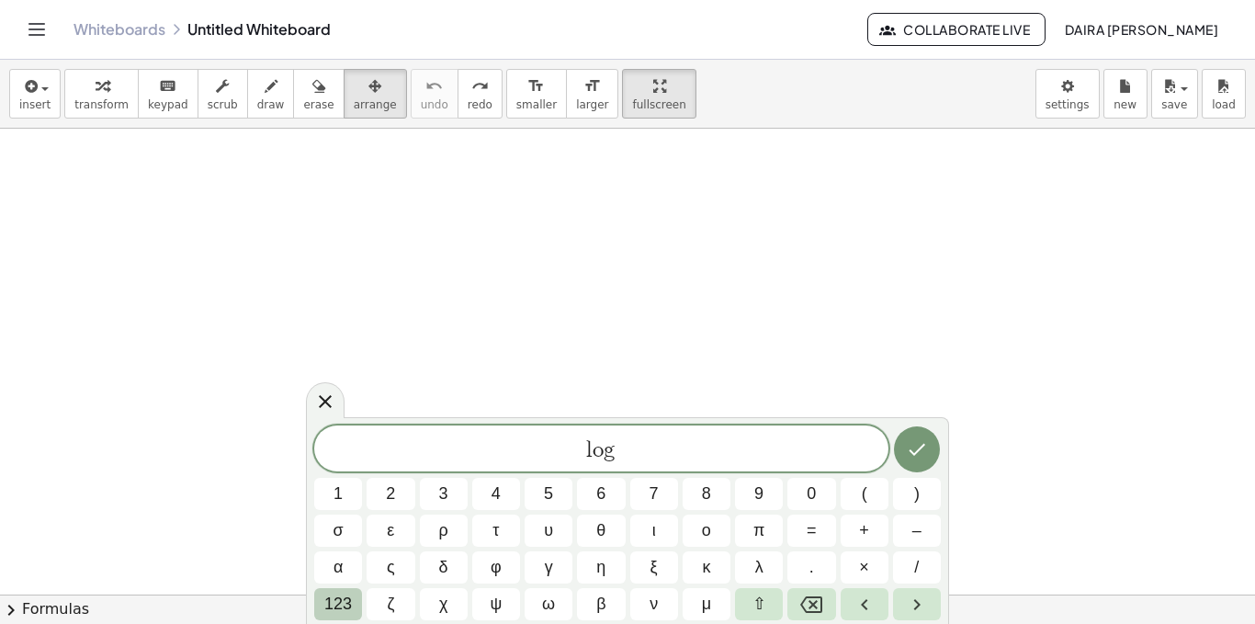
click at [337, 599] on span "123" at bounding box center [338, 604] width 28 height 25
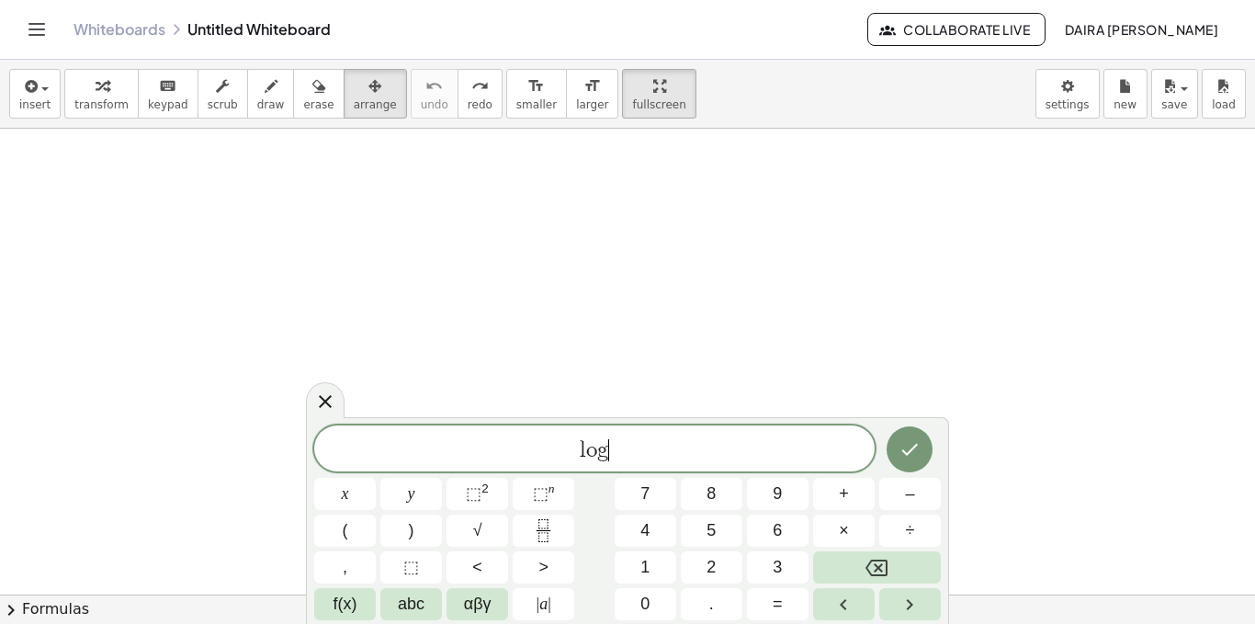
click at [641, 443] on span "l o g ​" at bounding box center [594, 450] width 561 height 26
click at [484, 484] on sup "2" at bounding box center [485, 489] width 7 height 14
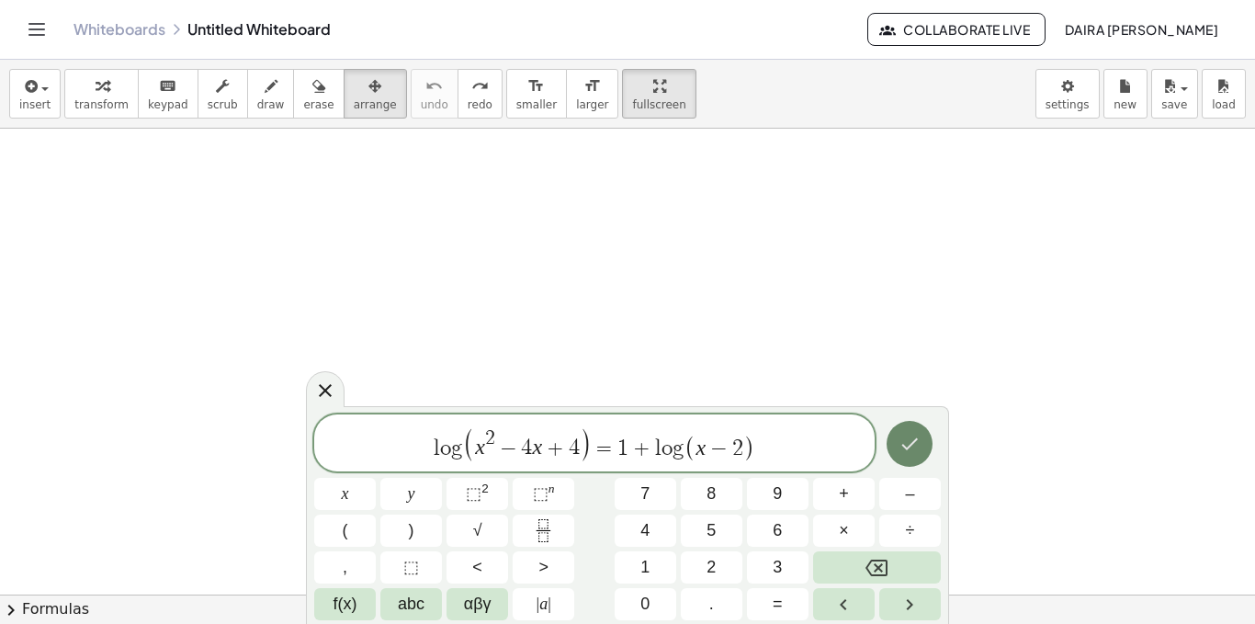
click at [904, 455] on button "Done" at bounding box center [910, 444] width 46 height 46
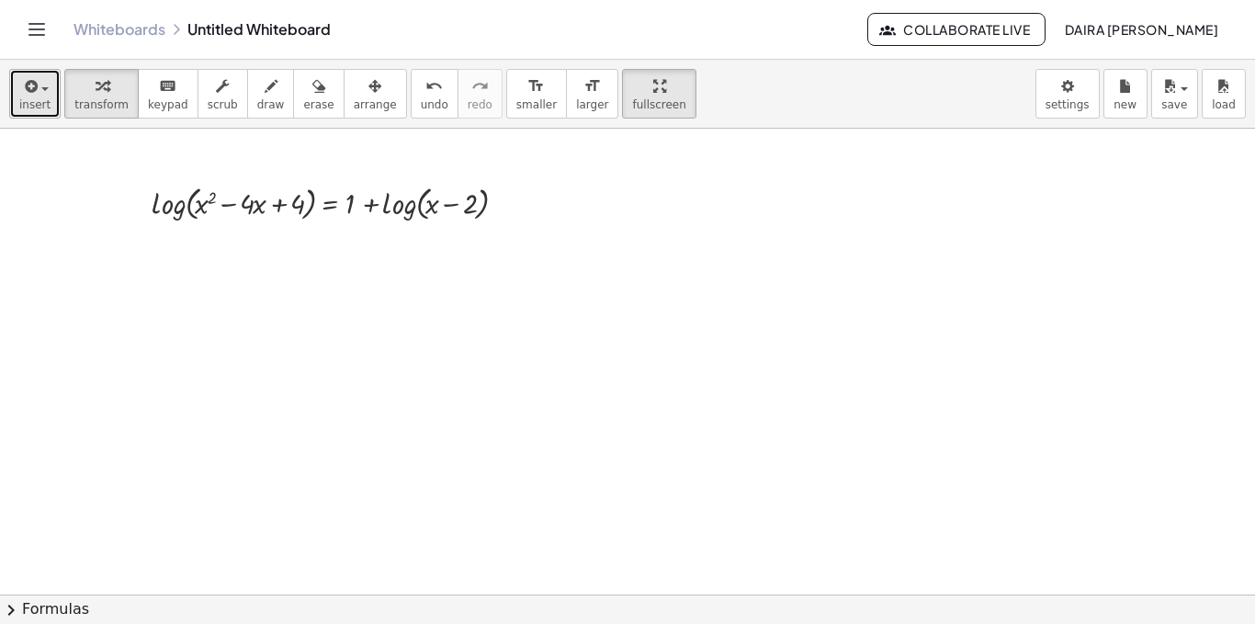
click at [35, 88] on icon "button" at bounding box center [29, 86] width 17 height 22
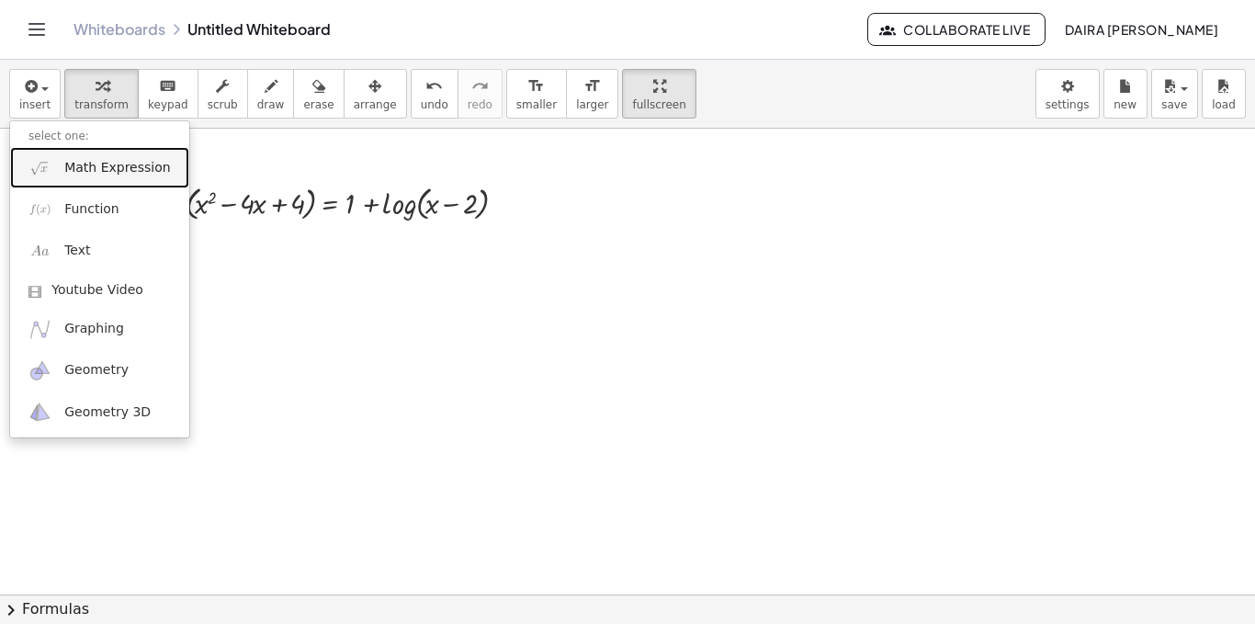
click at [130, 167] on span "Math Expression" at bounding box center [117, 168] width 106 height 18
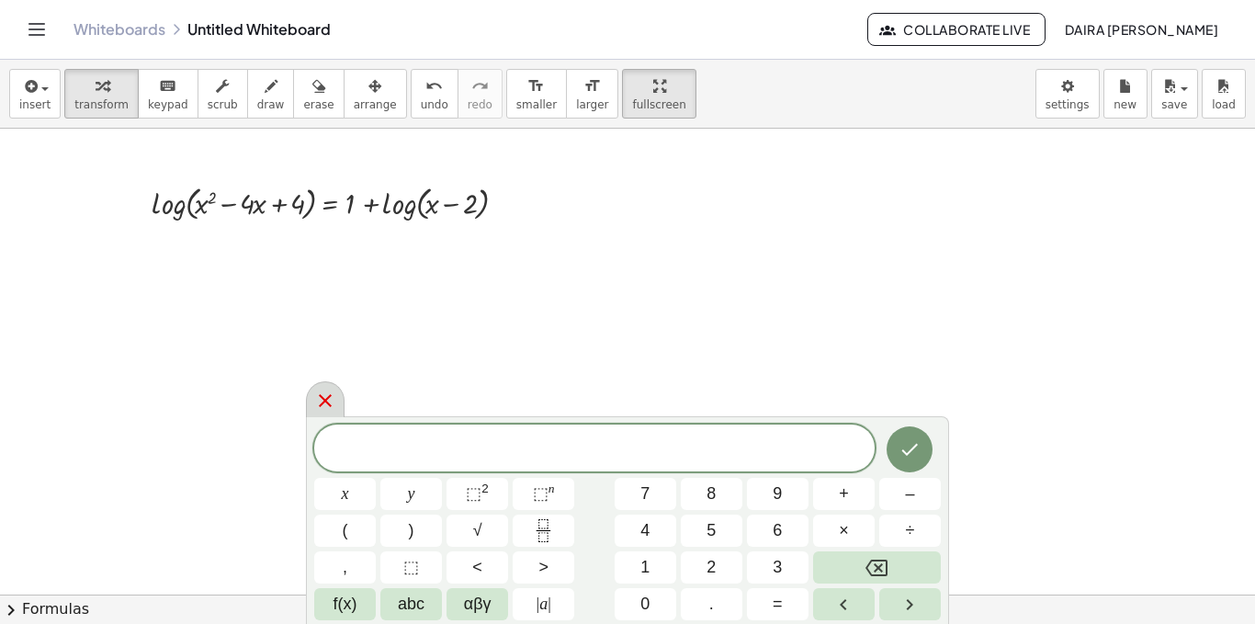
click at [329, 399] on icon at bounding box center [325, 400] width 13 height 13
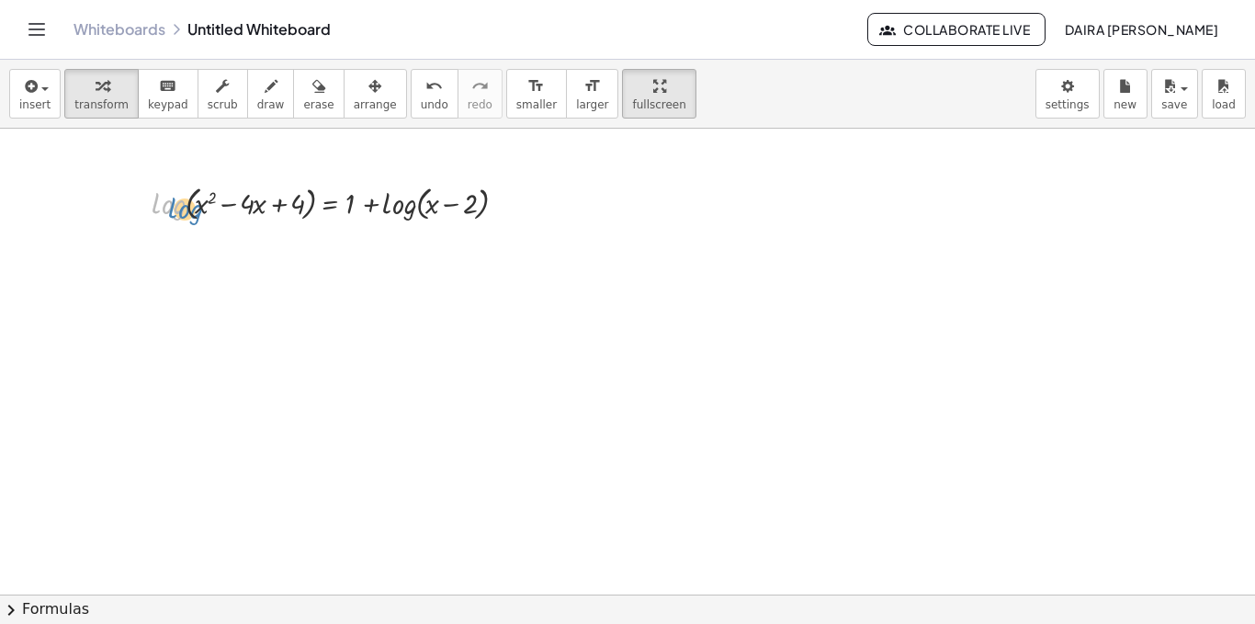
drag, startPoint x: 166, startPoint y: 208, endPoint x: 180, endPoint y: 210, distance: 14.1
click at [180, 210] on div at bounding box center [334, 202] width 384 height 44
drag, startPoint x: 200, startPoint y: 210, endPoint x: 265, endPoint y: 223, distance: 65.8
click at [265, 223] on div at bounding box center [334, 202] width 384 height 44
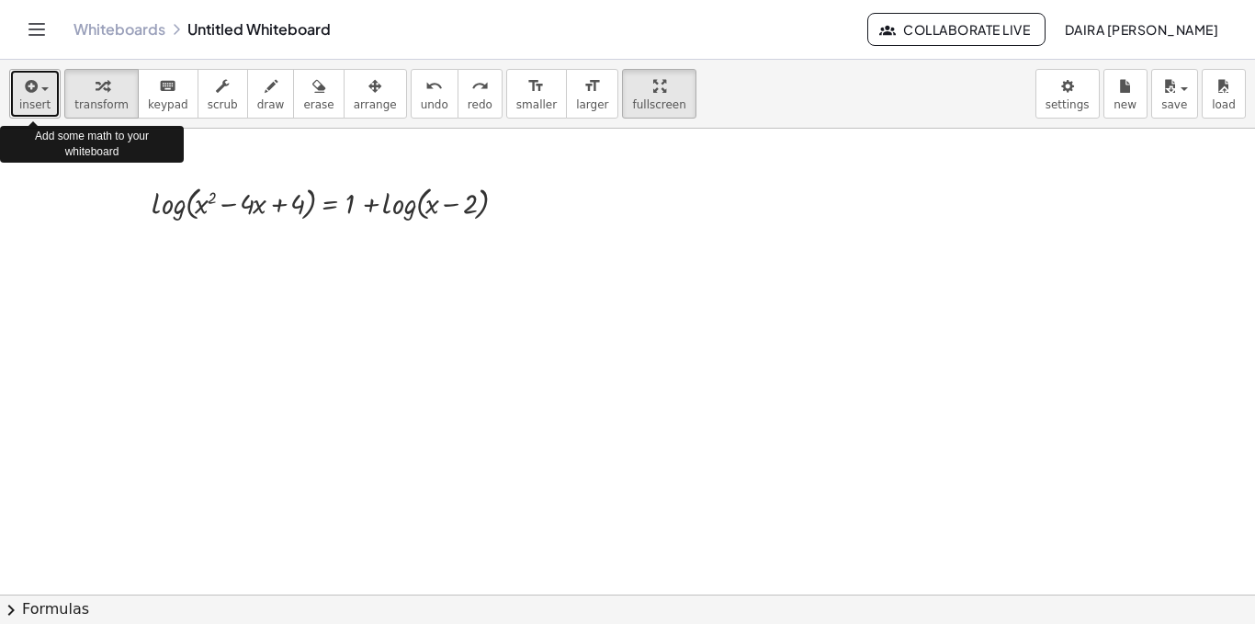
click at [43, 101] on span "insert" at bounding box center [34, 104] width 31 height 13
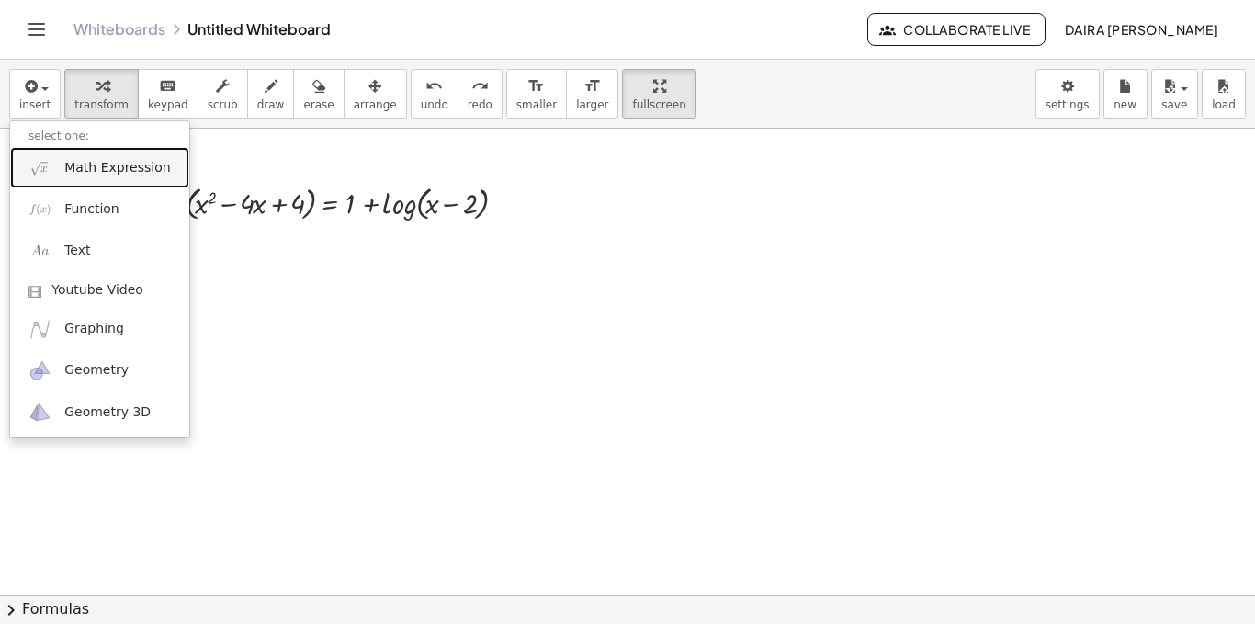
click at [124, 166] on span "Math Expression" at bounding box center [117, 168] width 106 height 18
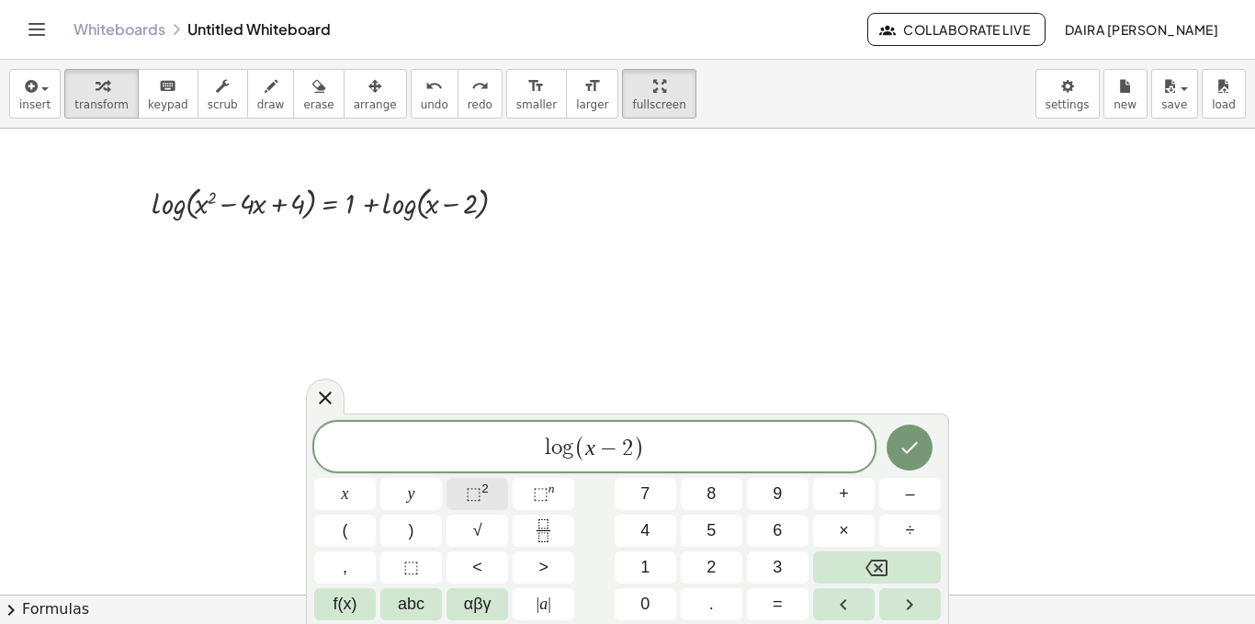
click at [484, 486] on sup "2" at bounding box center [485, 489] width 7 height 14
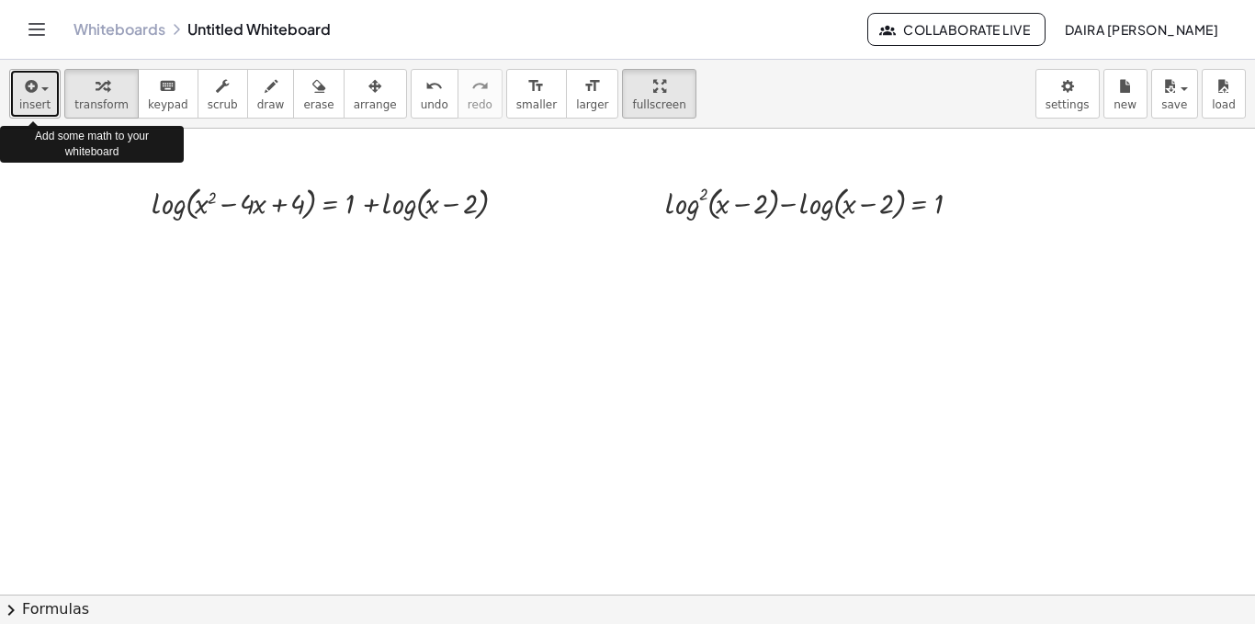
click at [35, 96] on icon "button" at bounding box center [29, 86] width 17 height 22
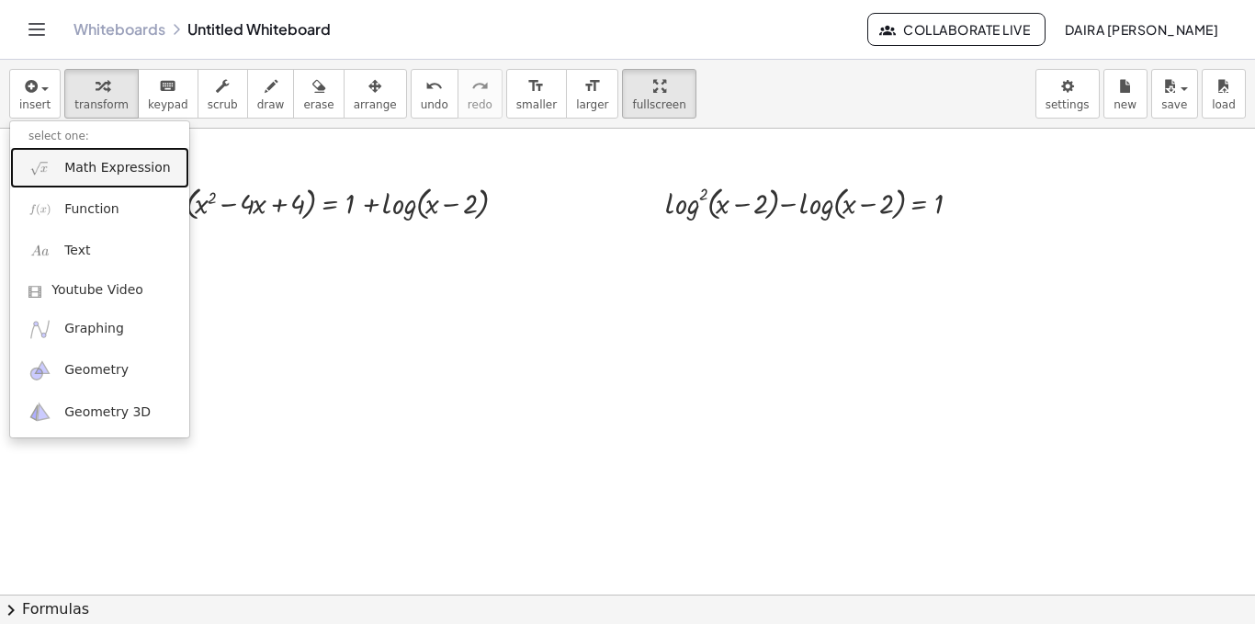
click at [120, 176] on span "Math Expression" at bounding box center [117, 168] width 106 height 18
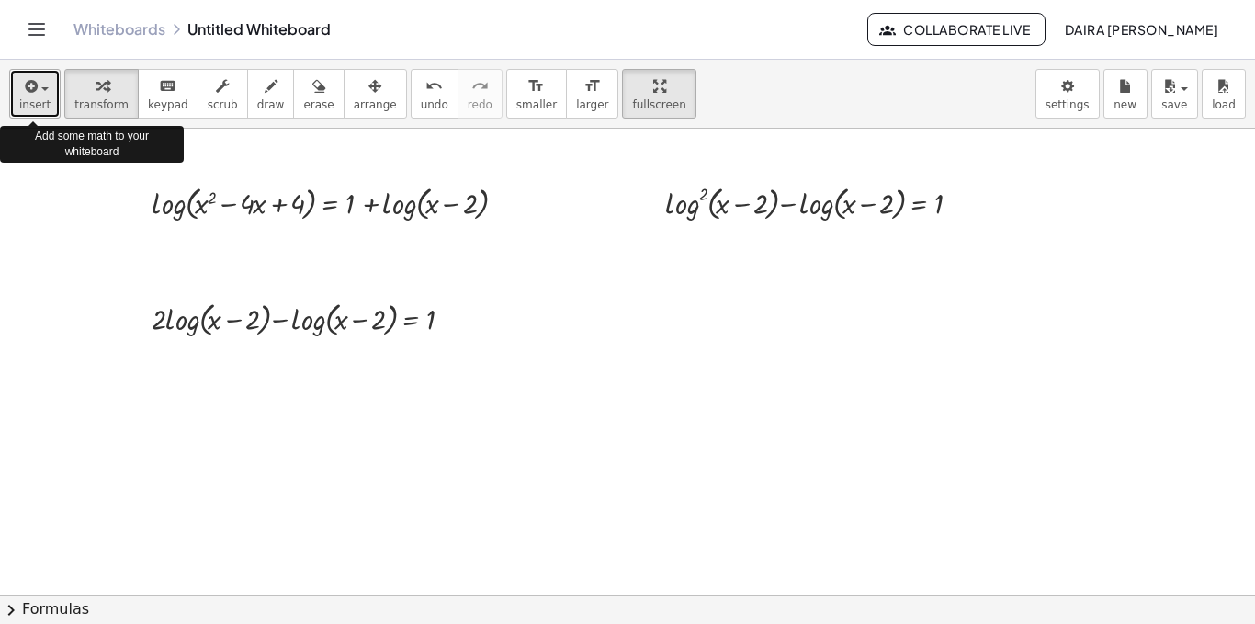
click at [38, 105] on span "insert" at bounding box center [34, 104] width 31 height 13
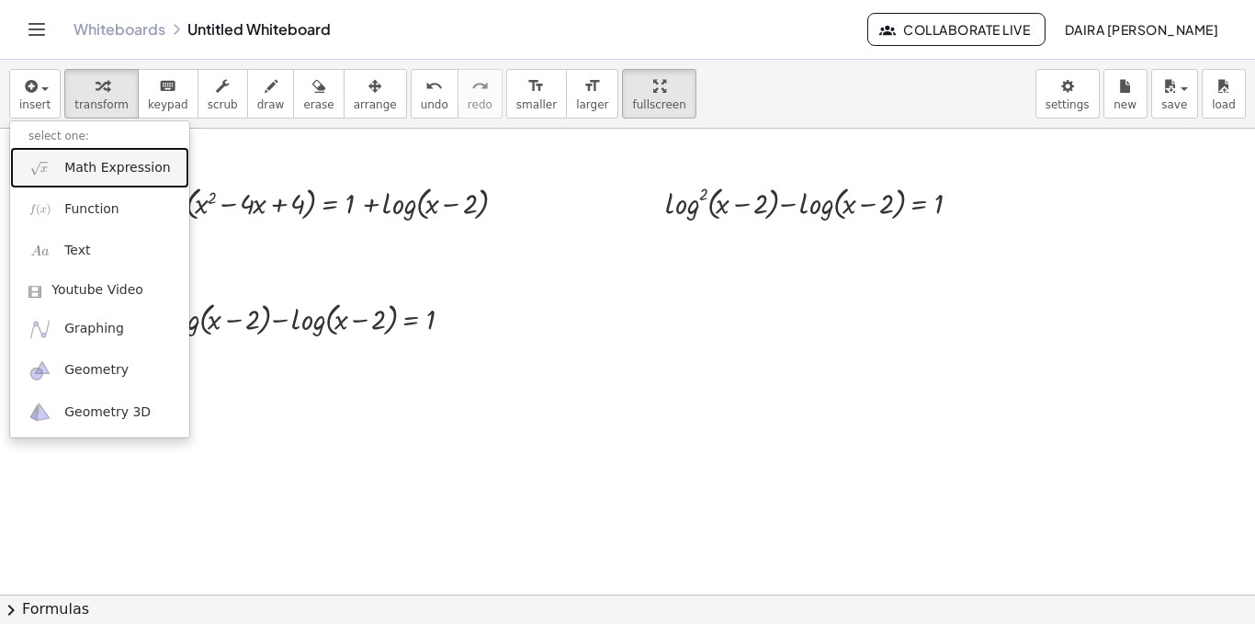
click at [129, 173] on span "Math Expression" at bounding box center [117, 168] width 106 height 18
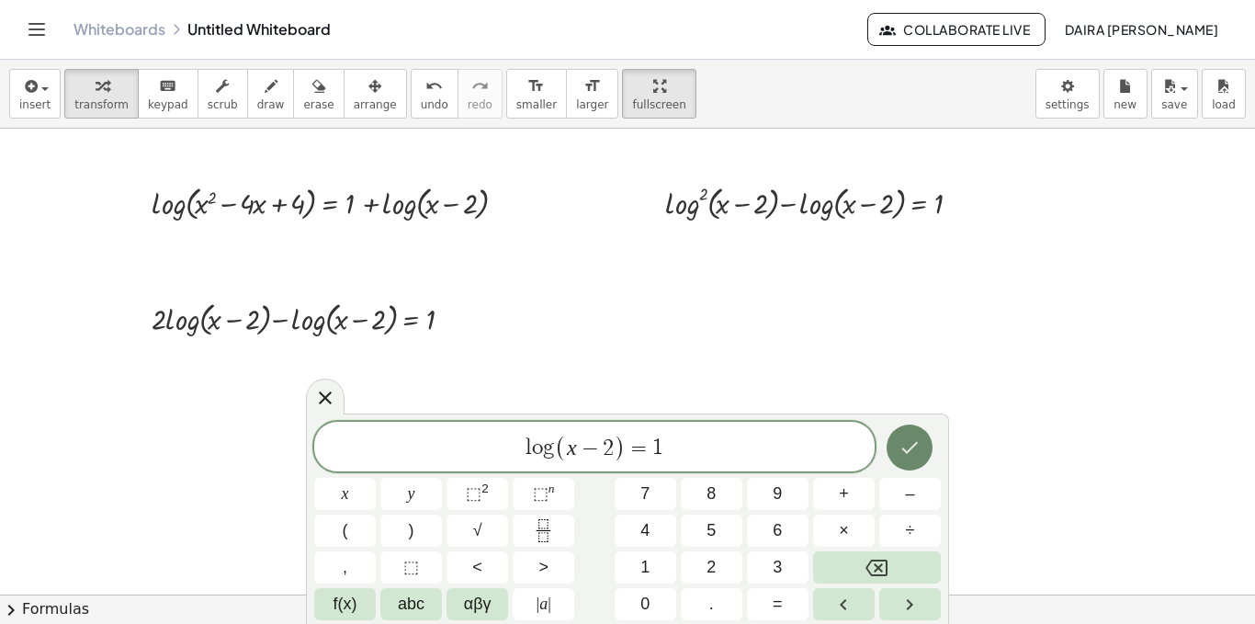
click at [909, 456] on icon "Done" at bounding box center [910, 448] width 22 height 22
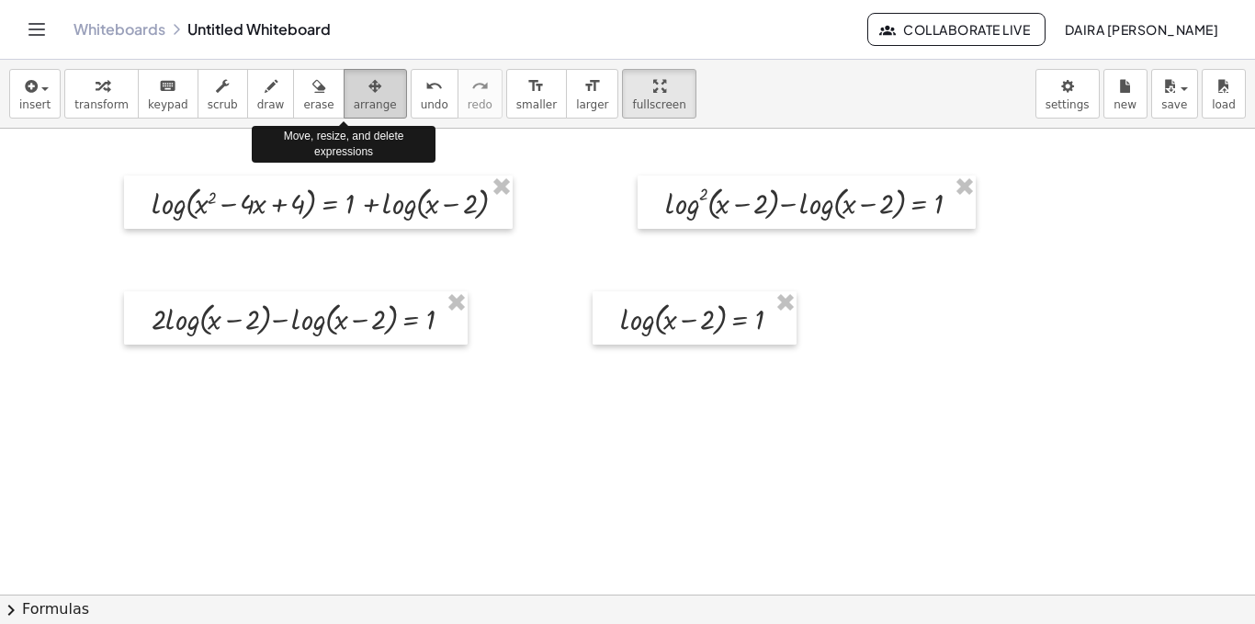
click at [354, 95] on div "button" at bounding box center [375, 85] width 43 height 22
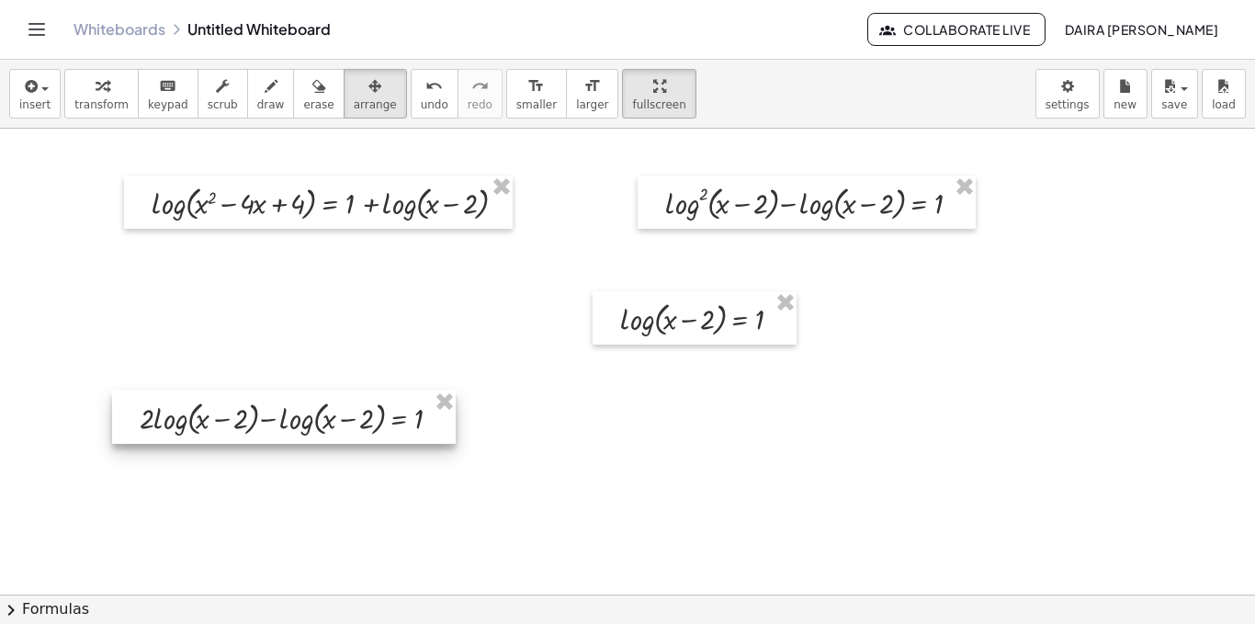
drag, startPoint x: 329, startPoint y: 315, endPoint x: 317, endPoint y: 413, distance: 98.1
click at [317, 413] on div at bounding box center [284, 417] width 344 height 53
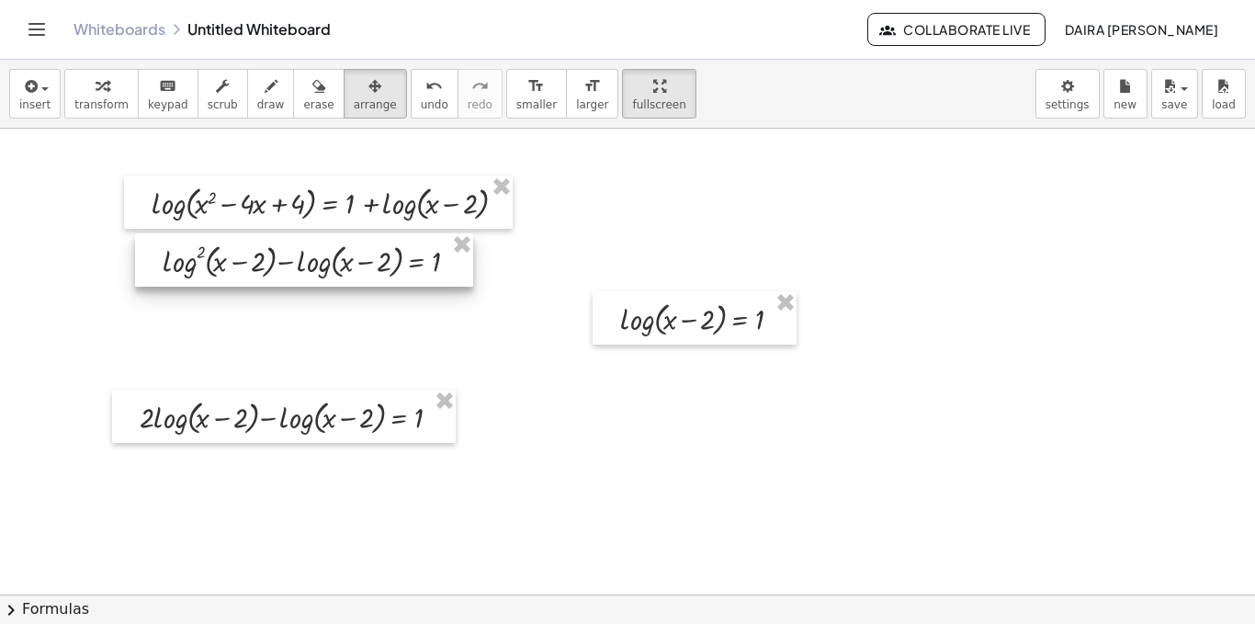
drag, startPoint x: 758, startPoint y: 187, endPoint x: 255, endPoint y: 244, distance: 506.0
click at [255, 244] on div at bounding box center [304, 259] width 338 height 53
drag, startPoint x: 289, startPoint y: 279, endPoint x: 278, endPoint y: 279, distance: 11.9
click at [278, 279] on div at bounding box center [292, 259] width 338 height 53
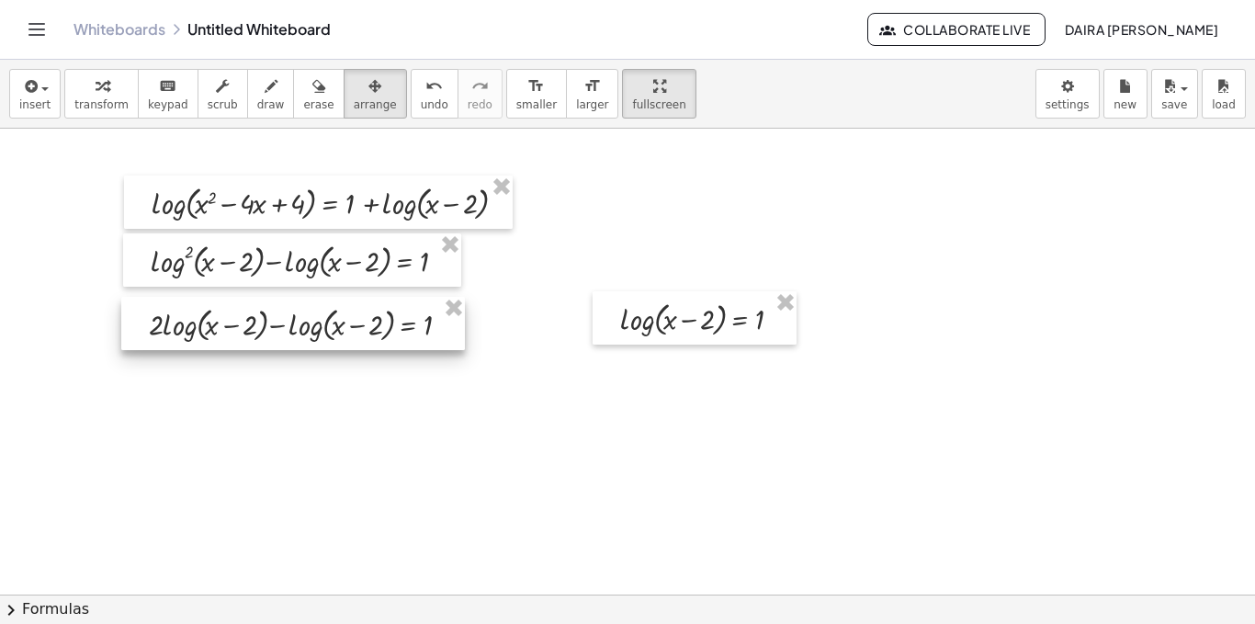
drag, startPoint x: 289, startPoint y: 425, endPoint x: 299, endPoint y: 333, distance: 92.4
click at [299, 333] on div at bounding box center [293, 323] width 344 height 53
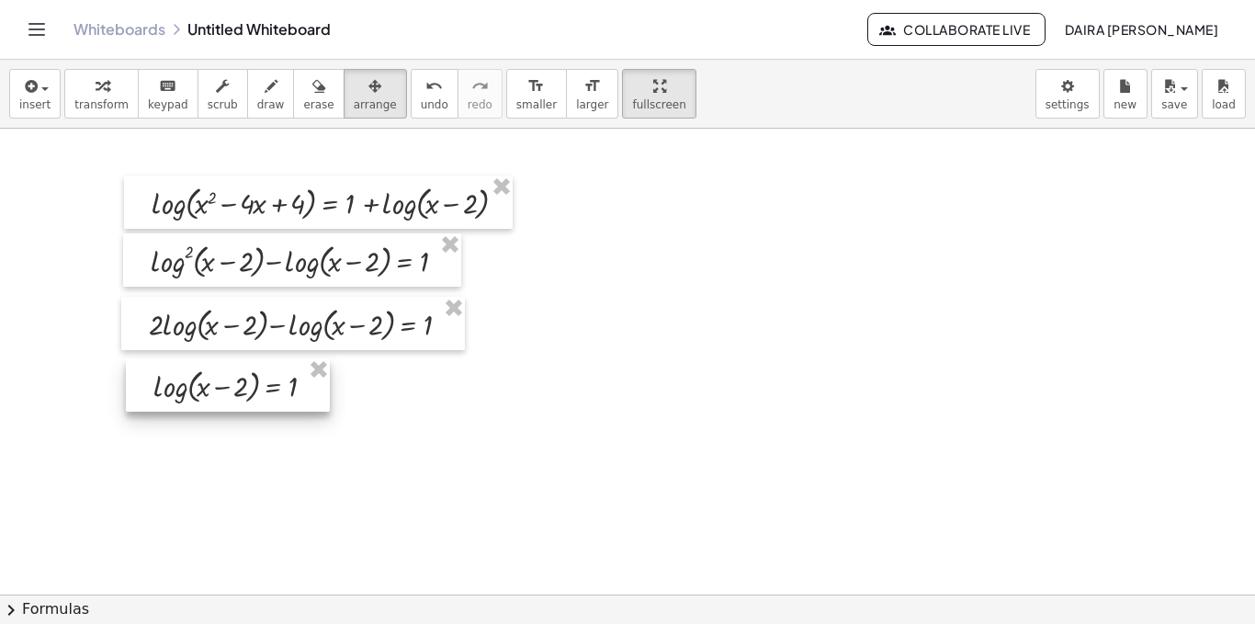
drag, startPoint x: 609, startPoint y: 335, endPoint x: 142, endPoint y: 401, distance: 471.5
click at [142, 401] on div at bounding box center [228, 384] width 204 height 53
click at [30, 94] on icon "button" at bounding box center [29, 86] width 17 height 22
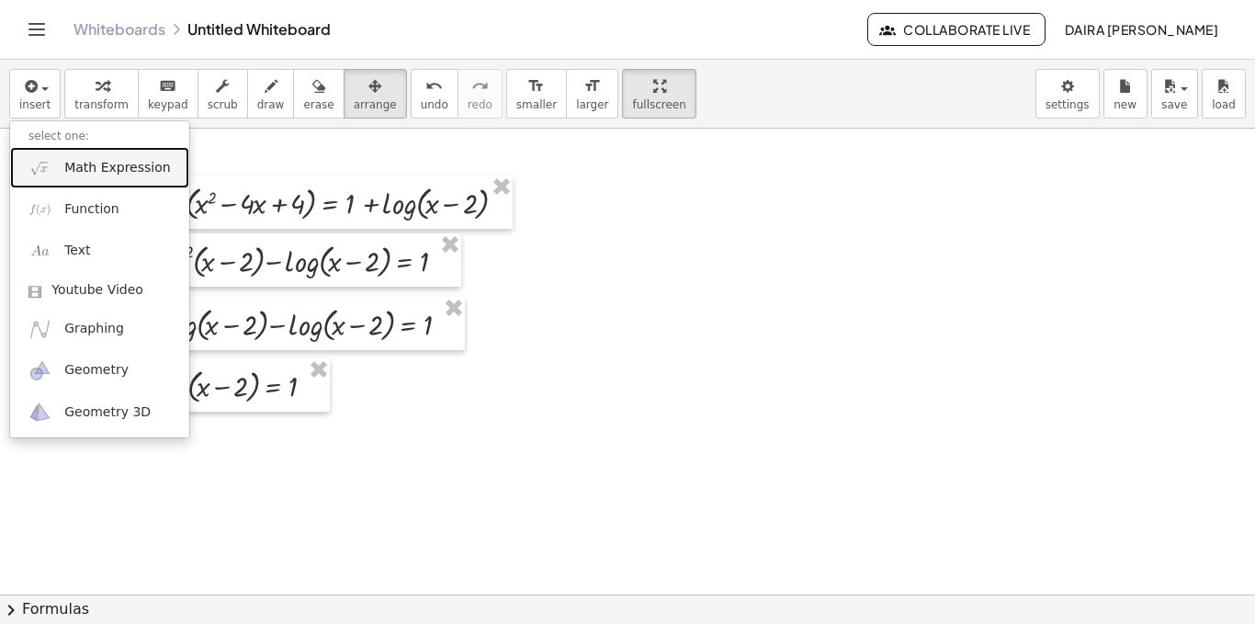
click at [85, 181] on link "Math Expression" at bounding box center [99, 167] width 179 height 41
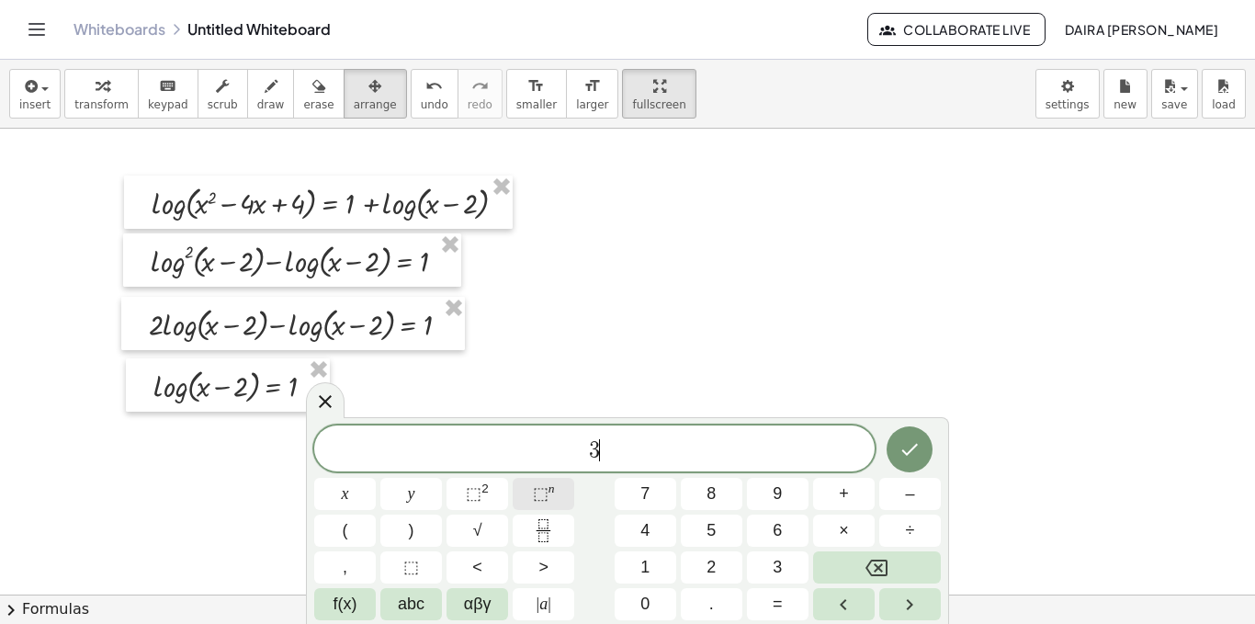
click at [556, 484] on button "⬚ n" at bounding box center [544, 494] width 62 height 32
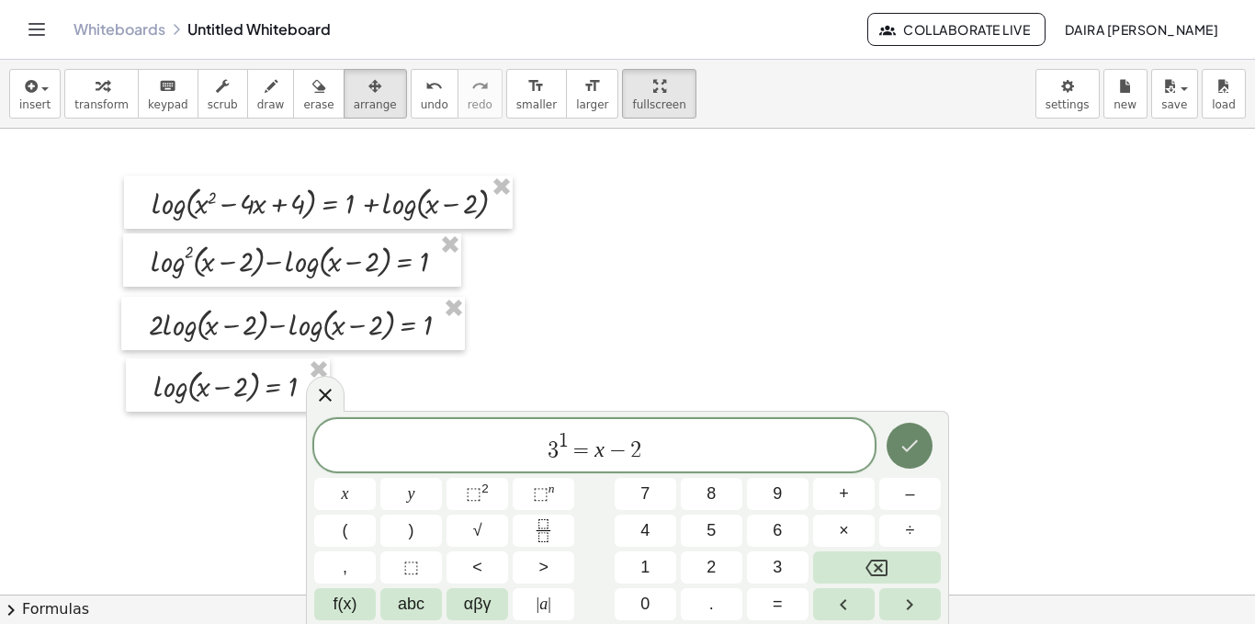
click at [917, 451] on icon "Done" at bounding box center [910, 446] width 22 height 22
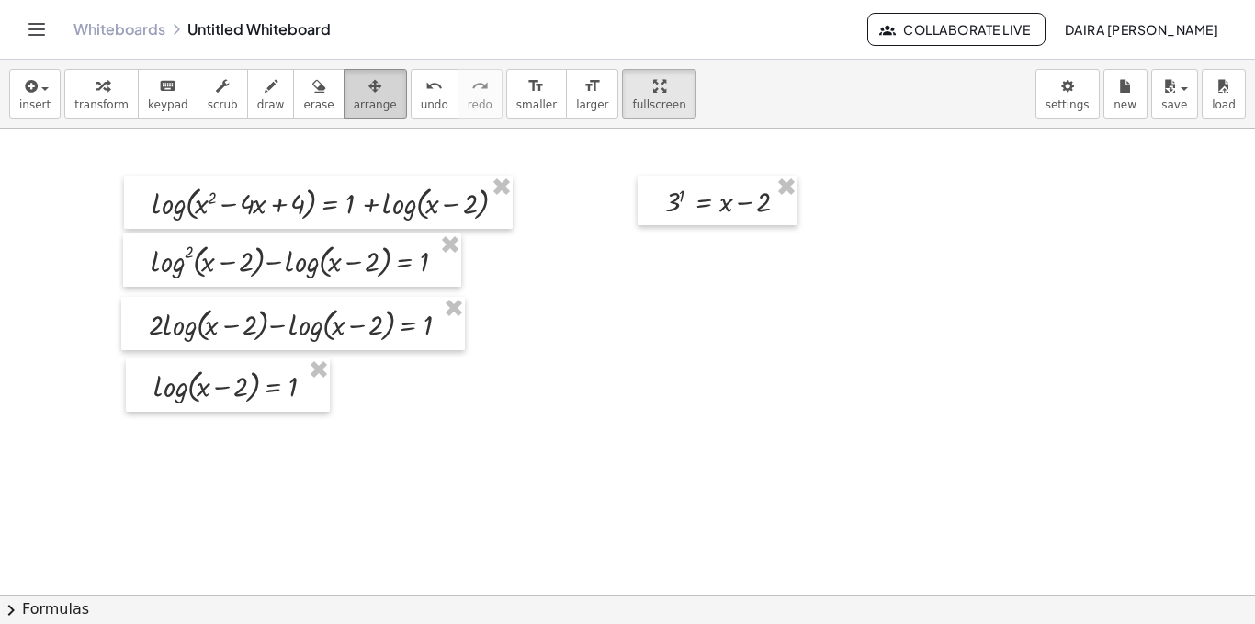
click at [369, 90] on icon "button" at bounding box center [375, 86] width 13 height 22
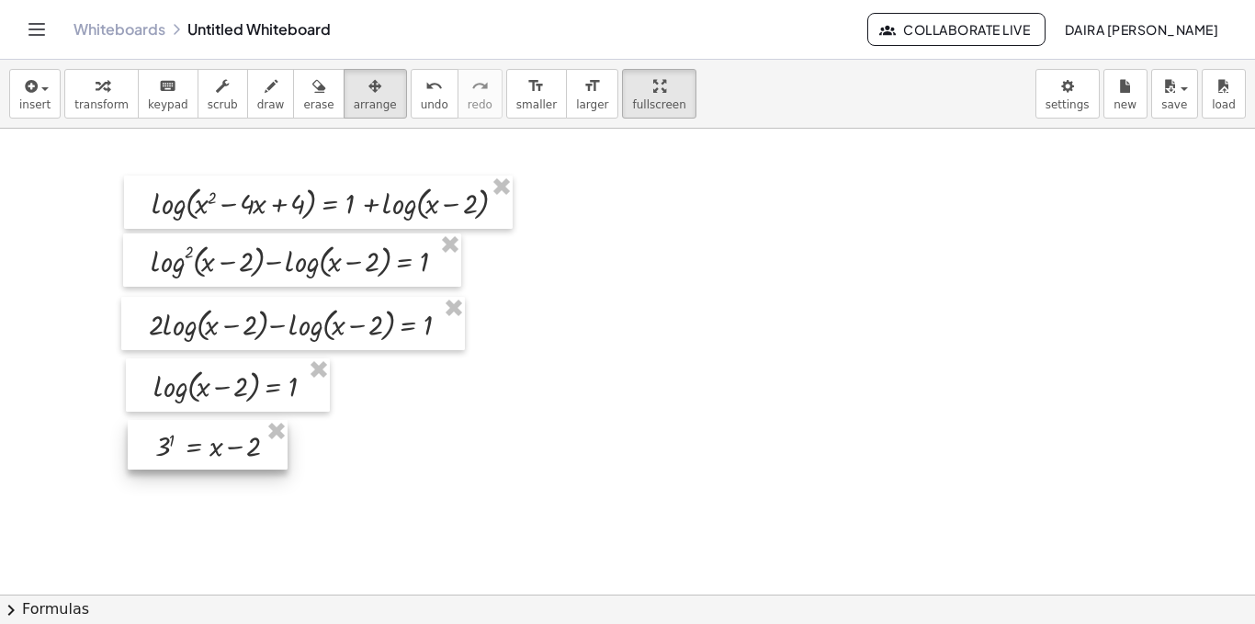
drag, startPoint x: 781, startPoint y: 202, endPoint x: 270, endPoint y: 448, distance: 566.8
click at [270, 448] on div at bounding box center [208, 445] width 160 height 50
click at [42, 111] on span "insert" at bounding box center [34, 104] width 31 height 13
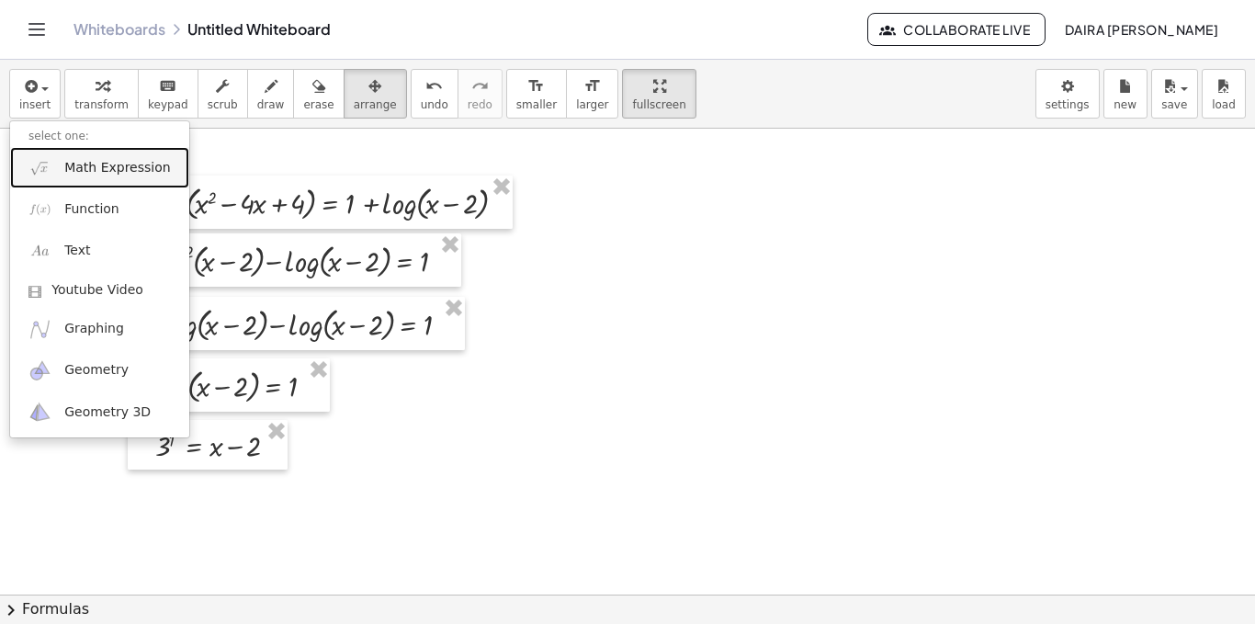
click at [111, 176] on span "Math Expression" at bounding box center [117, 168] width 106 height 18
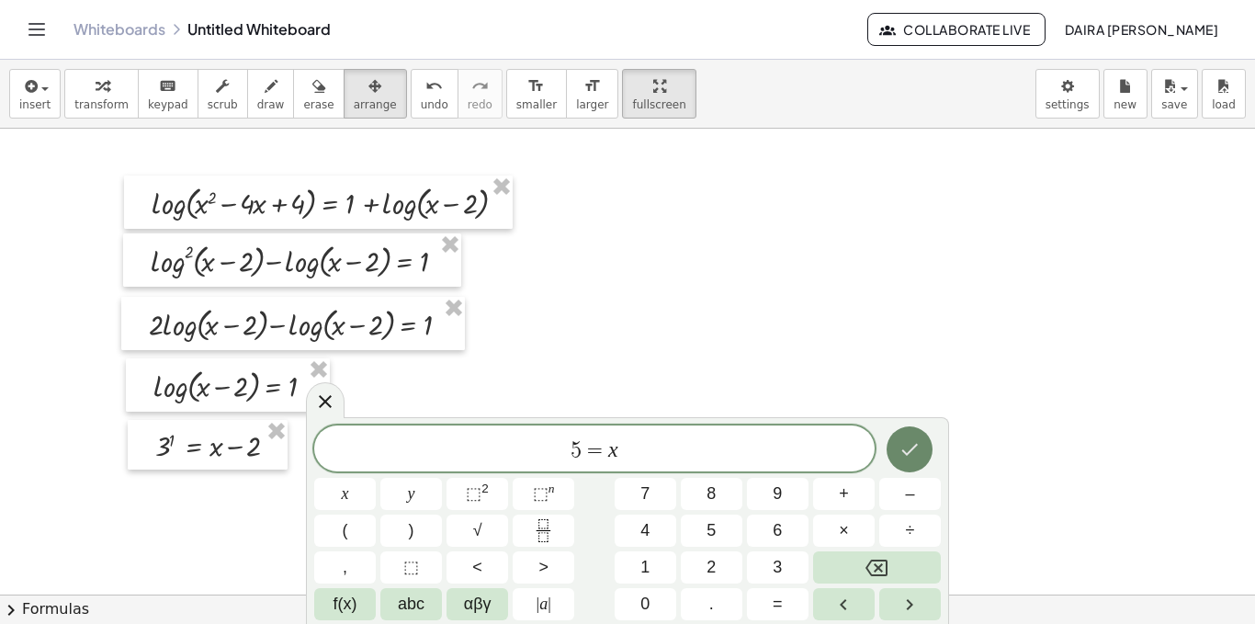
click at [922, 457] on button "Done" at bounding box center [910, 449] width 46 height 46
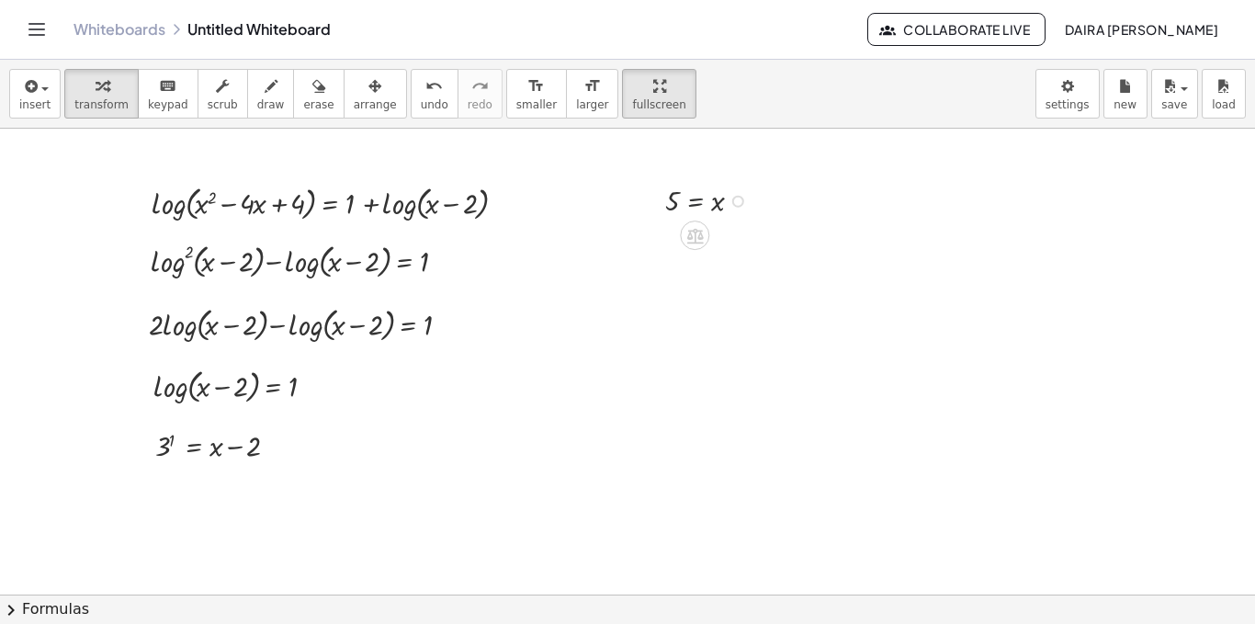
click at [686, 216] on div at bounding box center [711, 199] width 110 height 39
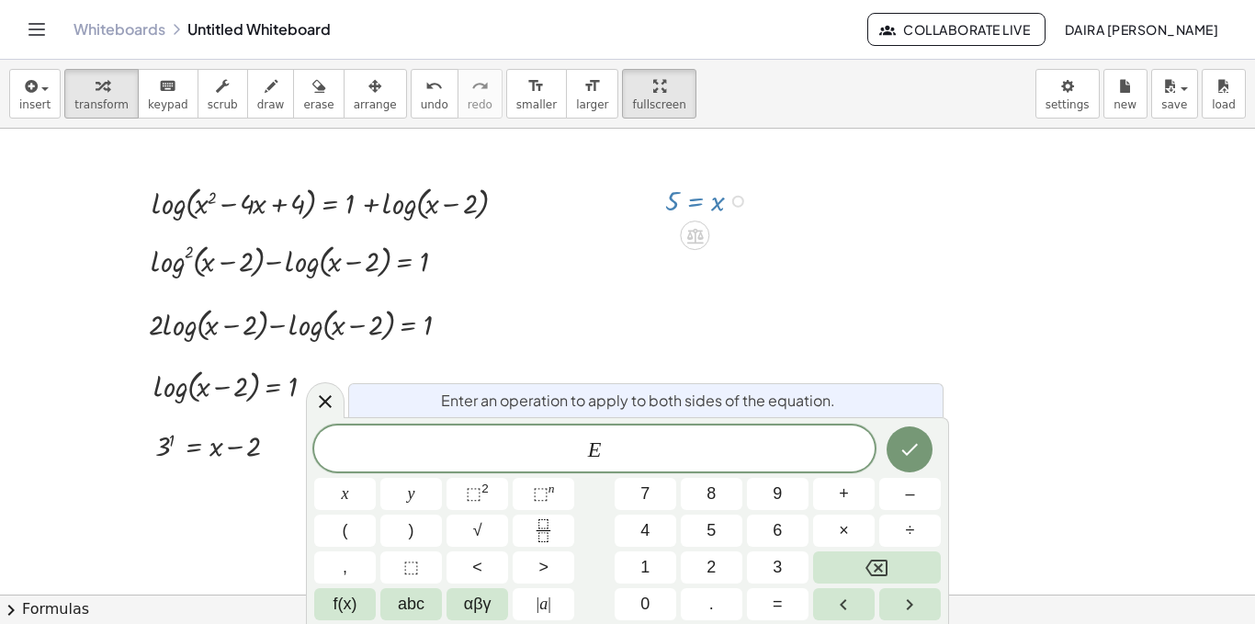
click at [632, 291] on div at bounding box center [627, 595] width 1255 height 932
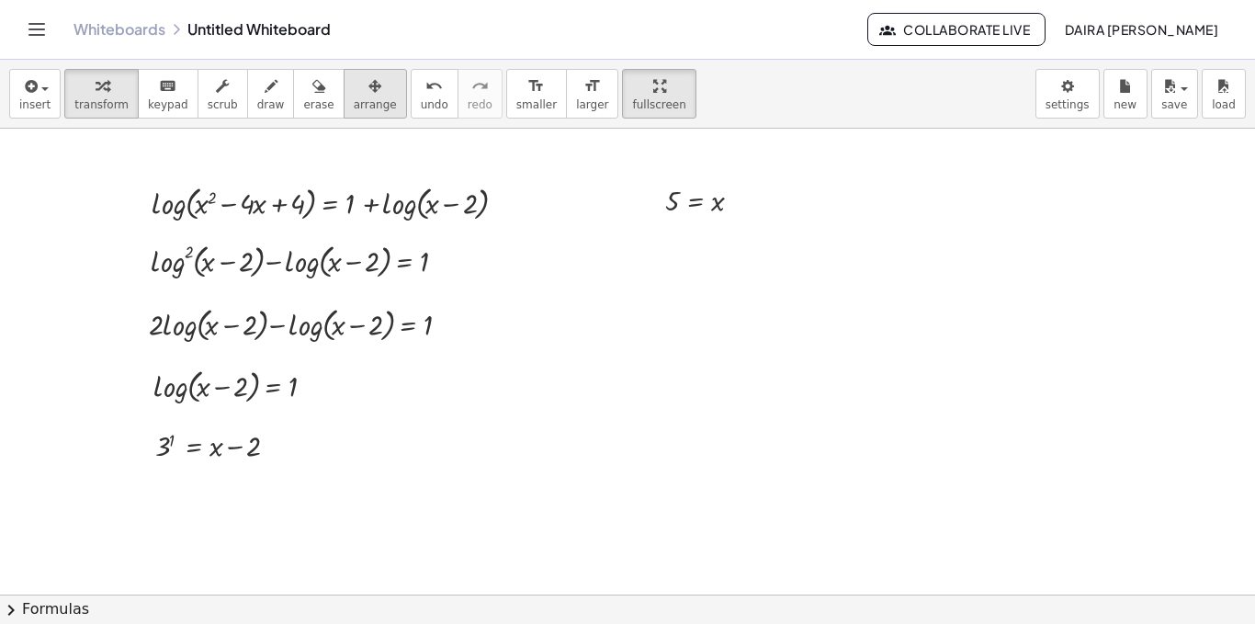
drag, startPoint x: 482, startPoint y: 237, endPoint x: 357, endPoint y: 88, distance: 195.0
click at [357, 88] on div "insert select one: Math Expression Function Text Youtube Video Graphing Geometr…" at bounding box center [627, 342] width 1255 height 564
drag, startPoint x: 678, startPoint y: 210, endPoint x: 666, endPoint y: 221, distance: 16.9
click at [354, 75] on div "button" at bounding box center [375, 85] width 43 height 22
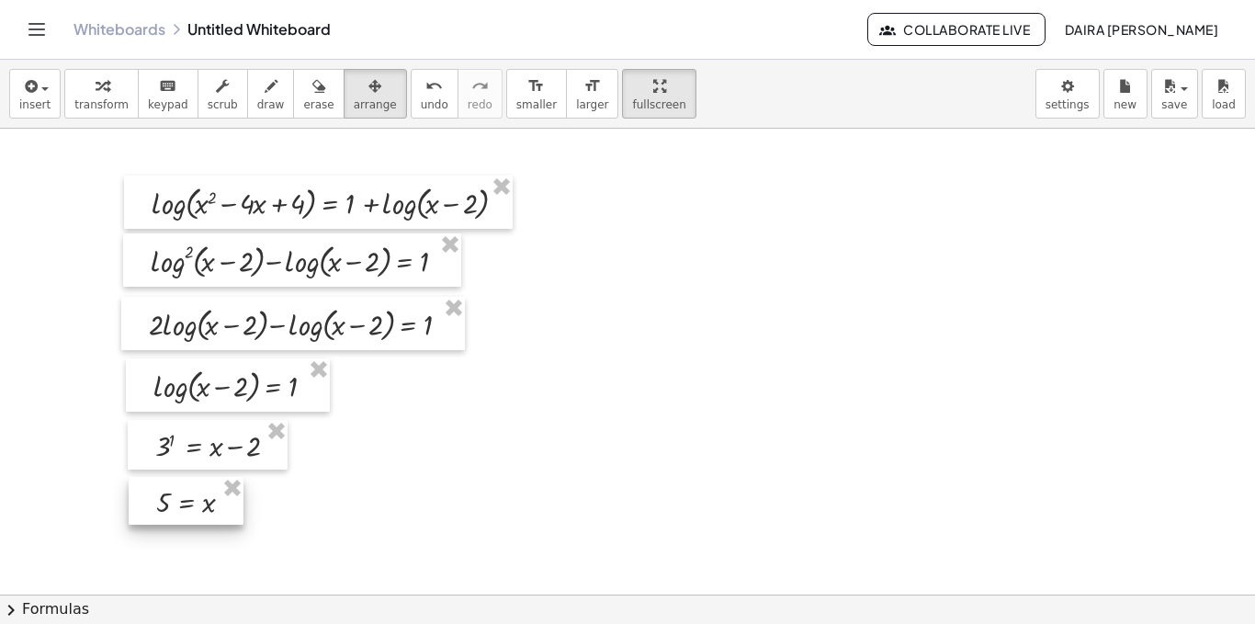
drag, startPoint x: 647, startPoint y: 200, endPoint x: 138, endPoint y: 502, distance: 591.7
click at [138, 502] on div at bounding box center [186, 501] width 115 height 48
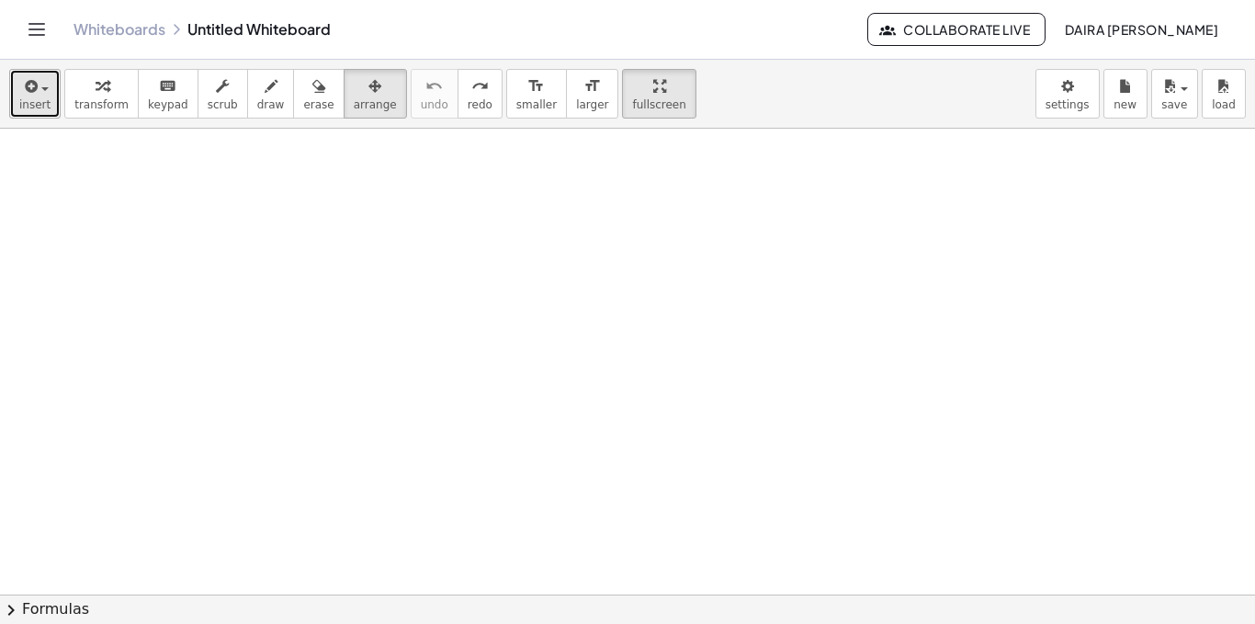
click at [47, 84] on button "insert" at bounding box center [34, 94] width 51 height 50
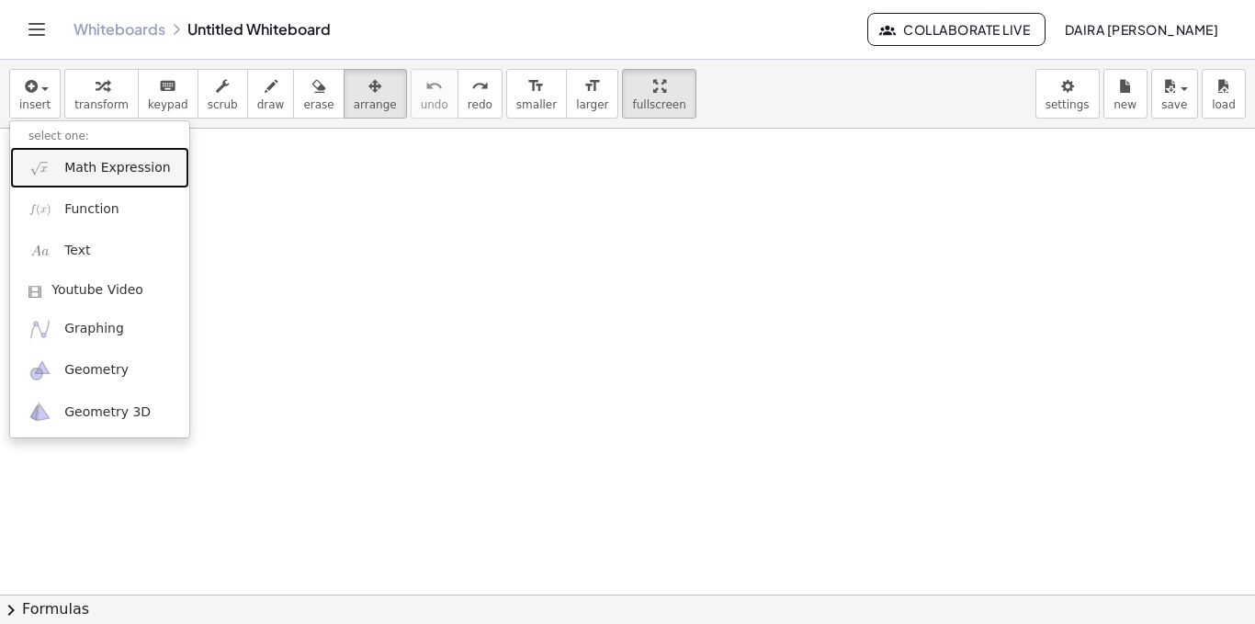
click at [117, 171] on span "Math Expression" at bounding box center [117, 168] width 106 height 18
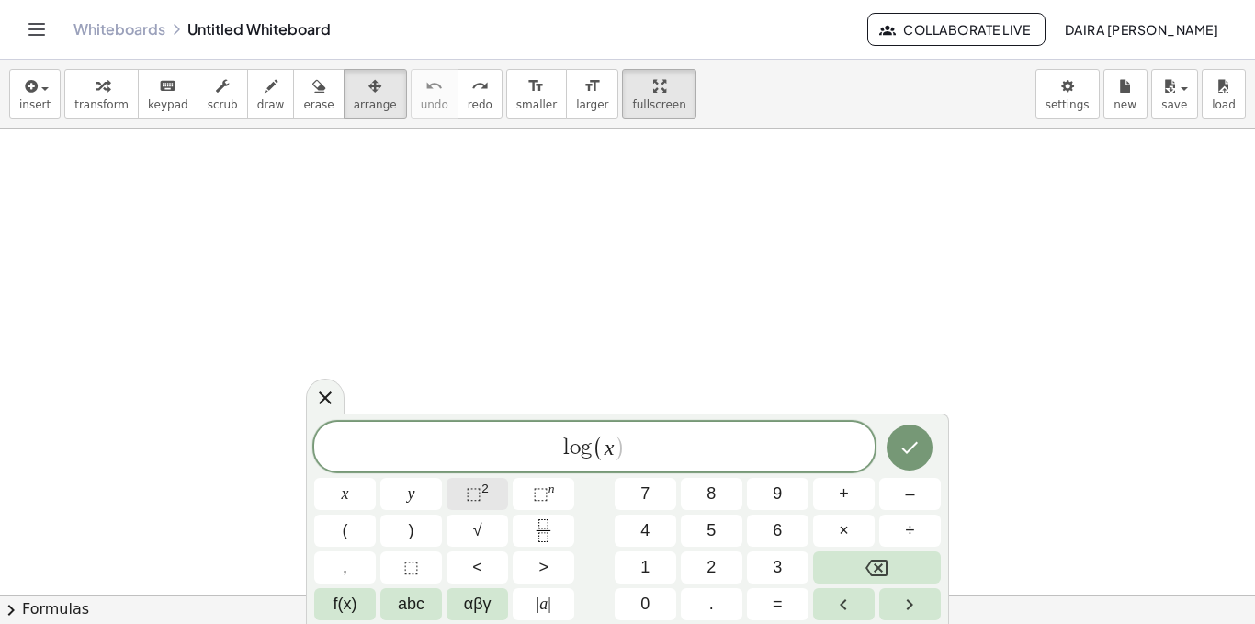
click at [482, 493] on sup "2" at bounding box center [485, 489] width 7 height 14
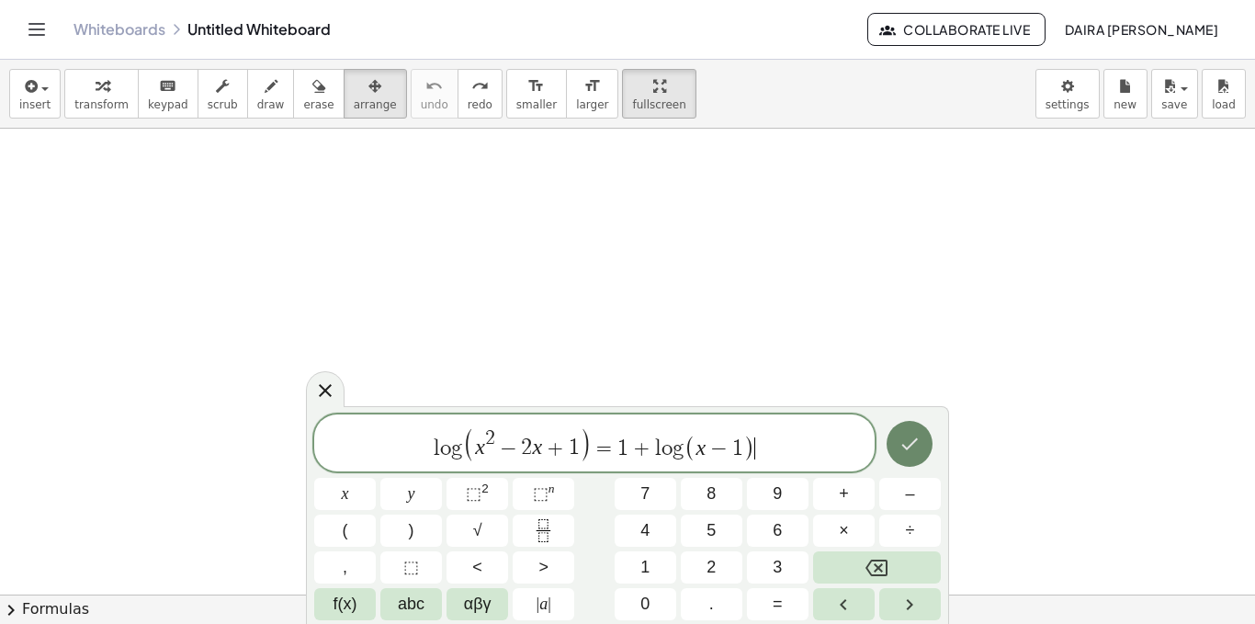
click at [917, 444] on icon "Done" at bounding box center [910, 444] width 22 height 22
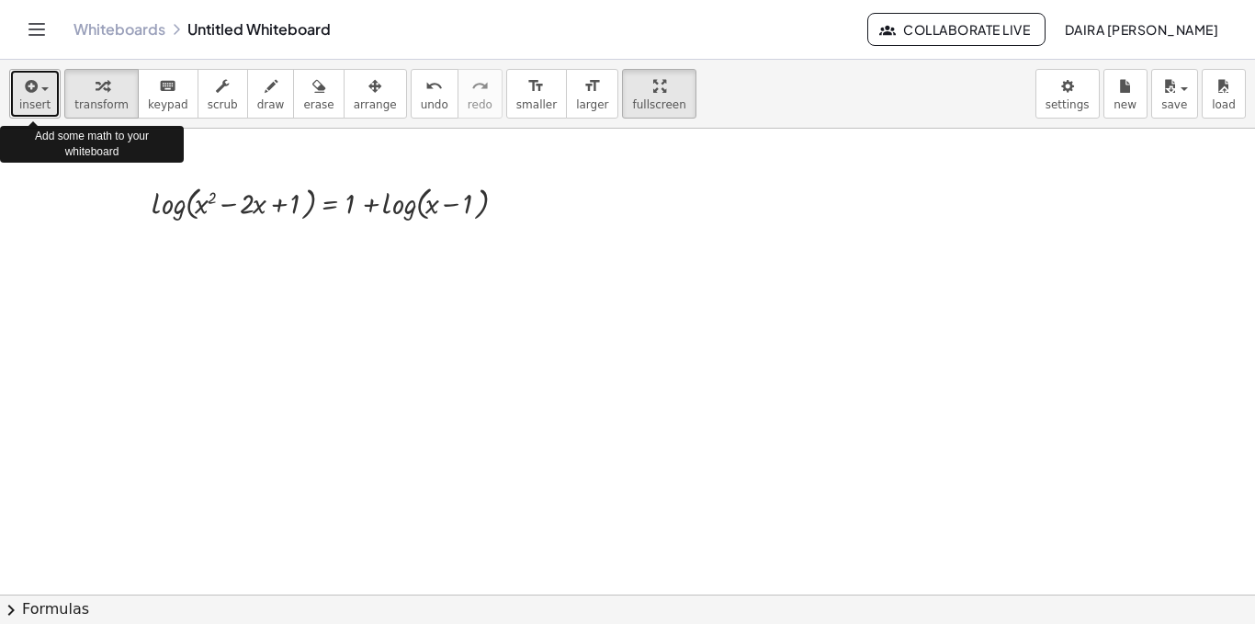
click at [47, 98] on button "insert" at bounding box center [34, 94] width 51 height 50
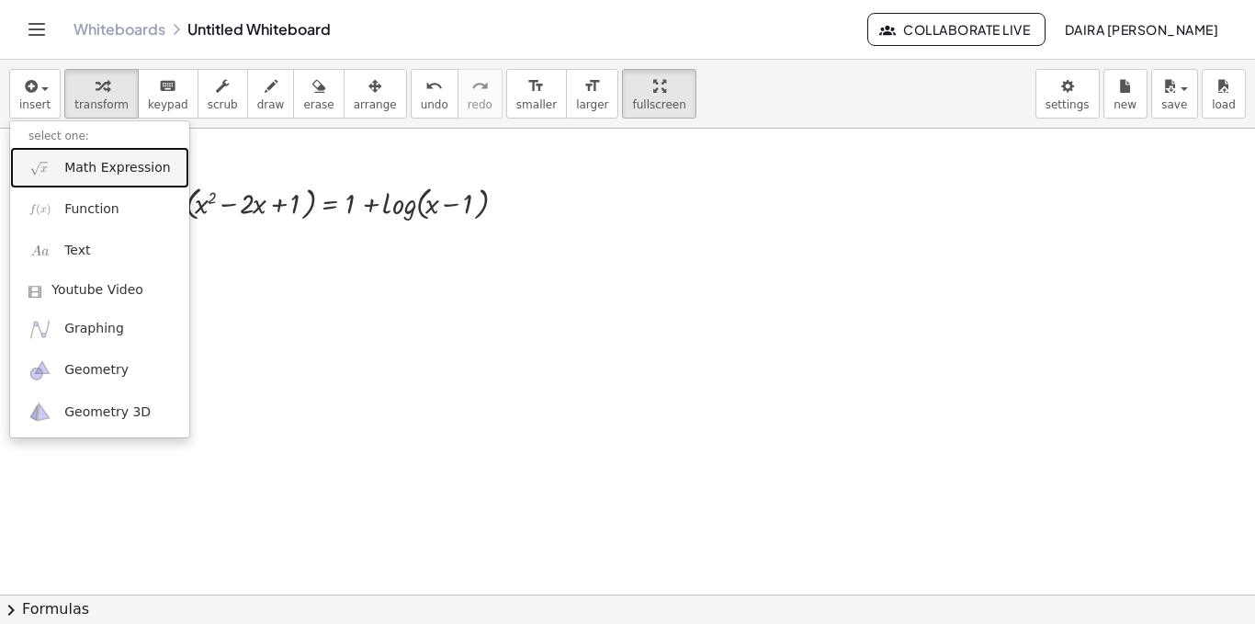
click at [130, 159] on span "Math Expression" at bounding box center [117, 168] width 106 height 18
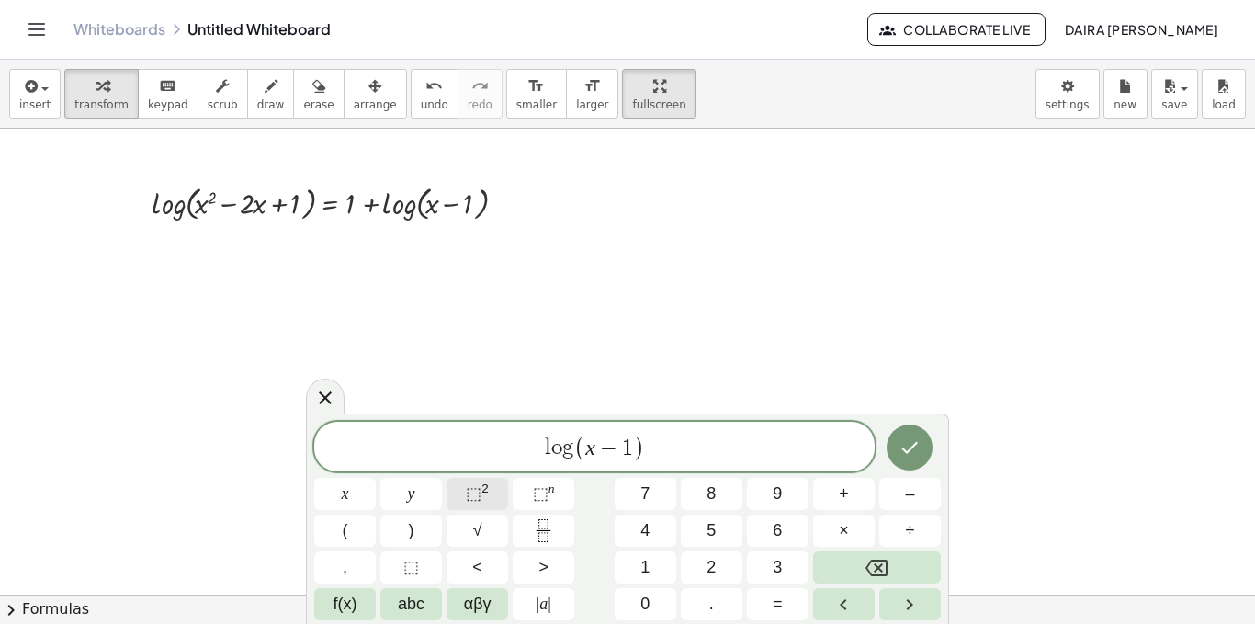
click at [487, 492] on sup "2" at bounding box center [485, 489] width 7 height 14
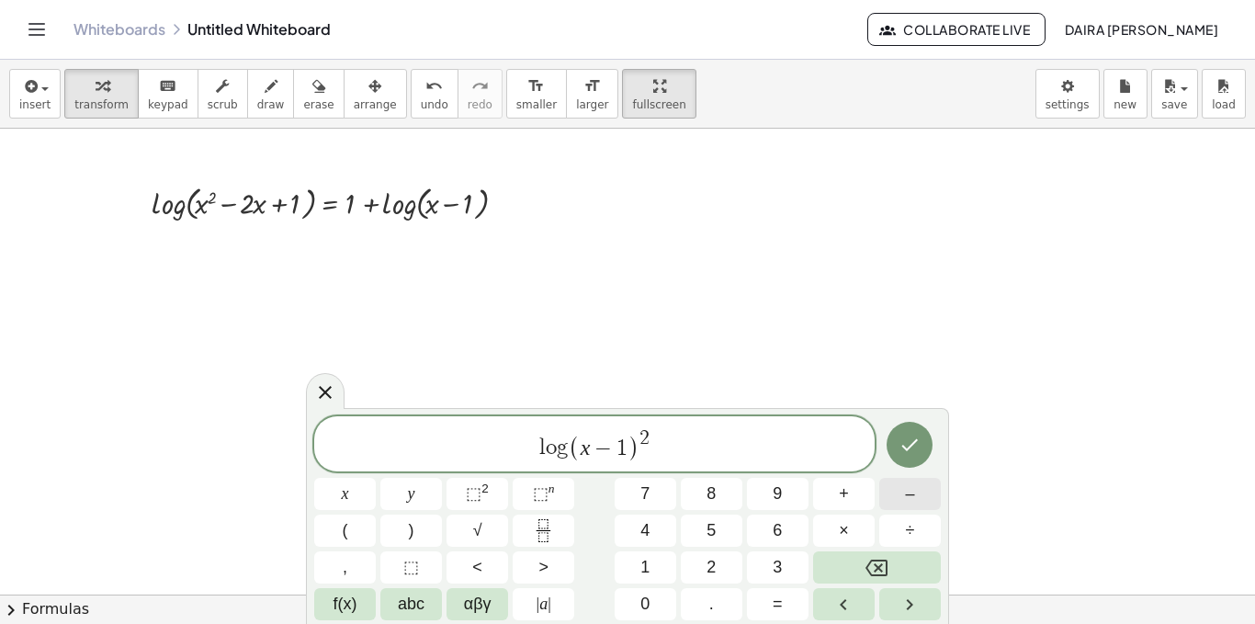
click at [901, 501] on button "–" at bounding box center [910, 494] width 62 height 32
click at [902, 459] on button "Done" at bounding box center [910, 445] width 46 height 46
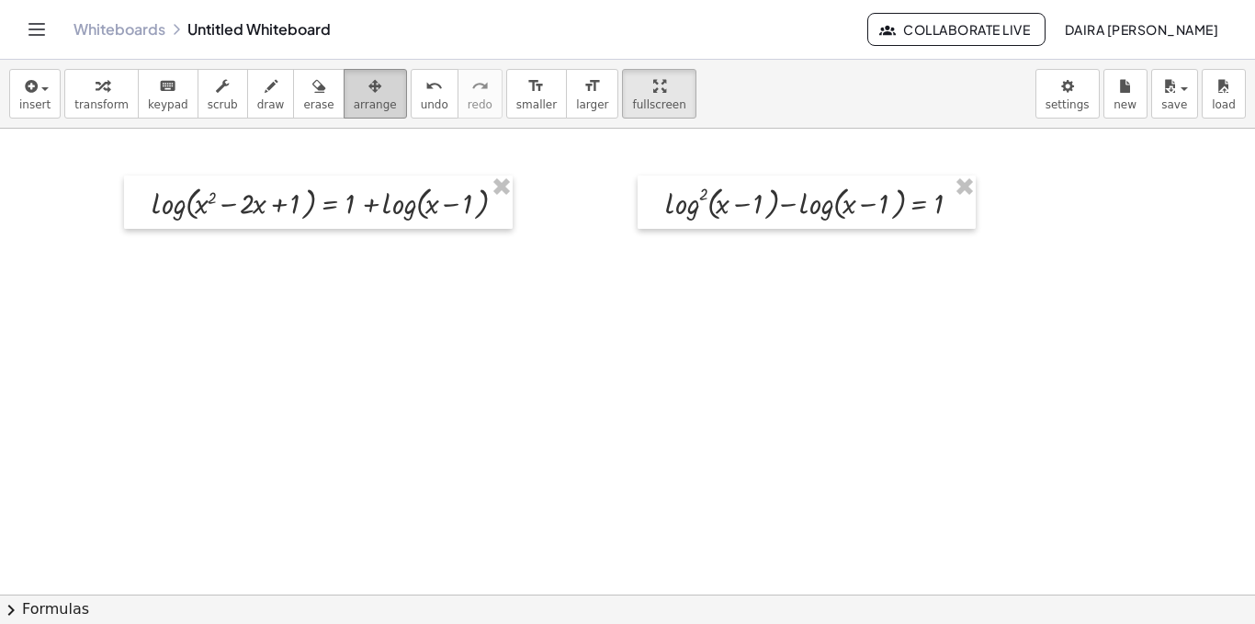
click at [354, 78] on div "button" at bounding box center [375, 85] width 43 height 22
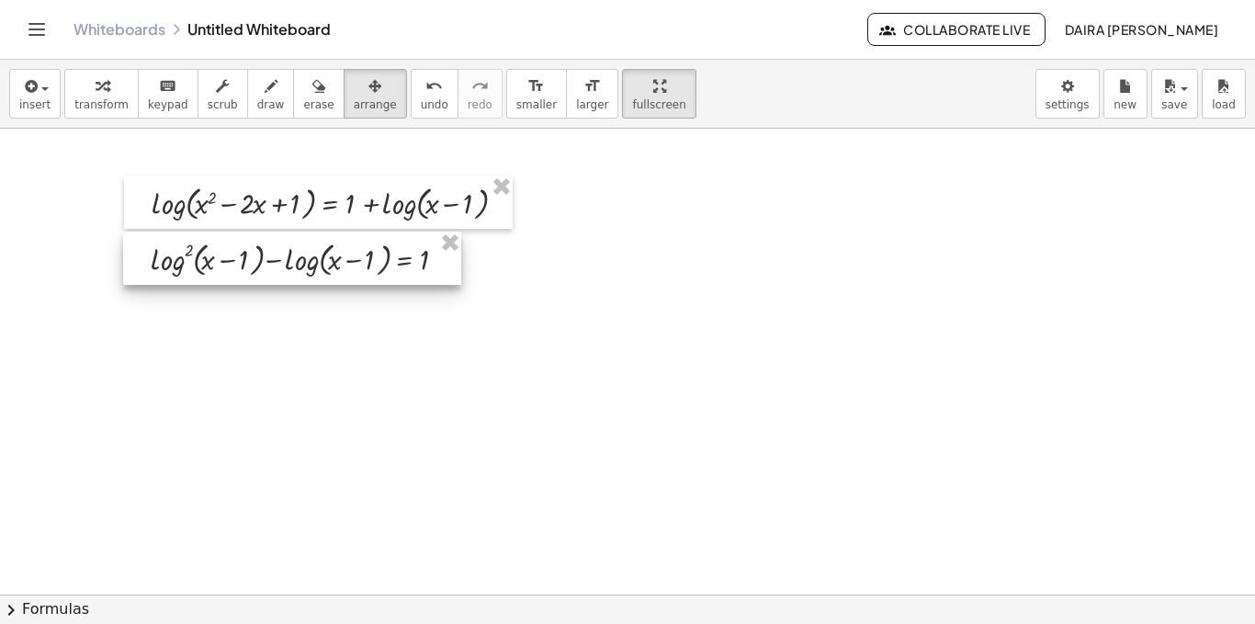
drag, startPoint x: 493, startPoint y: 249, endPoint x: 151, endPoint y: 269, distance: 342.5
click at [151, 269] on div at bounding box center [292, 258] width 338 height 53
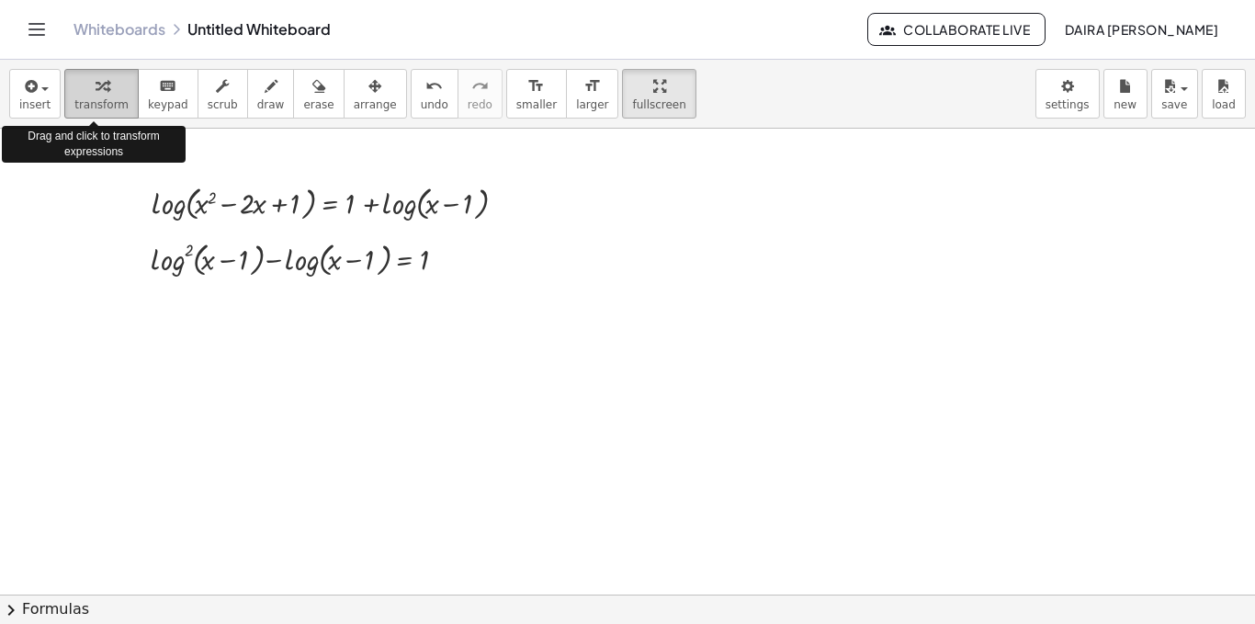
click at [64, 93] on button "transform" at bounding box center [101, 94] width 74 height 50
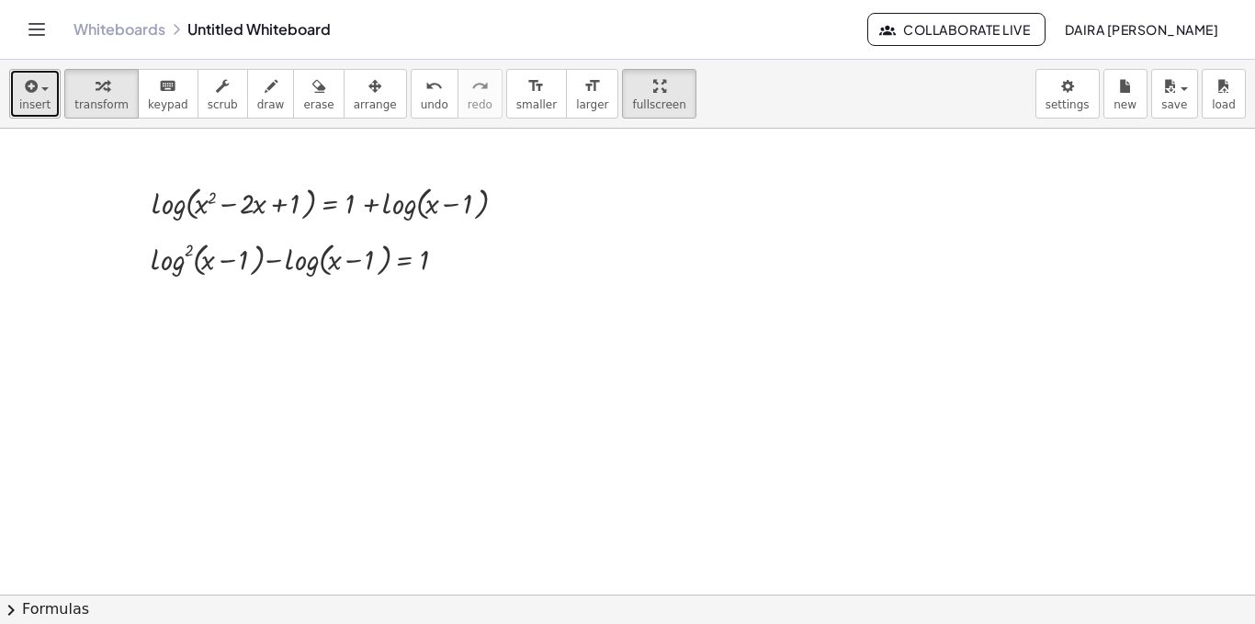
click at [50, 96] on button "insert" at bounding box center [34, 94] width 51 height 50
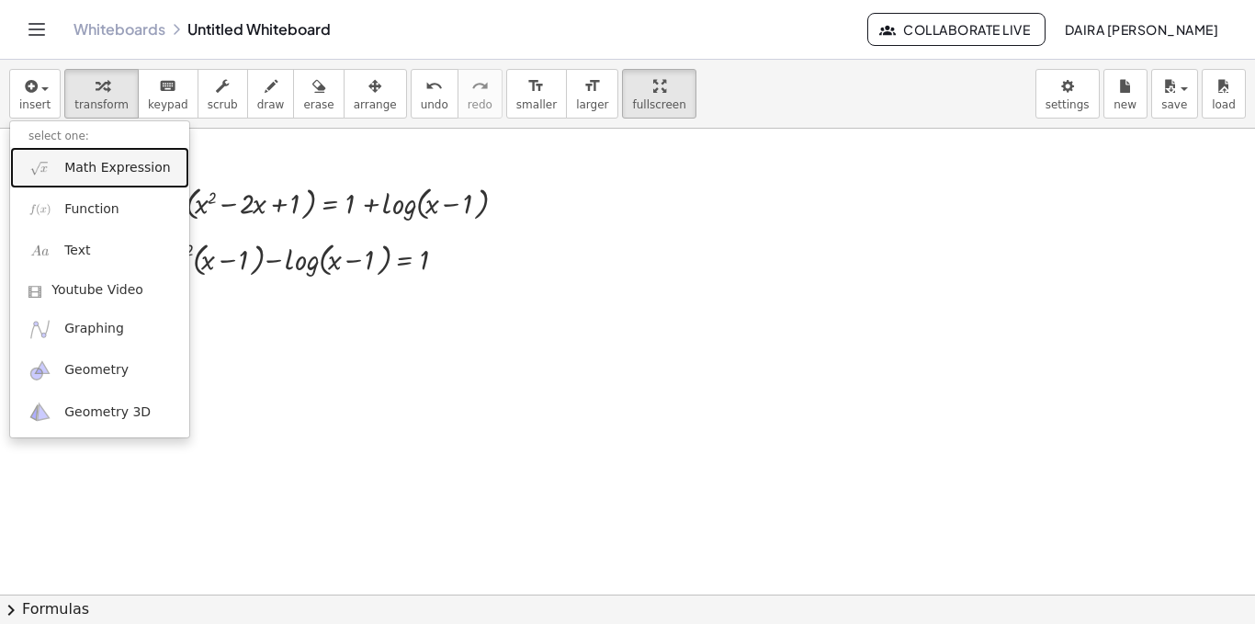
click at [83, 183] on link "Math Expression" at bounding box center [99, 167] width 179 height 41
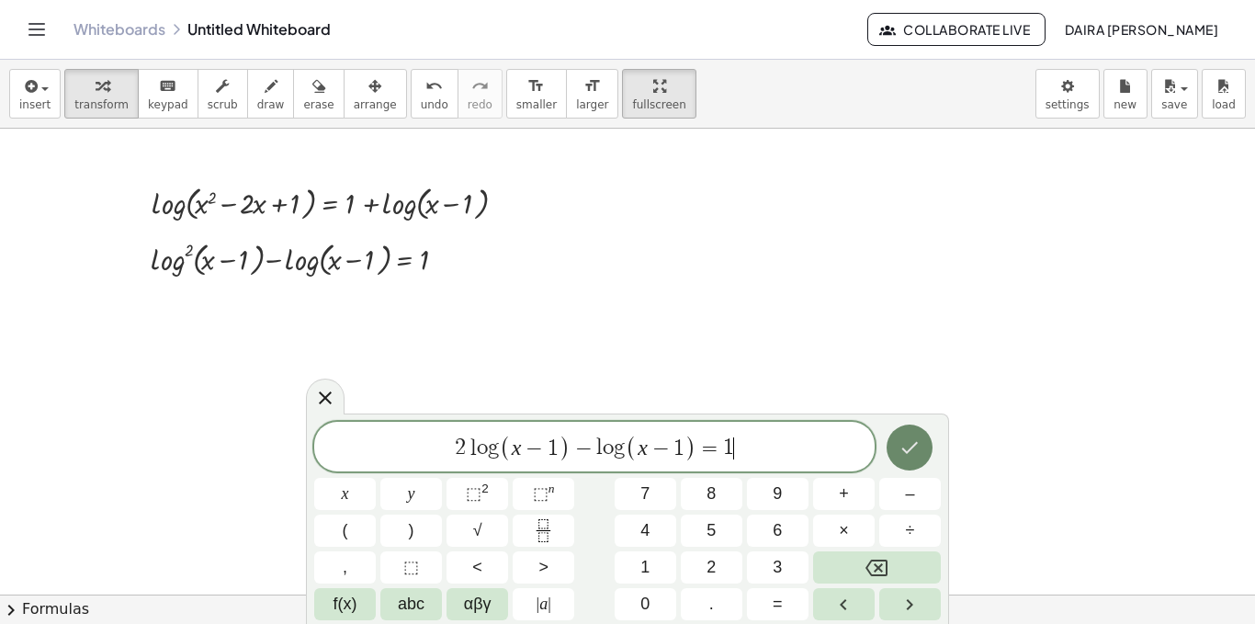
click at [912, 457] on icon "Done" at bounding box center [910, 448] width 22 height 22
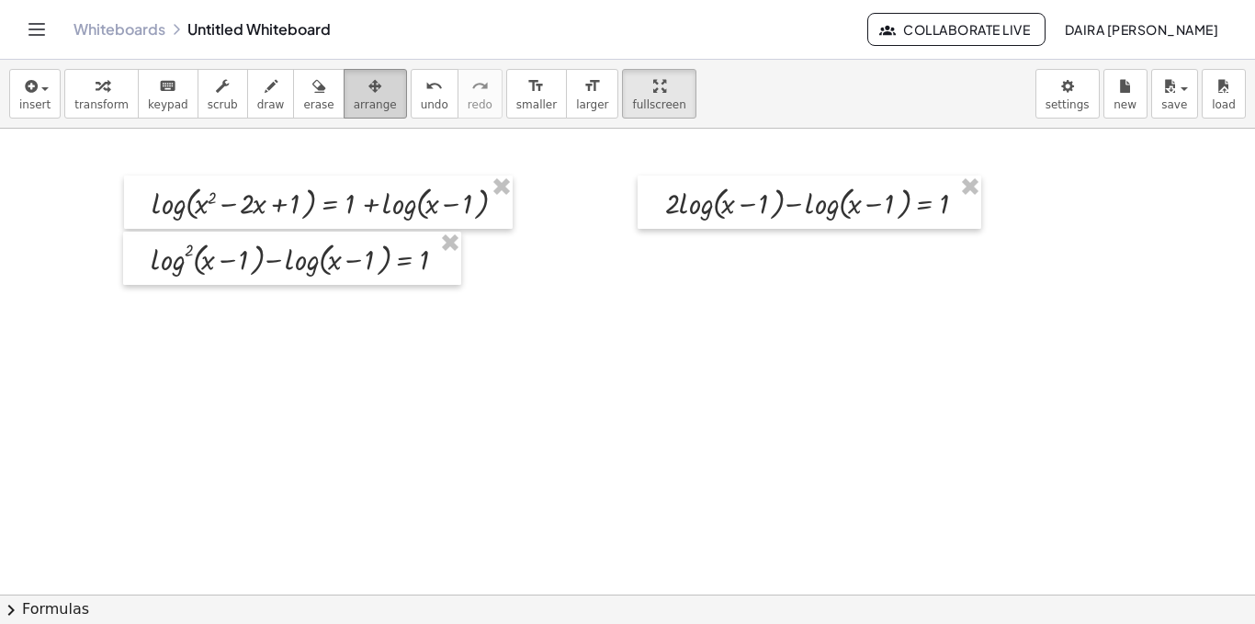
click at [354, 103] on span "arrange" at bounding box center [375, 104] width 43 height 13
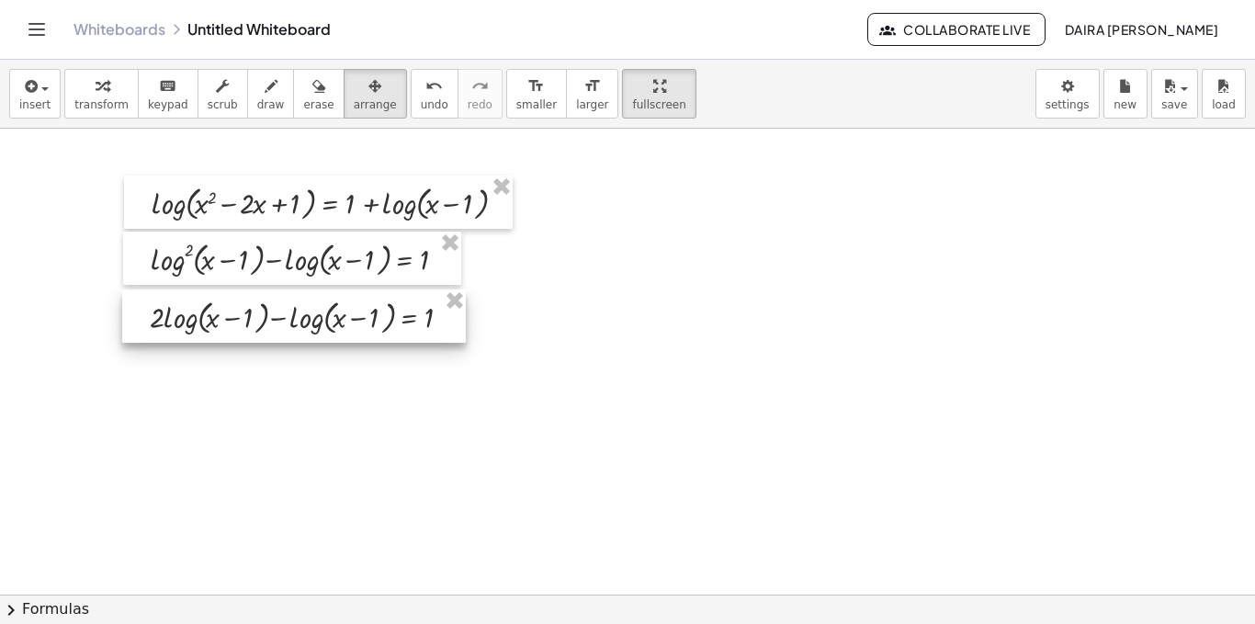
drag, startPoint x: 656, startPoint y: 206, endPoint x: 138, endPoint y: 319, distance: 530.5
click at [138, 319] on div at bounding box center [294, 315] width 344 height 53
click at [159, 401] on div at bounding box center [627, 595] width 1255 height 932
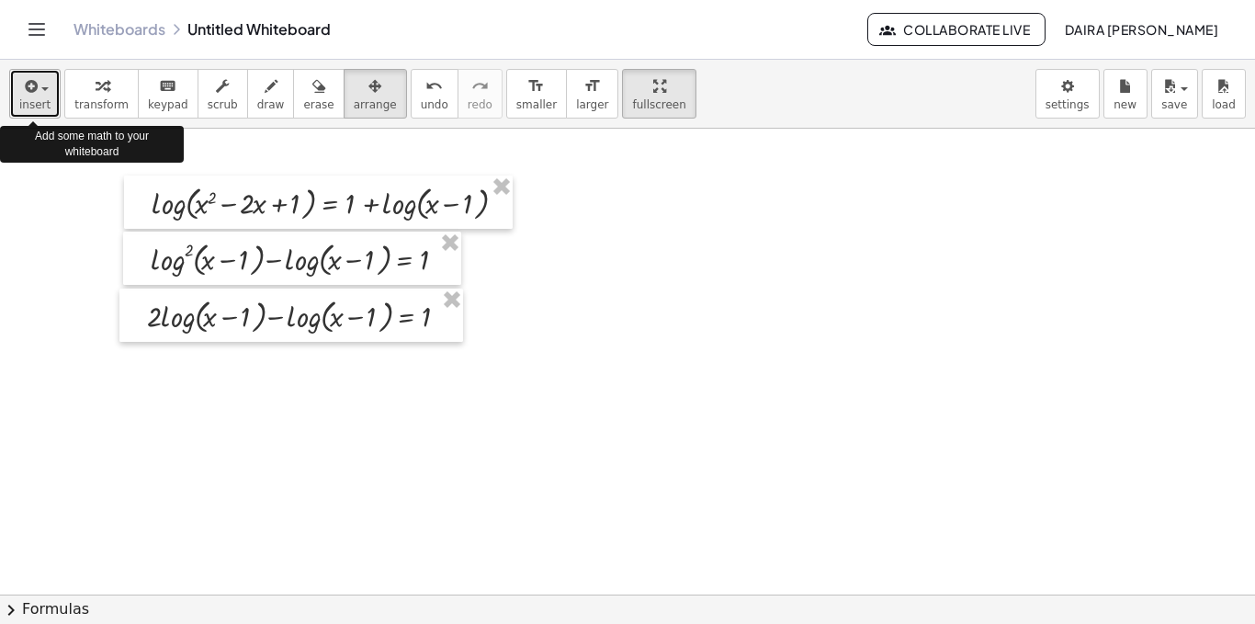
click at [25, 116] on button "insert" at bounding box center [34, 94] width 51 height 50
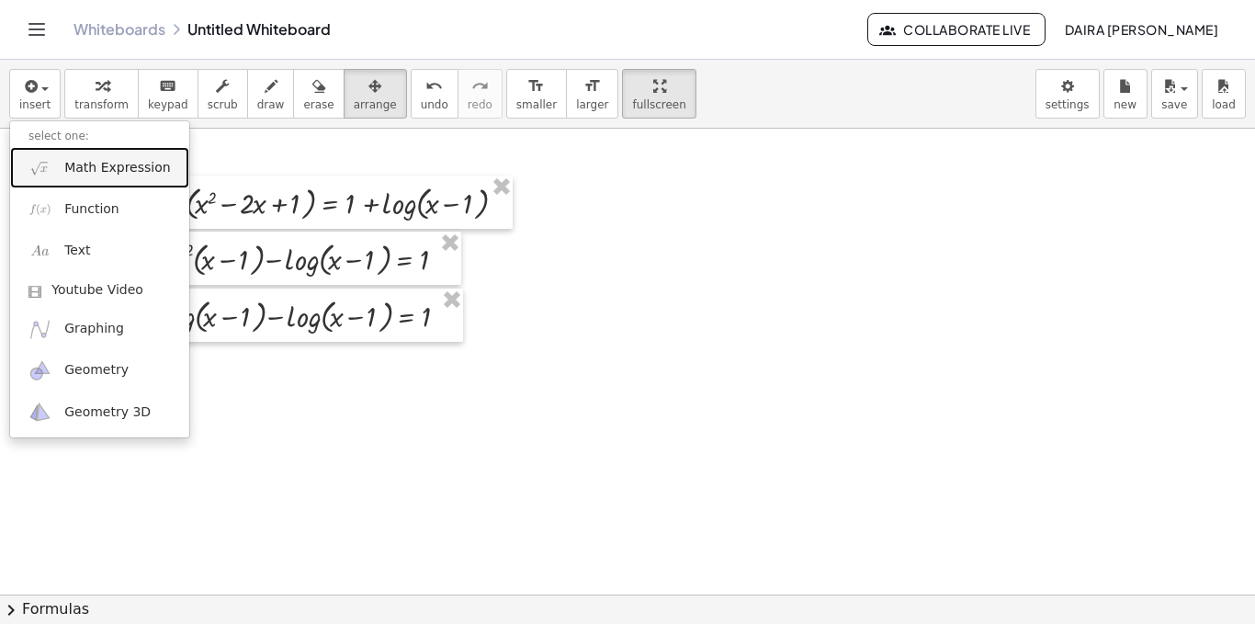
click at [40, 180] on link "Math Expression" at bounding box center [99, 167] width 179 height 41
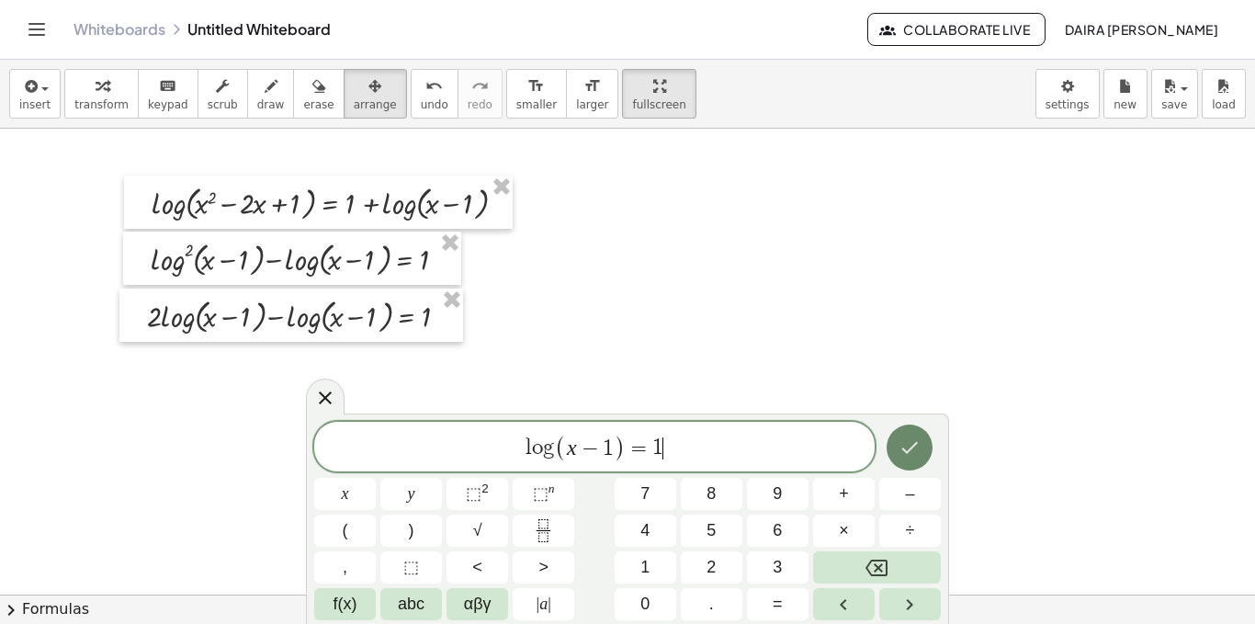
click at [900, 450] on icon "Done" at bounding box center [910, 448] width 22 height 22
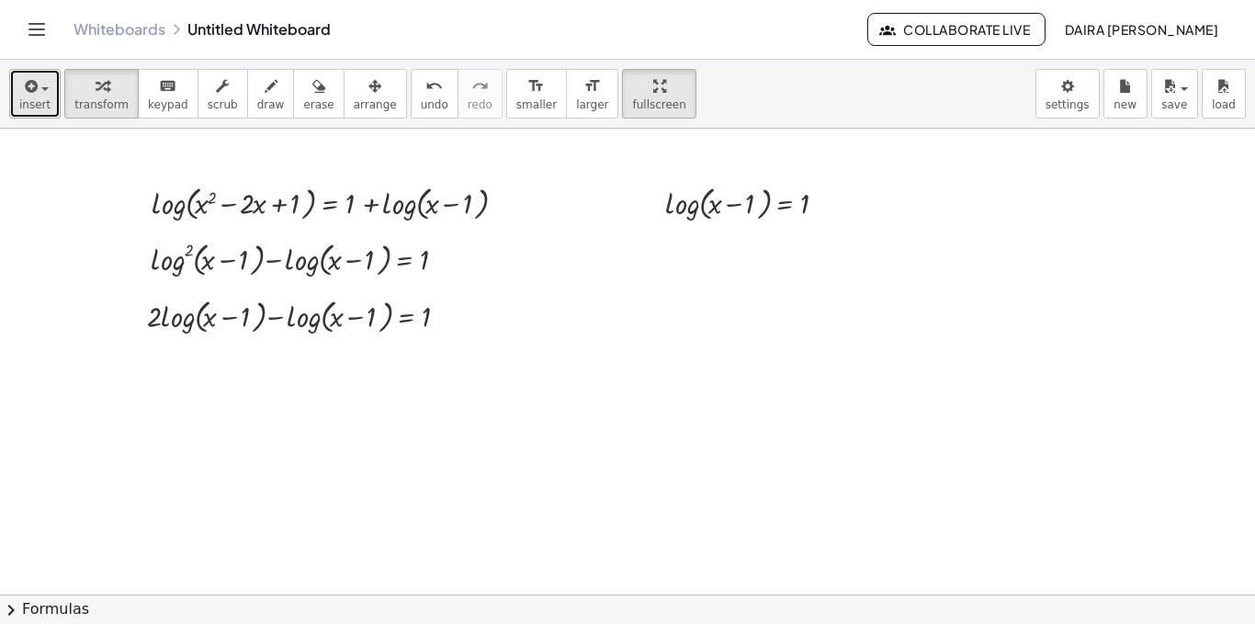
click at [38, 98] on span "insert" at bounding box center [34, 104] width 31 height 13
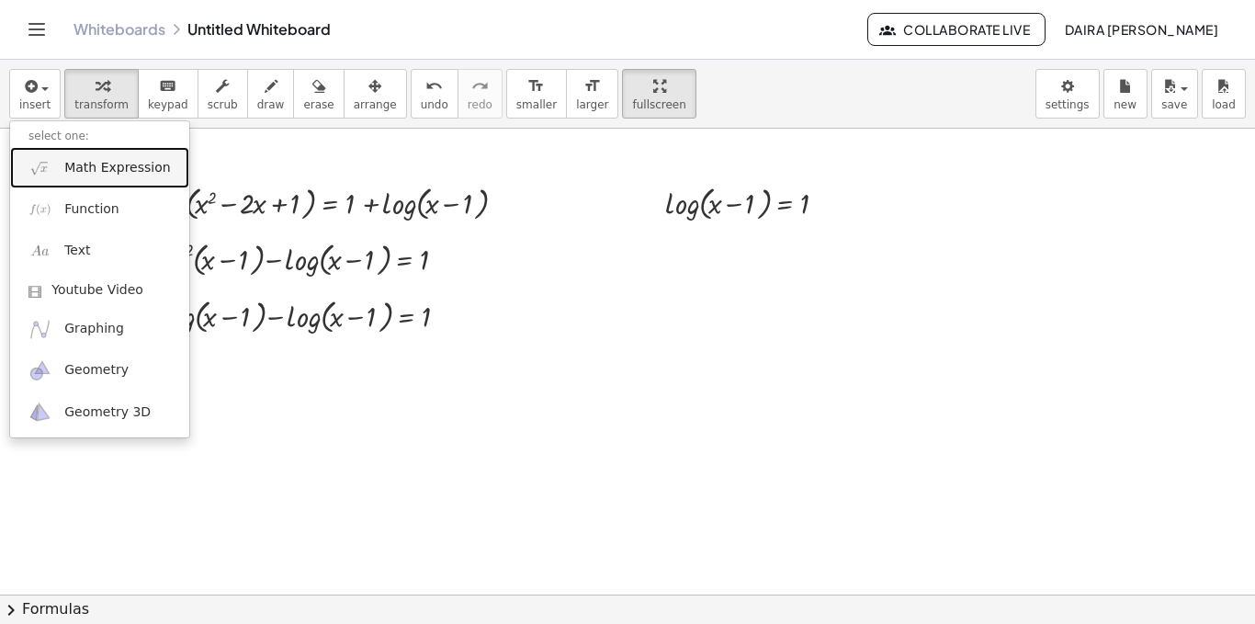
click at [103, 185] on link "Math Expression" at bounding box center [99, 167] width 179 height 41
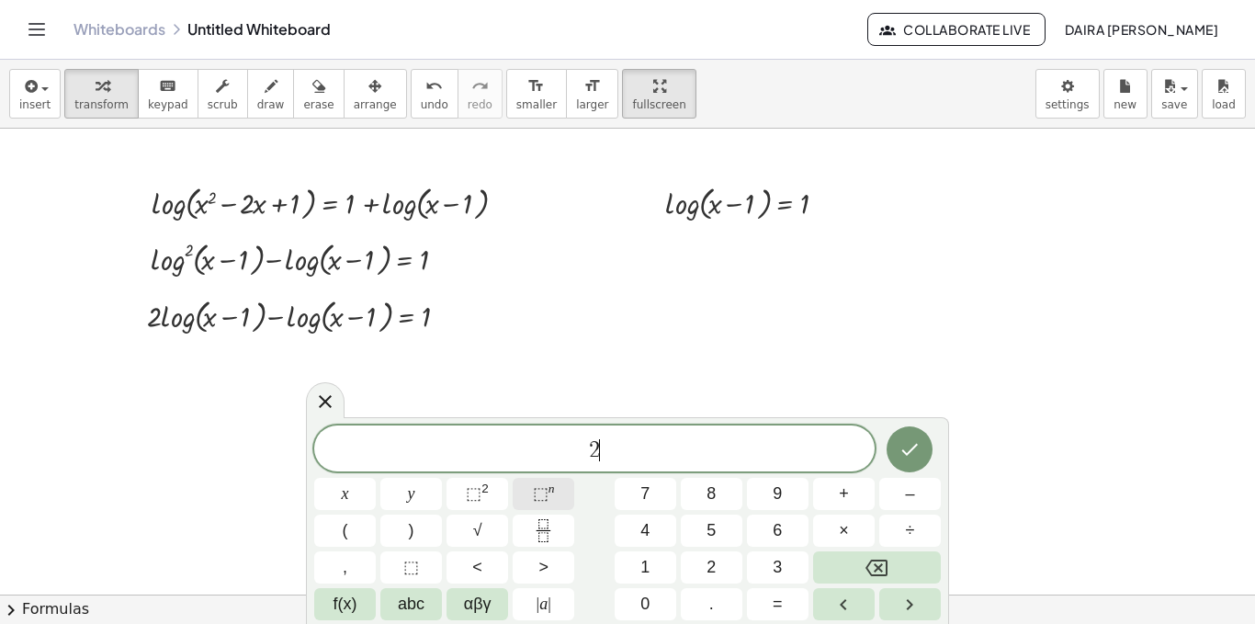
click at [527, 484] on button "⬚ n" at bounding box center [544, 494] width 62 height 32
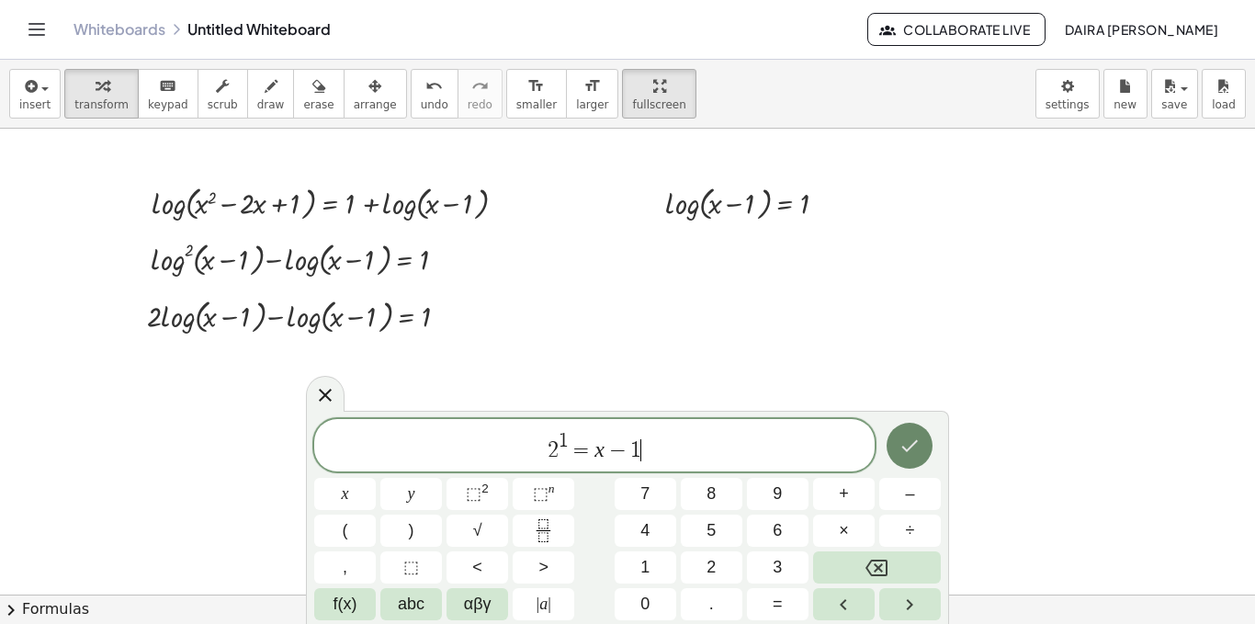
click at [905, 442] on icon "Done" at bounding box center [910, 446] width 22 height 22
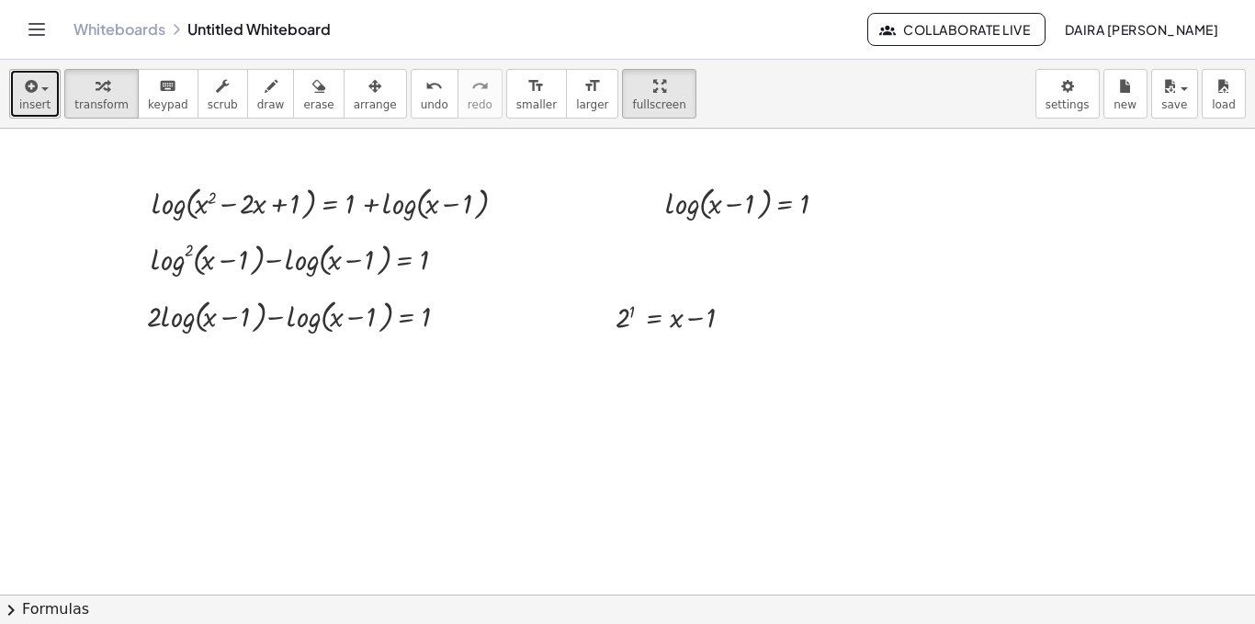
click at [35, 110] on span "insert" at bounding box center [34, 104] width 31 height 13
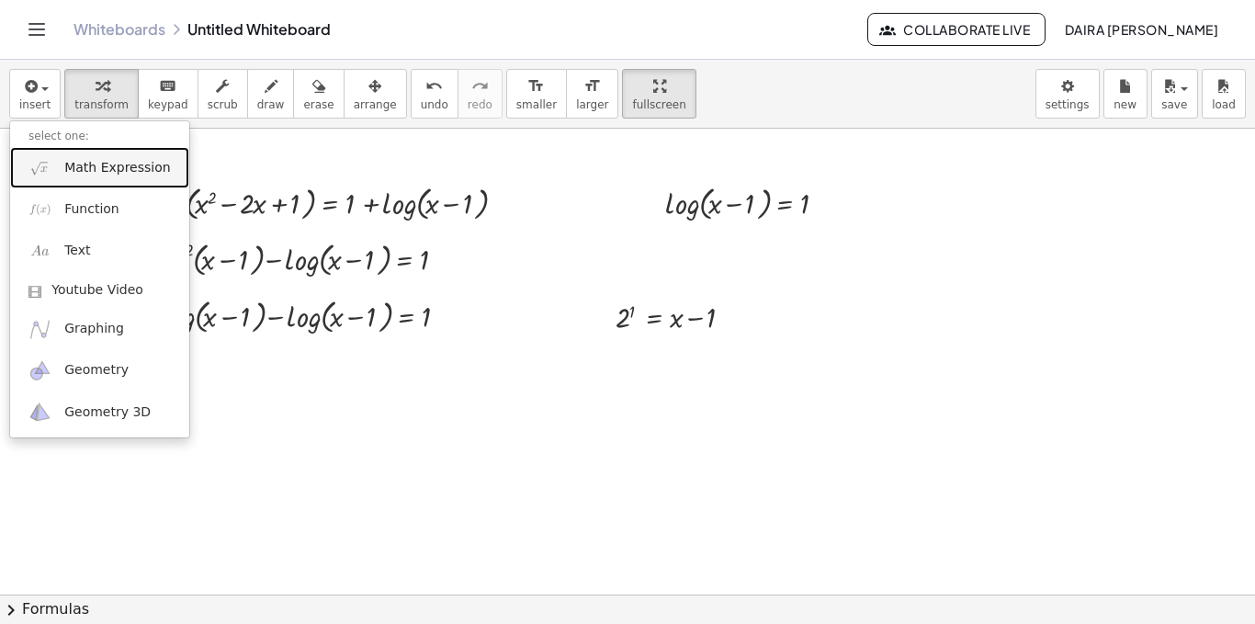
click at [74, 169] on span "Math Expression" at bounding box center [117, 168] width 106 height 18
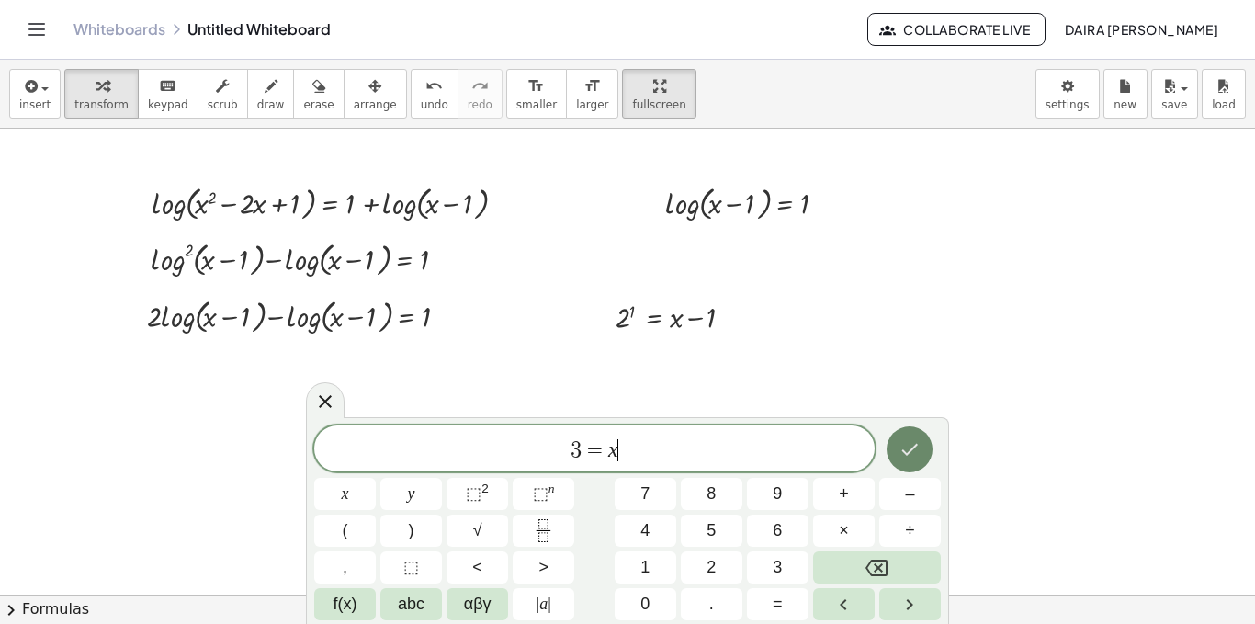
click at [925, 437] on button "Done" at bounding box center [910, 449] width 46 height 46
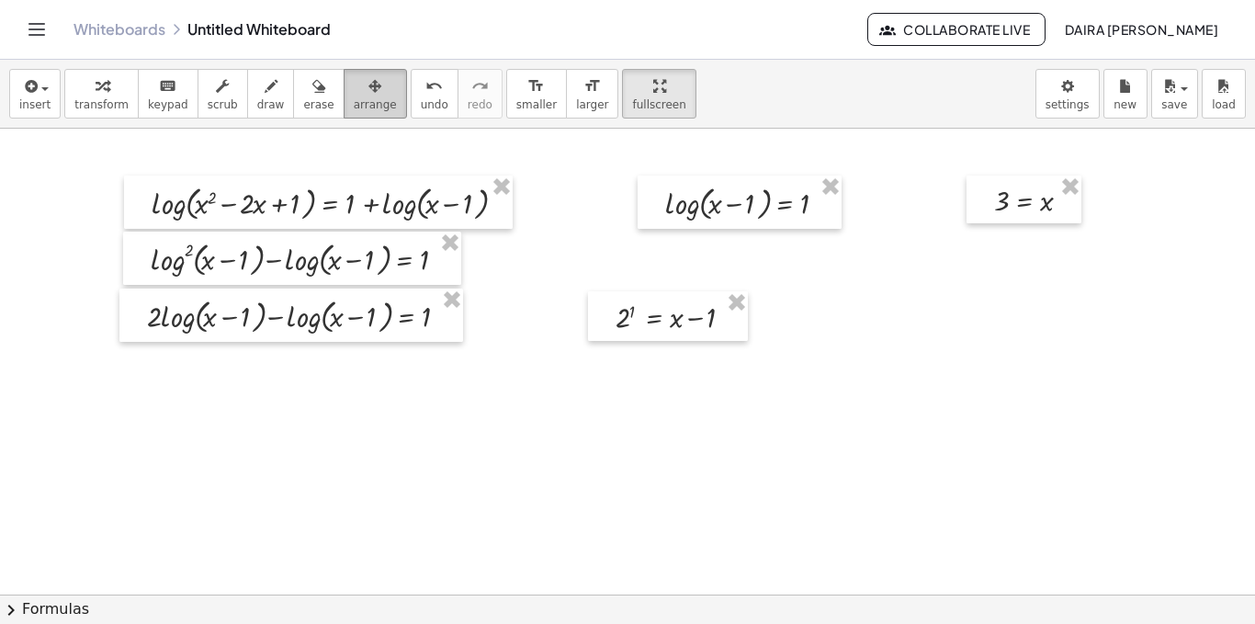
click at [355, 78] on div "button" at bounding box center [375, 85] width 43 height 22
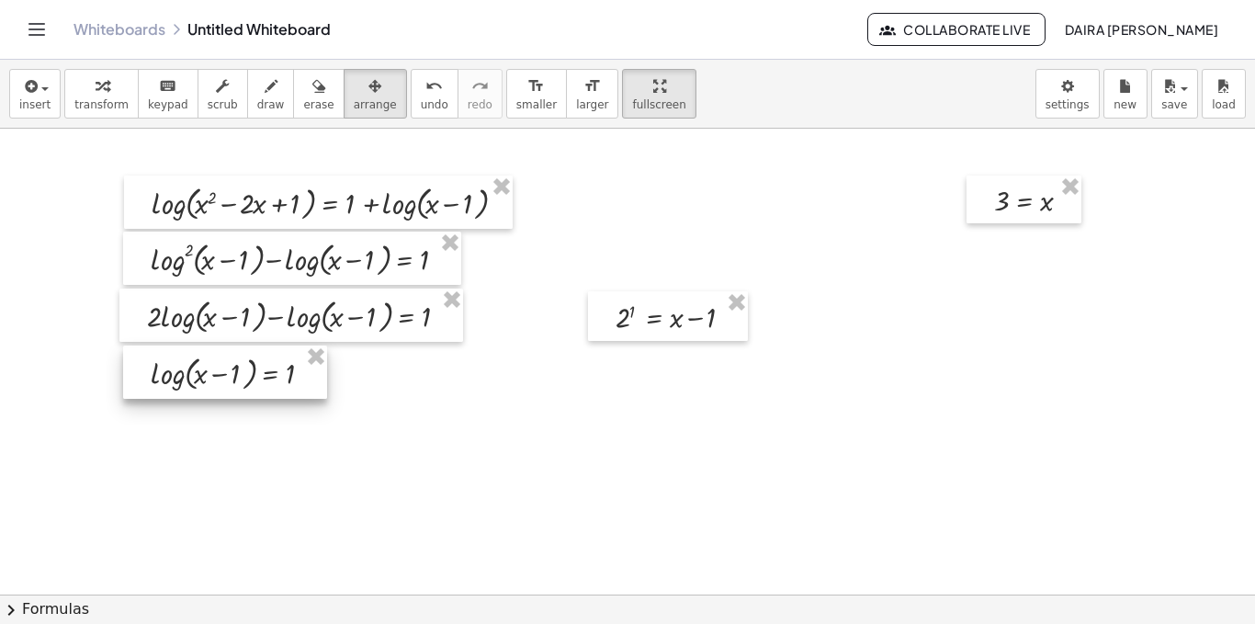
drag, startPoint x: 667, startPoint y: 195, endPoint x: 153, endPoint y: 365, distance: 542.0
click at [153, 365] on div at bounding box center [225, 372] width 204 height 53
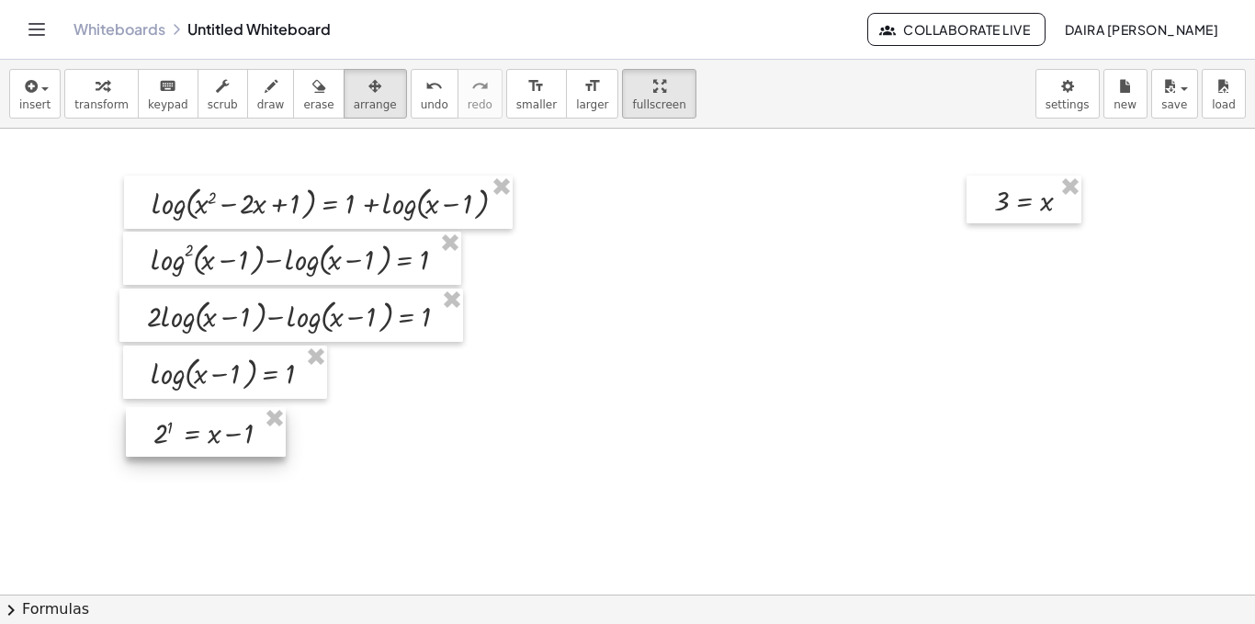
drag, startPoint x: 611, startPoint y: 323, endPoint x: 149, endPoint y: 439, distance: 476.5
click at [149, 439] on div at bounding box center [206, 432] width 160 height 50
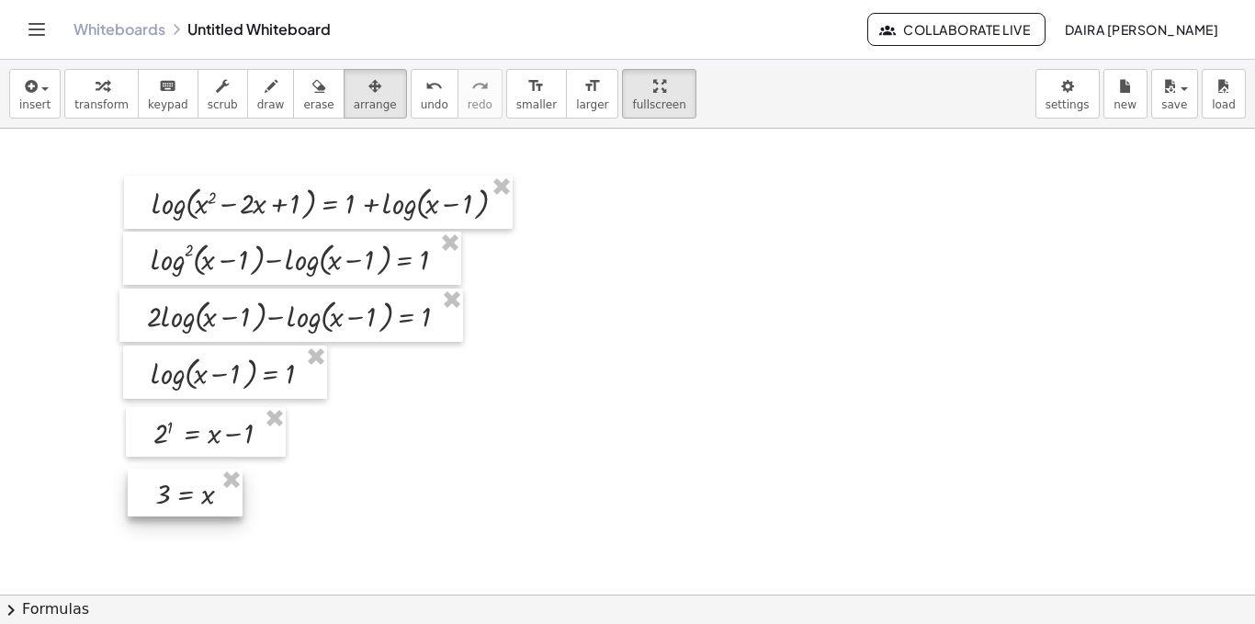
drag, startPoint x: 978, startPoint y: 207, endPoint x: 137, endPoint y: 504, distance: 891.7
click at [137, 504] on div at bounding box center [185, 493] width 115 height 48
click at [43, 108] on span "insert" at bounding box center [34, 104] width 31 height 13
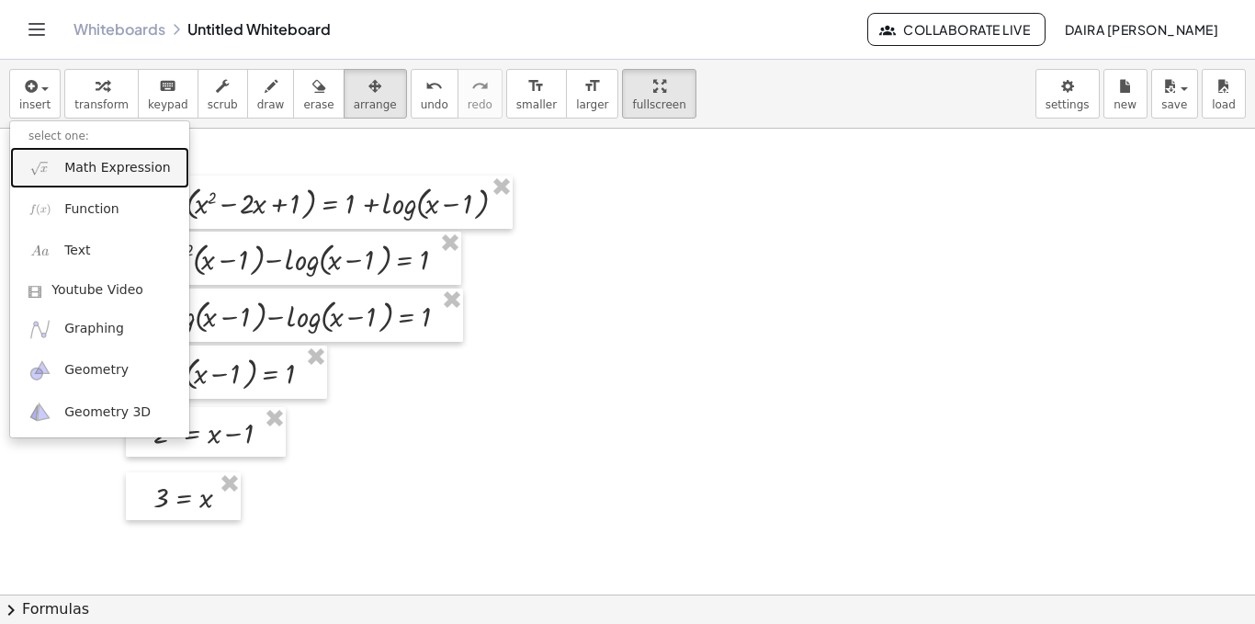
click at [67, 161] on span "Math Expression" at bounding box center [117, 168] width 106 height 18
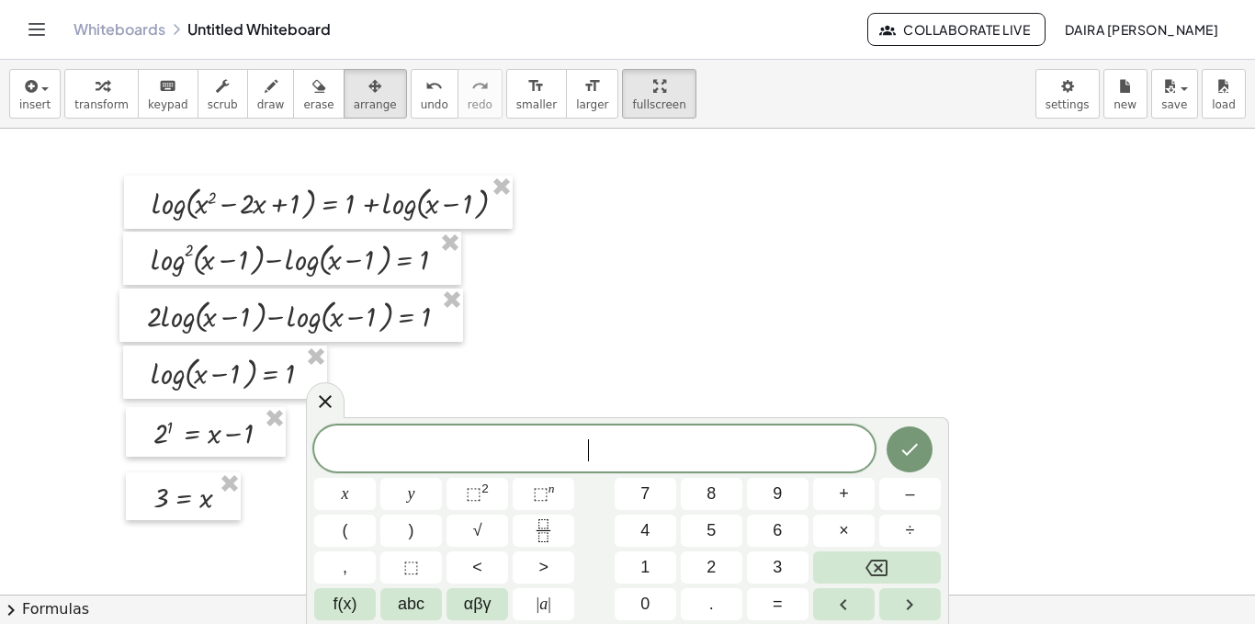
click at [521, 430] on div "​" at bounding box center [594, 448] width 561 height 46
click at [671, 346] on div at bounding box center [627, 595] width 1255 height 932
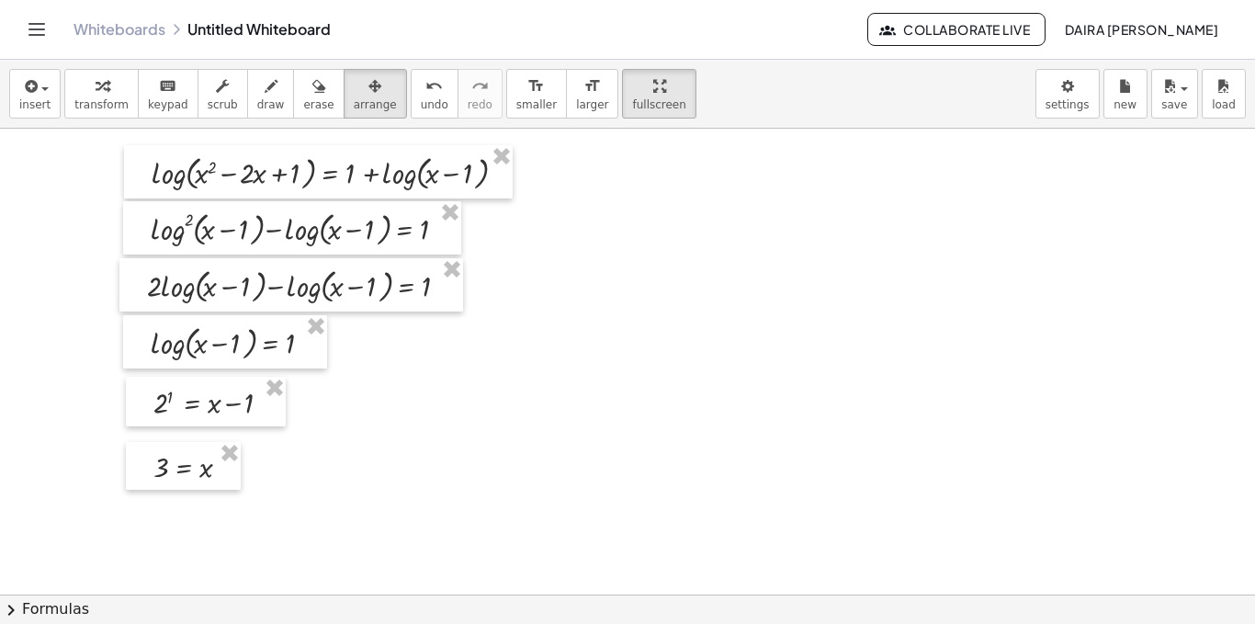
scroll to position [31, 0]
